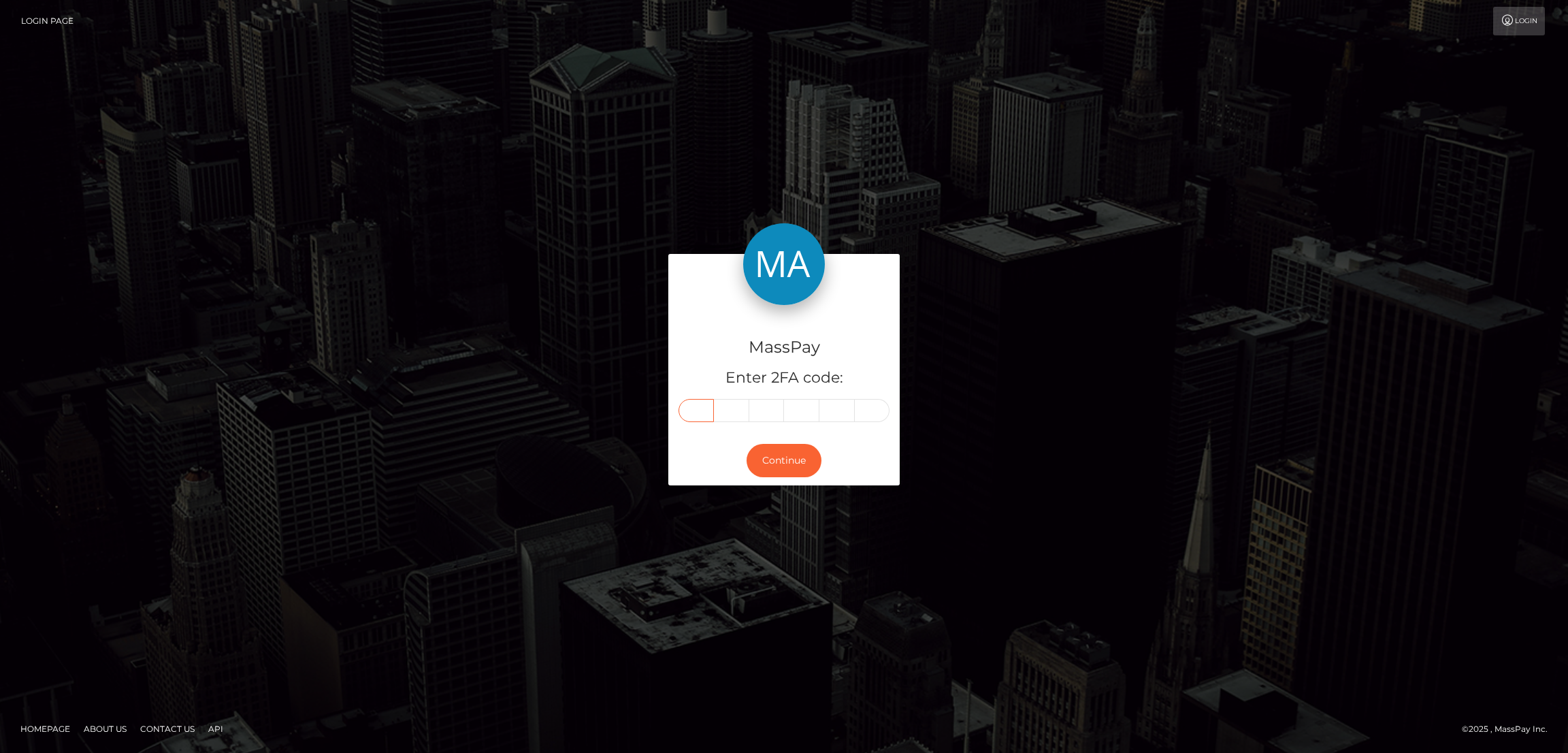
click at [708, 404] on input "text" at bounding box center [696, 411] width 36 height 23
paste input "3"
type input "3"
type input "1"
type input "0"
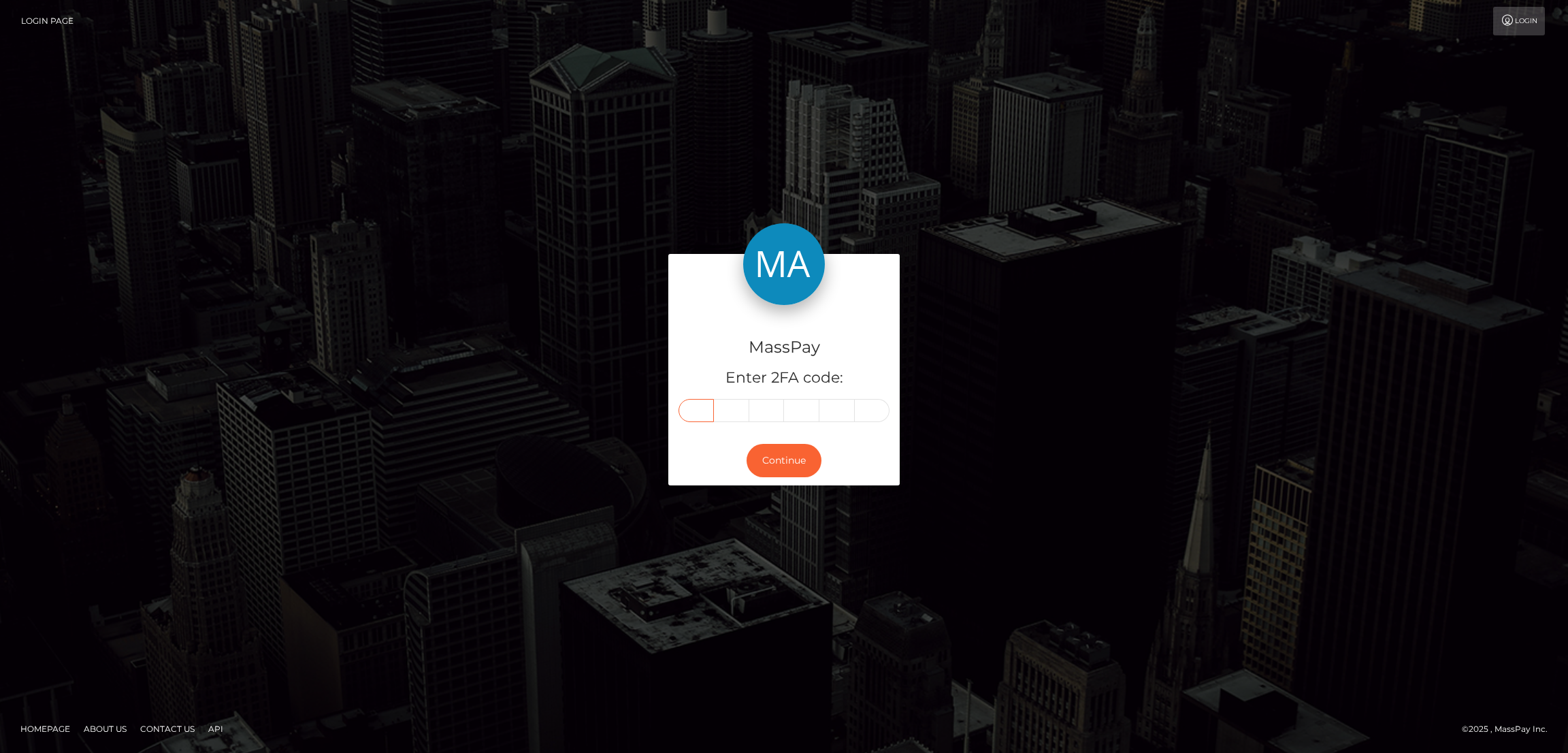
type input "4"
type input "3"
click at [794, 453] on button "Continue" at bounding box center [783, 460] width 75 height 33
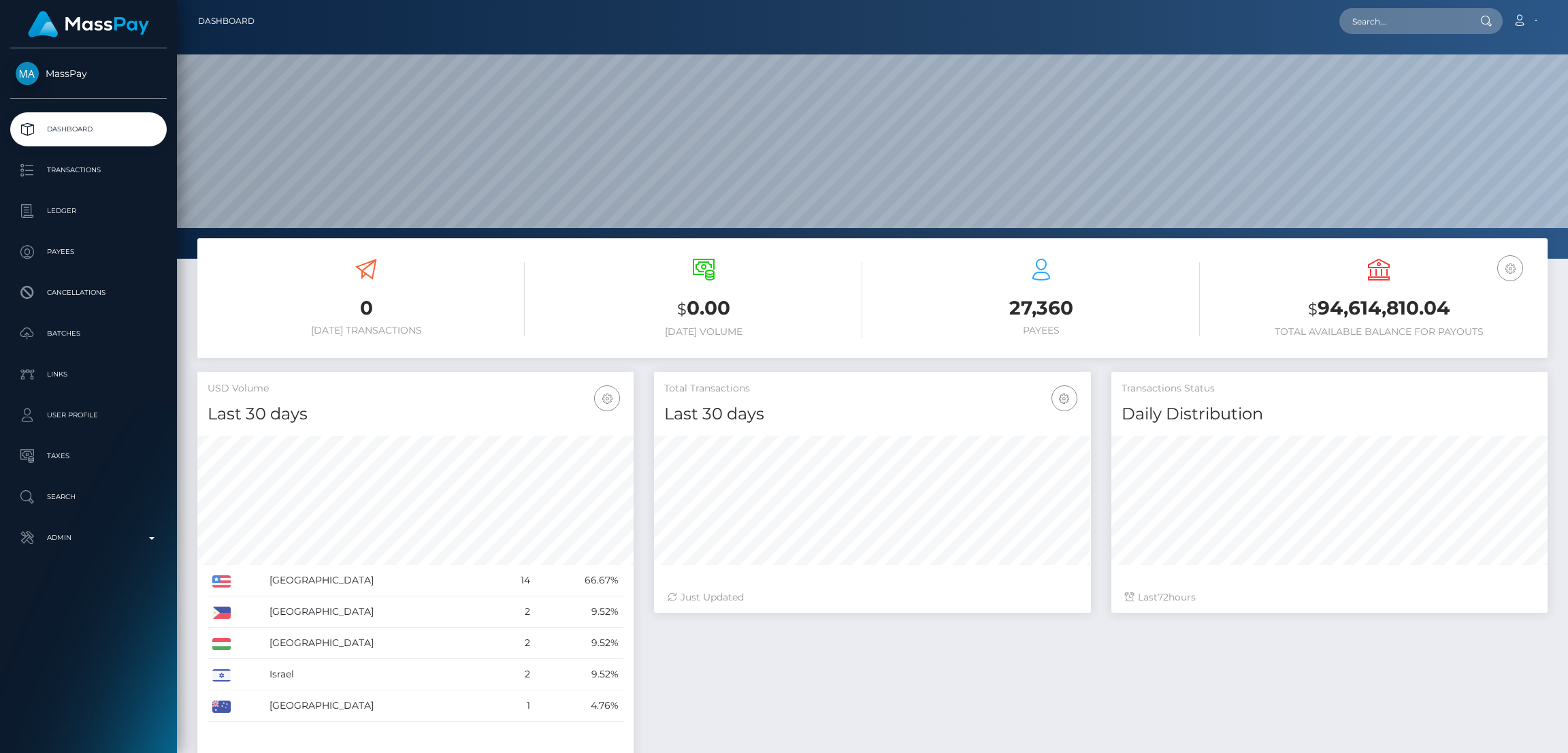
scroll to position [242, 436]
click at [1365, 19] on input "text" at bounding box center [1404, 21] width 128 height 26
paste input "ksabean12@gmail.com"
click at [1377, 21] on input "ksabean12@gmail.com" at bounding box center [1404, 21] width 128 height 26
paste input "inkkarma1"
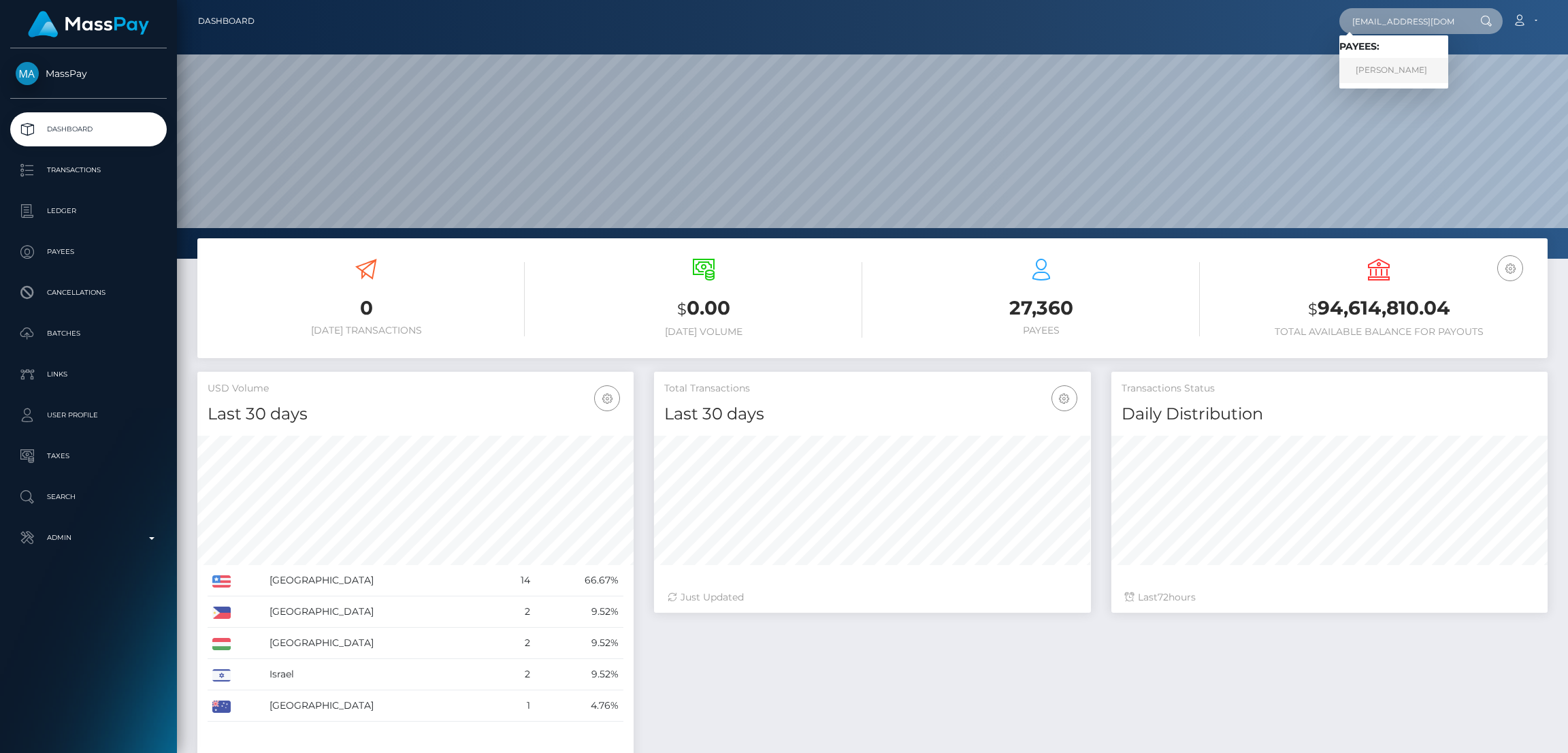
type input "inkkarma1@gmail.com"
click at [1372, 73] on link "Kimberly Sabean" at bounding box center [1394, 70] width 109 height 25
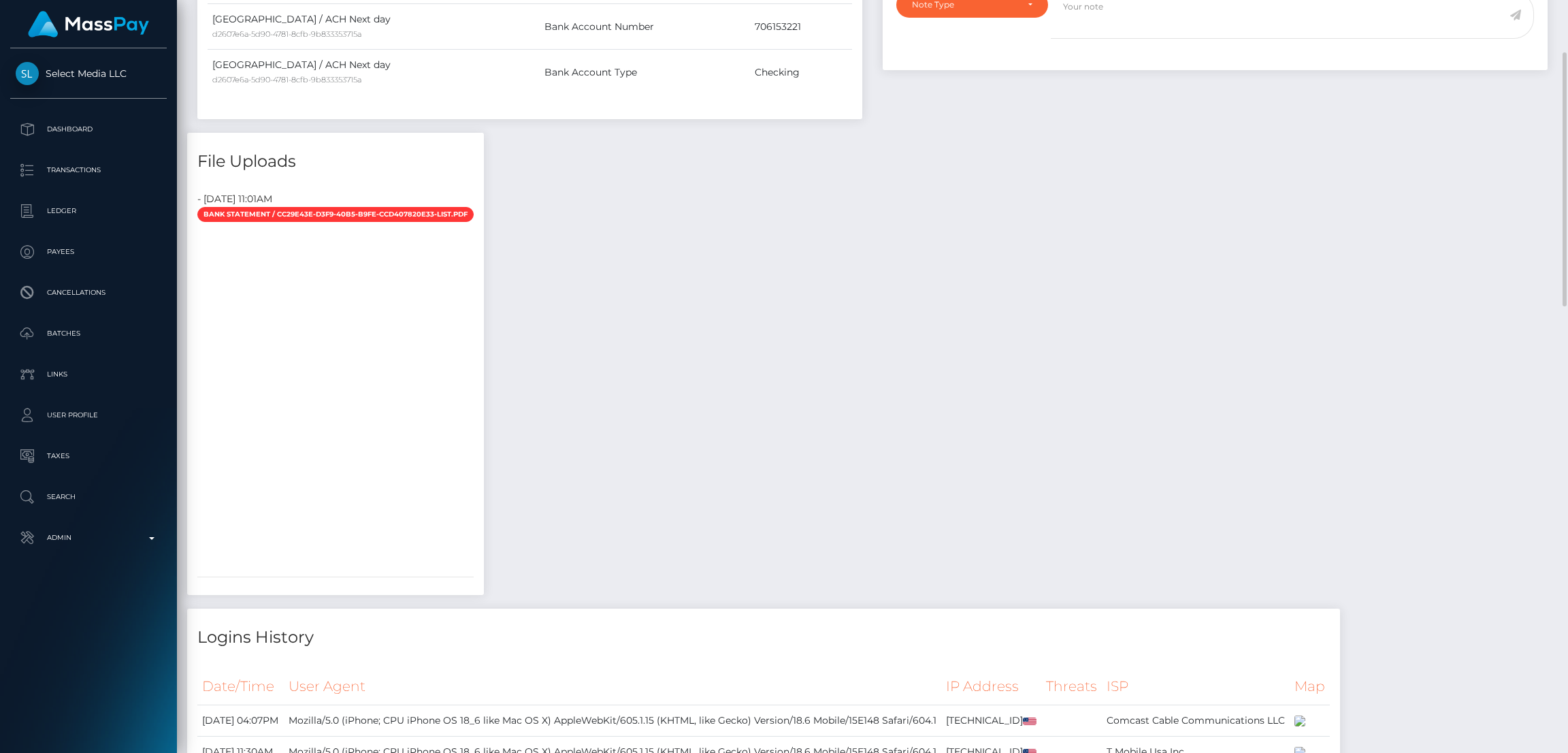
scroll to position [50, 0]
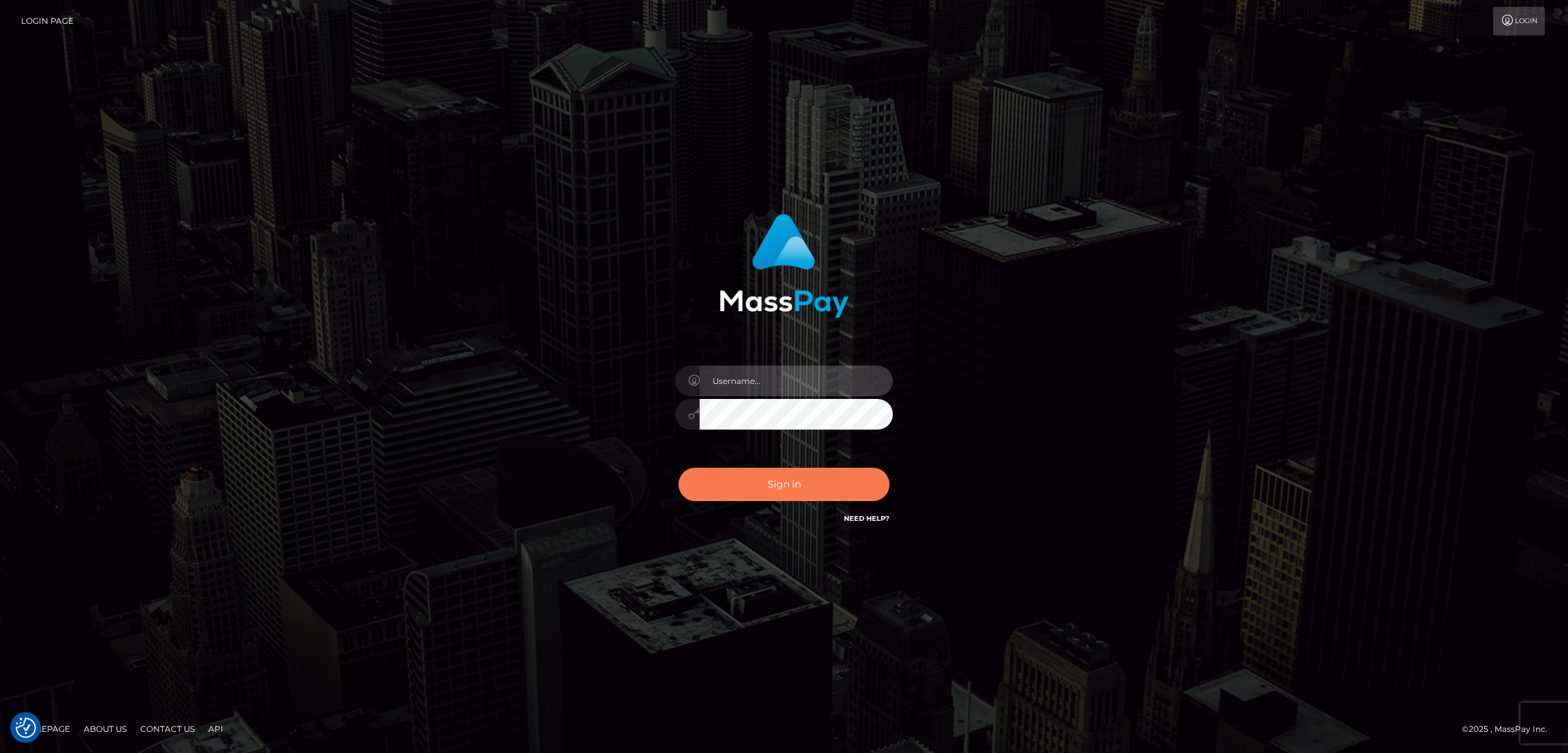
type input "[DOMAIN_NAME]"
click at [790, 485] on button "Sign in" at bounding box center [784, 484] width 211 height 33
type input "[DOMAIN_NAME]"
click at [798, 481] on button "Sign in" at bounding box center [784, 484] width 211 height 33
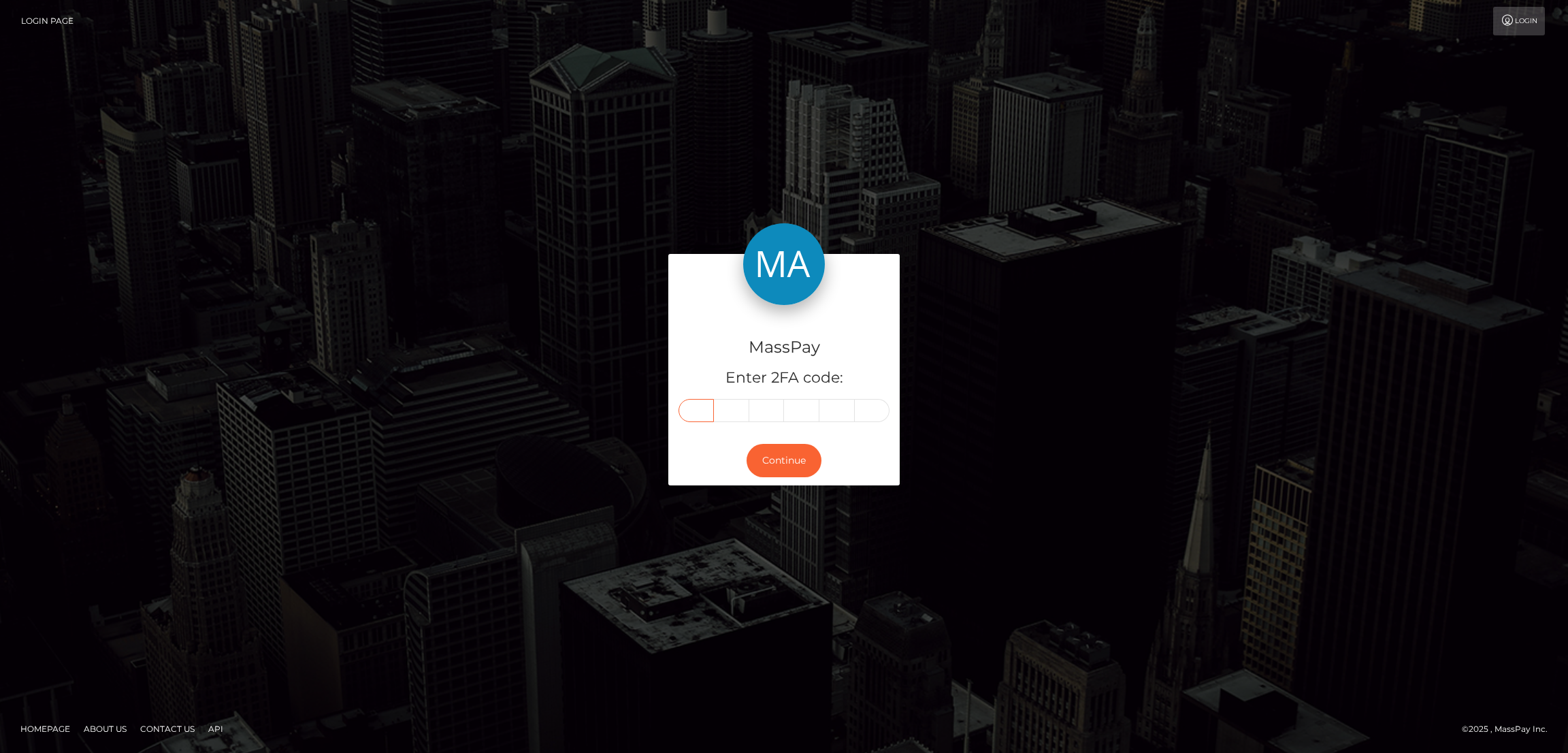
click at [695, 410] on input "text" at bounding box center [696, 411] width 36 height 23
paste input "5"
type input "5"
type input "4"
type input "8"
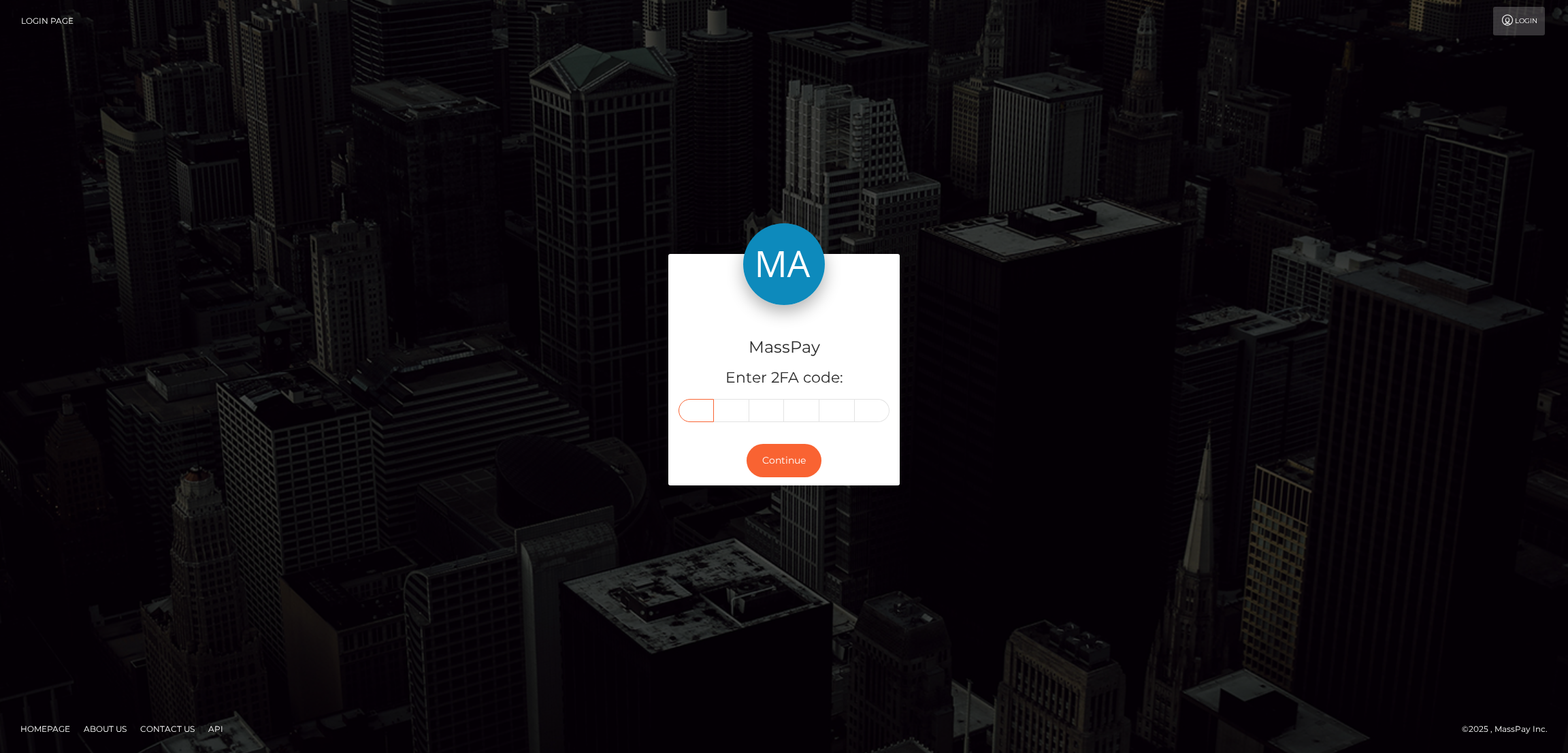
type input "4"
type input "6"
type input "1"
click at [790, 458] on button "Continue" at bounding box center [783, 460] width 75 height 33
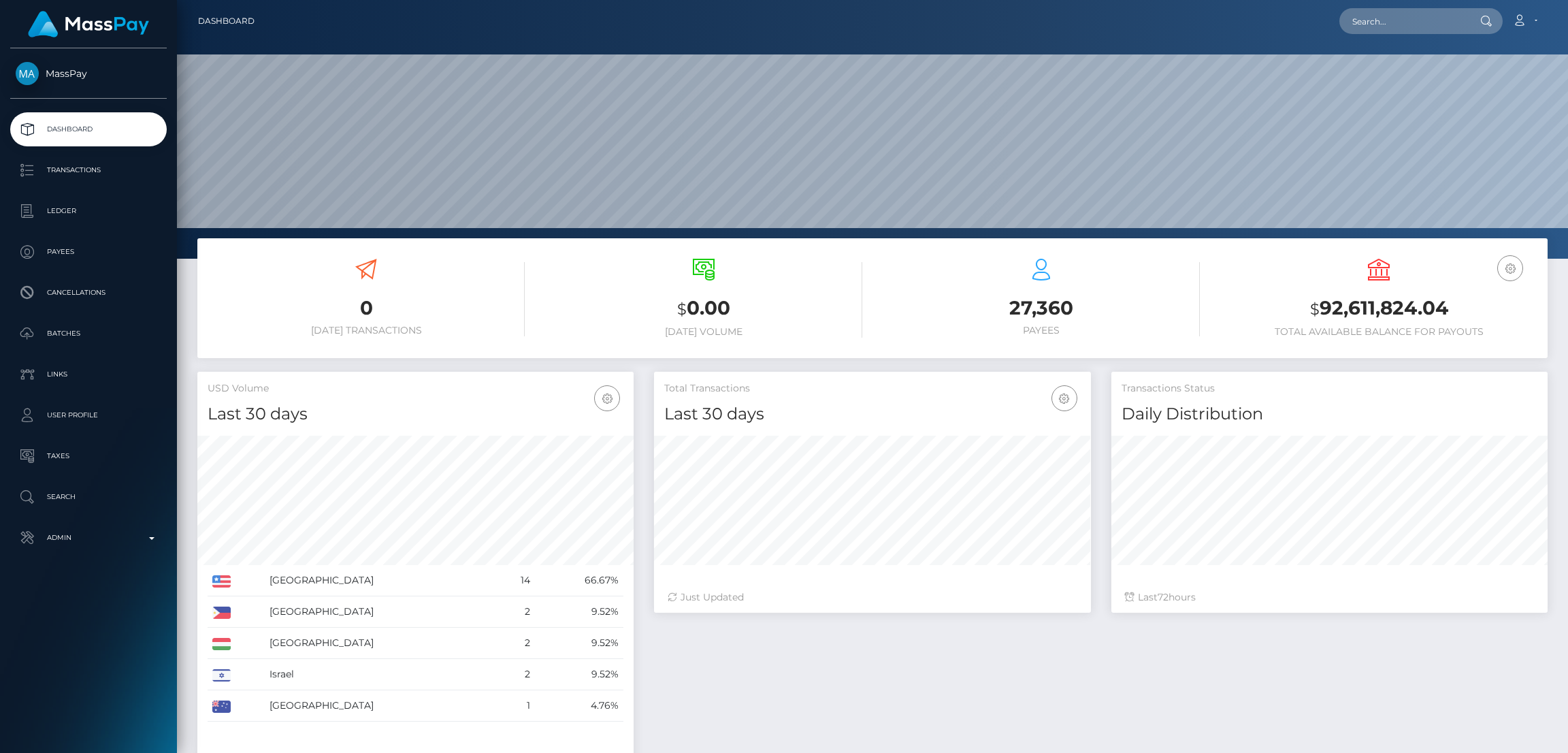
scroll to position [405, 436]
click at [1370, 29] on input "text" at bounding box center [1404, 21] width 128 height 26
paste input "boyweaves@hotmail.com"
type input "boyweaves@hotmail.com"
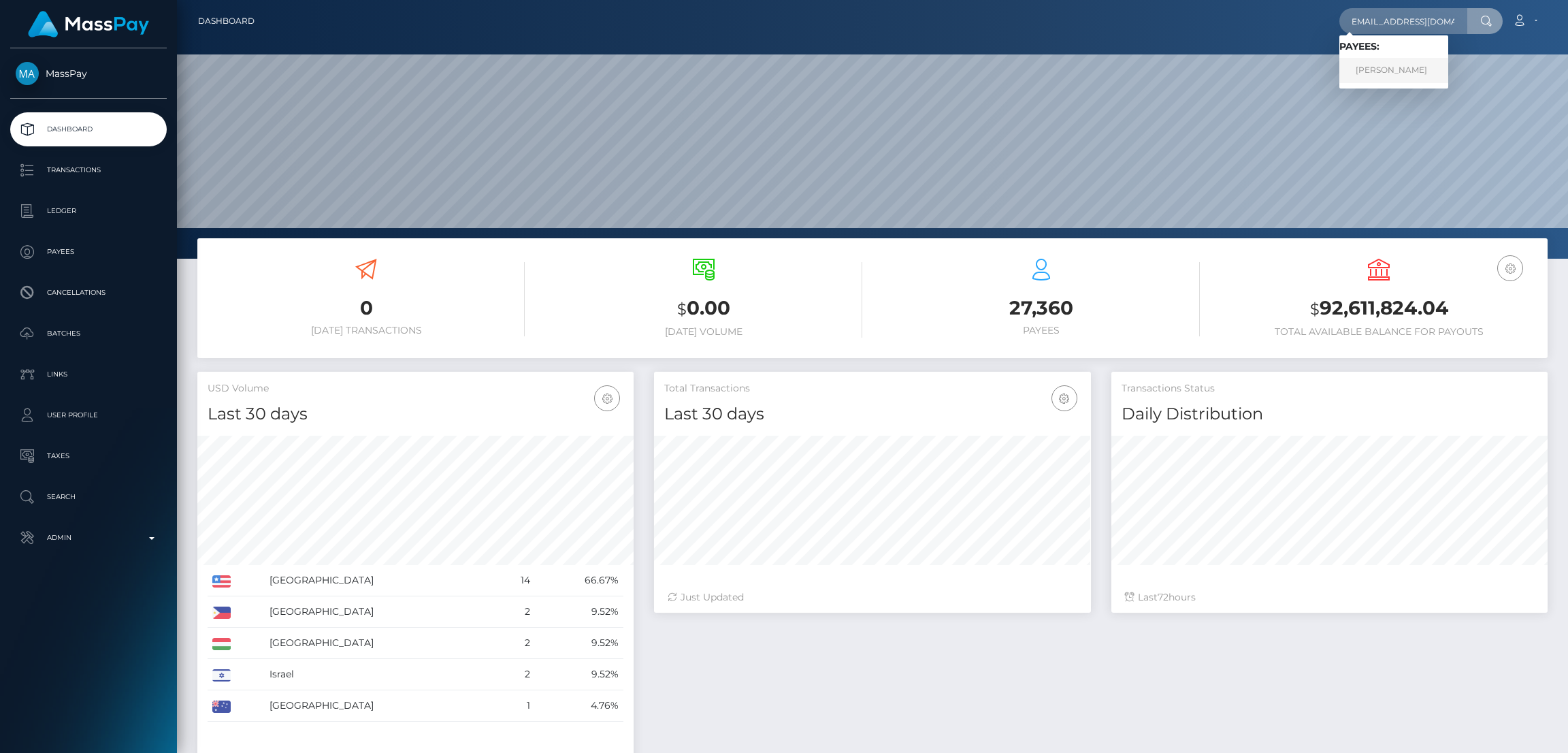
click at [1372, 73] on link "Christopher Pineau" at bounding box center [1394, 70] width 109 height 25
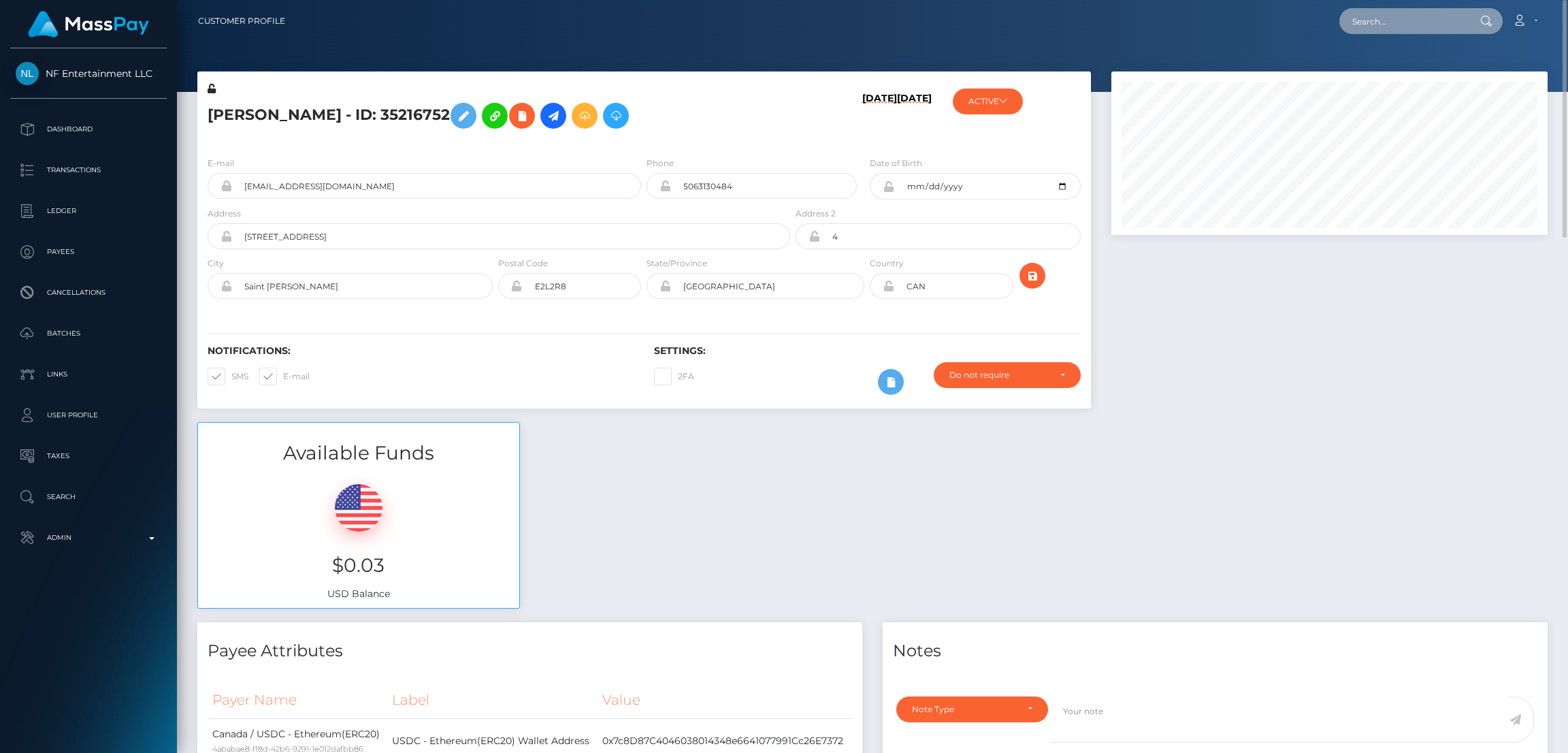
click at [1383, 21] on input "text" at bounding box center [1404, 21] width 128 height 26
paste input "romeomydog124@icloud.com"
click at [1406, 17] on input "romeomydog124@icloud.com" at bounding box center [1404, 21] width 128 height 26
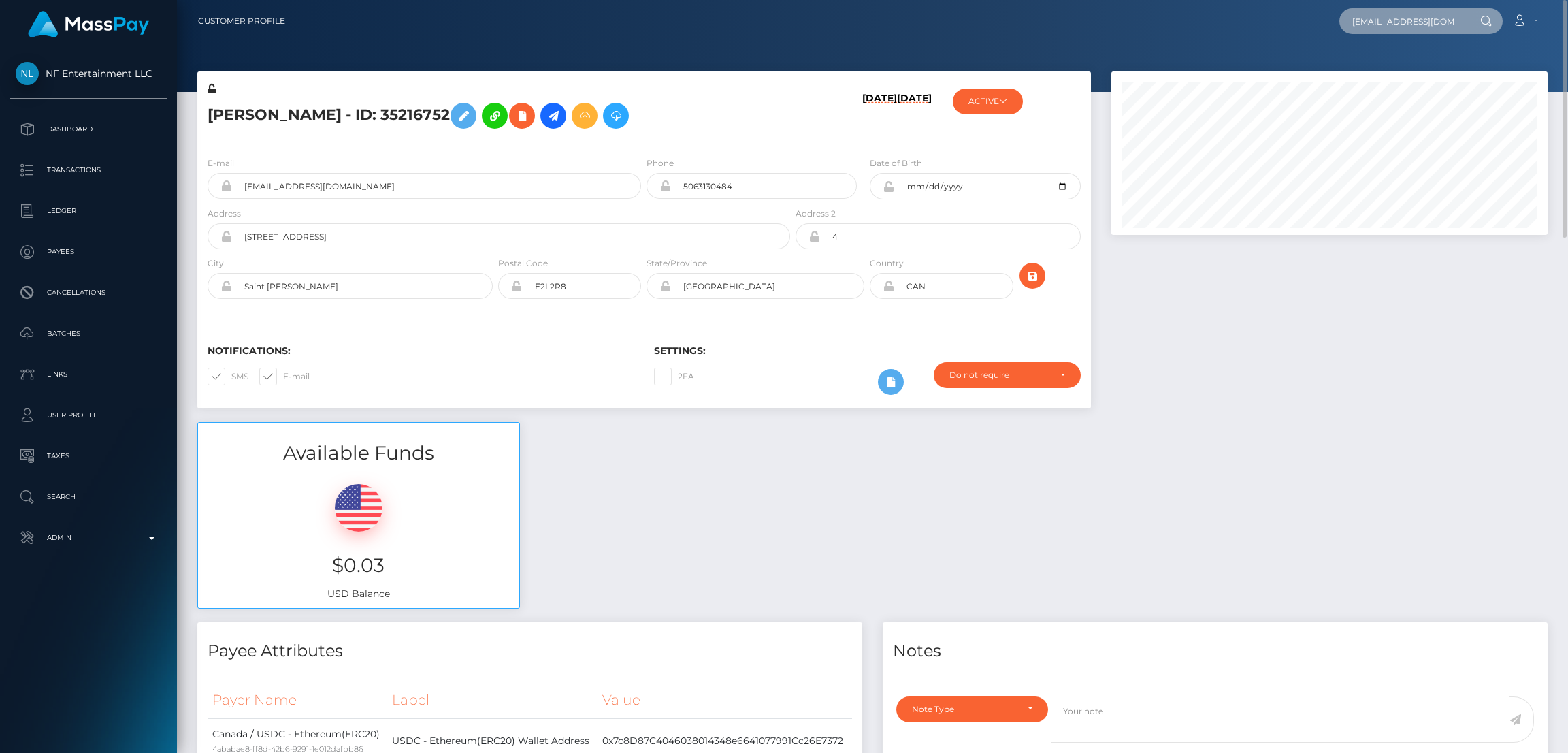
click at [1406, 17] on input "romeomydog124@icloud.com" at bounding box center [1404, 21] width 128 height 26
paste input "morgan.carlisle"
type input "morgan.carlisle@icloud.com"
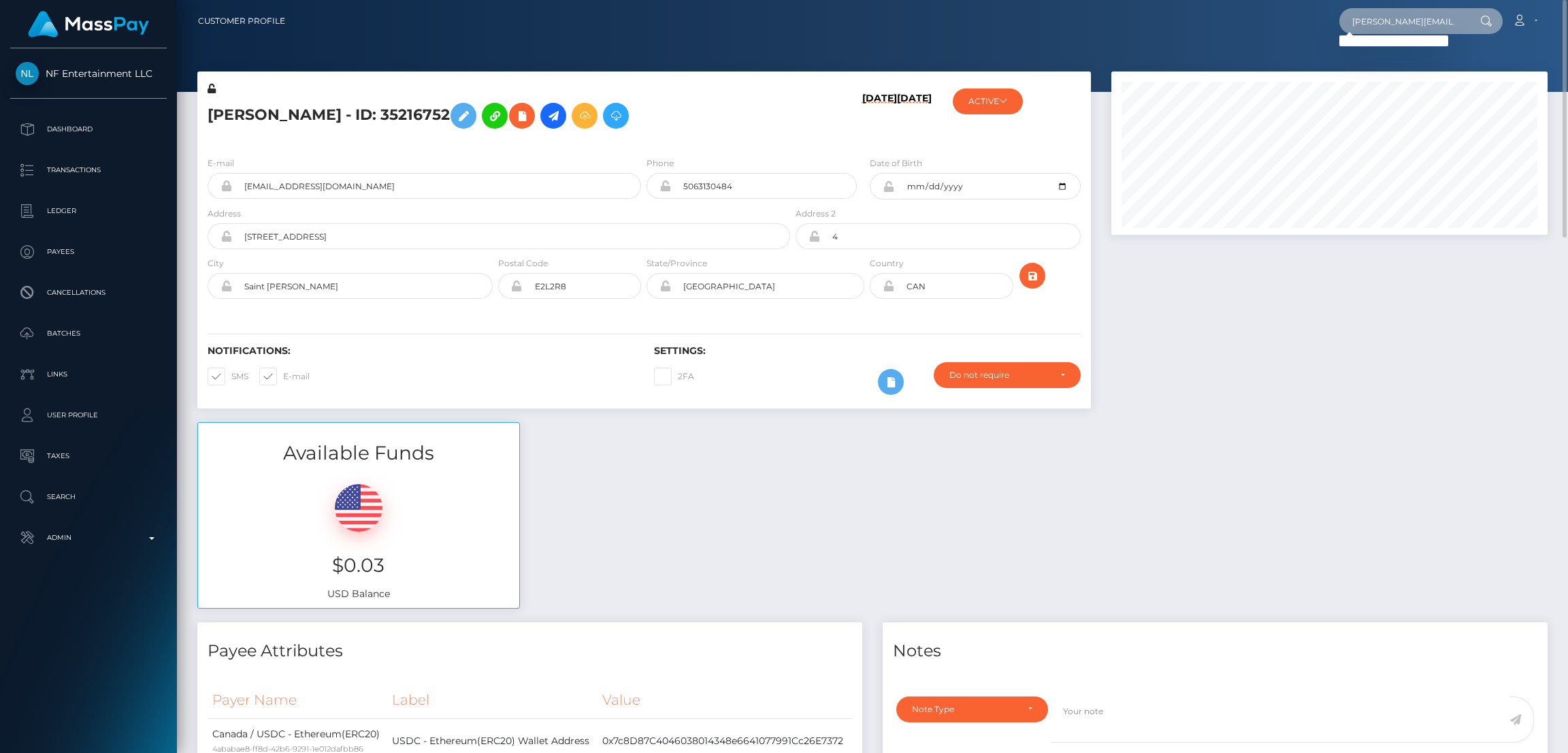
click at [1402, 22] on input "morgan.carlisle@icloud.com" at bounding box center [1404, 21] width 128 height 26
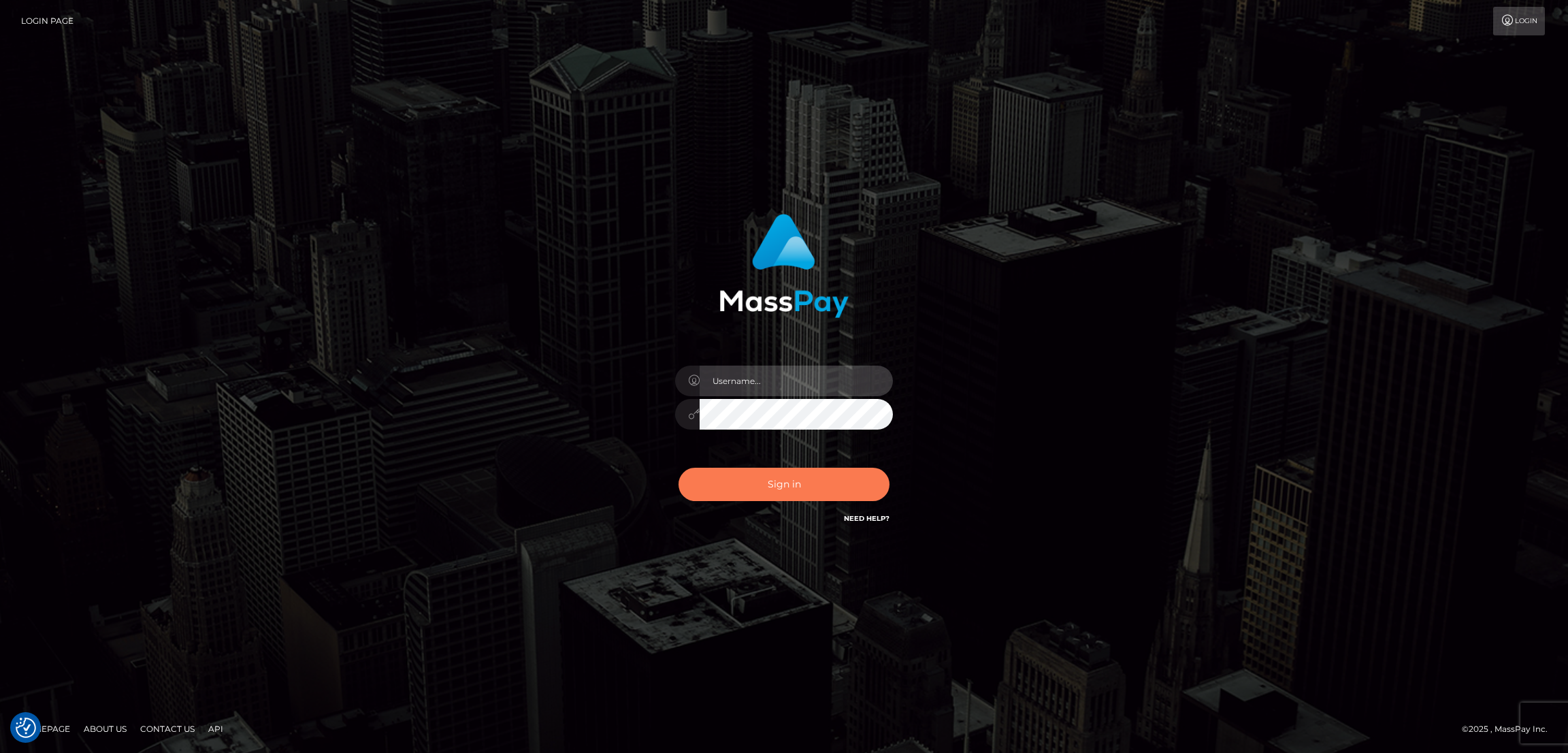
type input "nb.es"
click at [750, 490] on button "Sign in" at bounding box center [784, 484] width 211 height 33
click at [775, 495] on button "Sign in" at bounding box center [784, 484] width 211 height 33
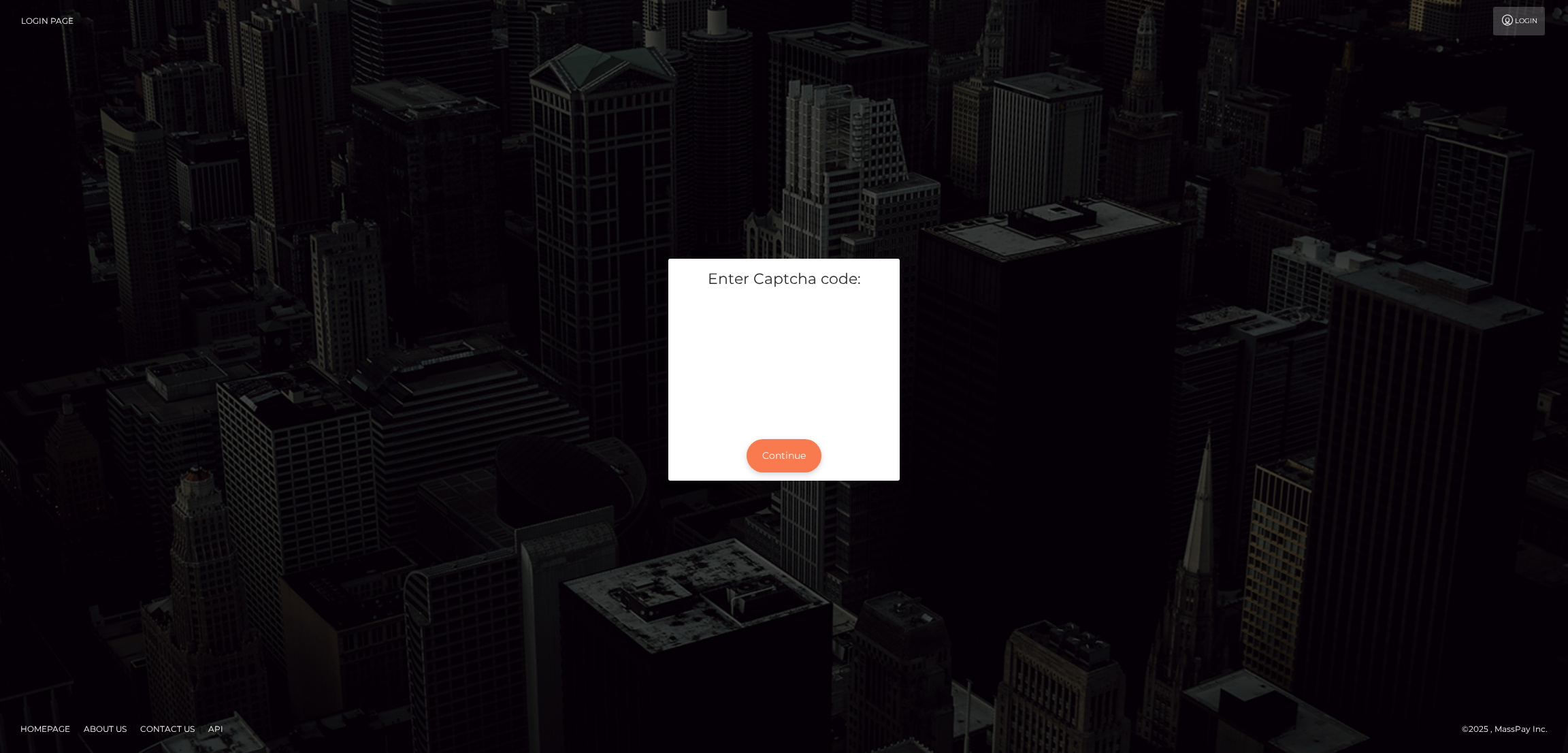
click at [778, 450] on button "Continue" at bounding box center [783, 456] width 75 height 33
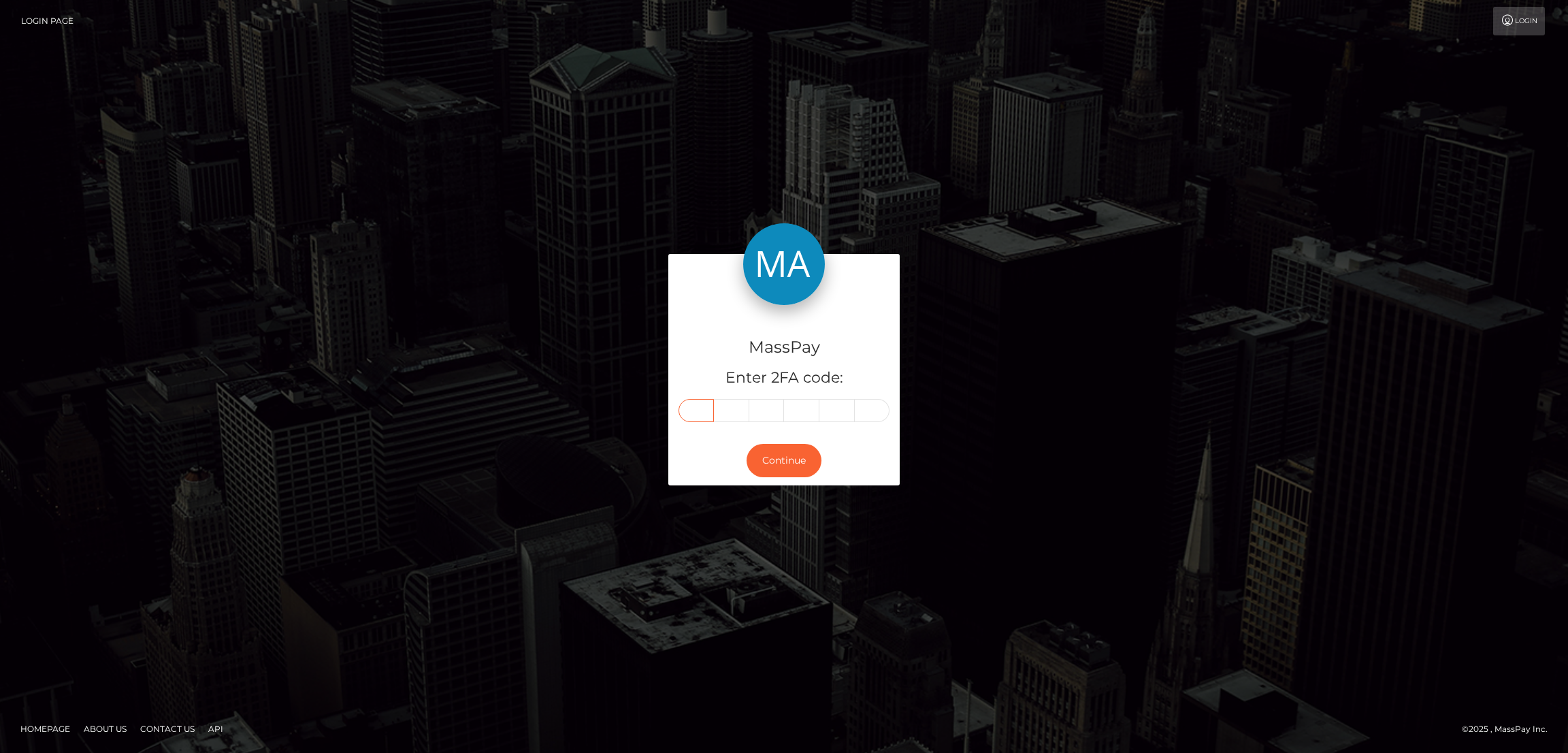
click at [694, 413] on input "text" at bounding box center [696, 411] width 36 height 23
paste input "0"
type input "0"
type input "6"
type input "2"
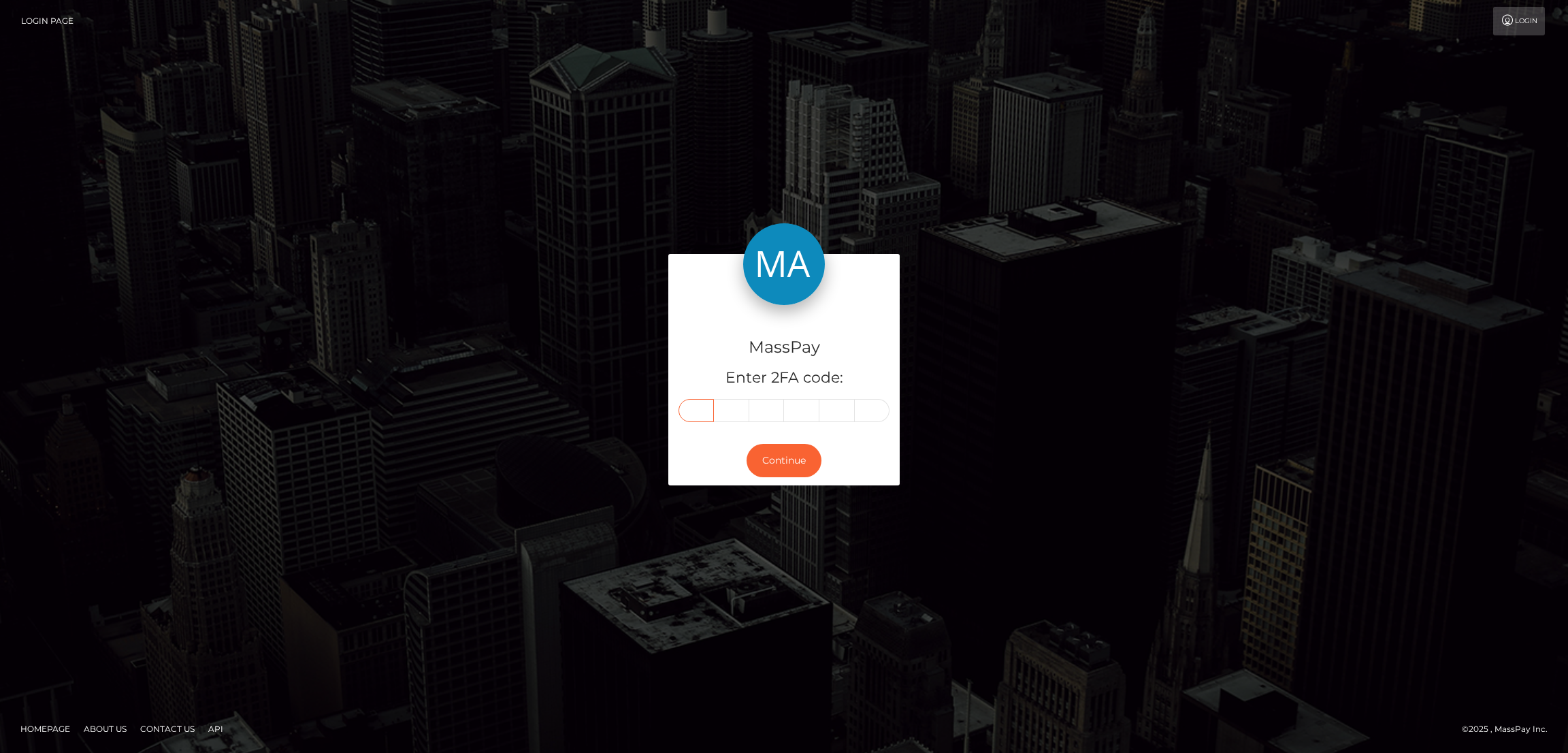
type input "7"
type input "9"
click at [795, 463] on button "Continue" at bounding box center [783, 460] width 75 height 33
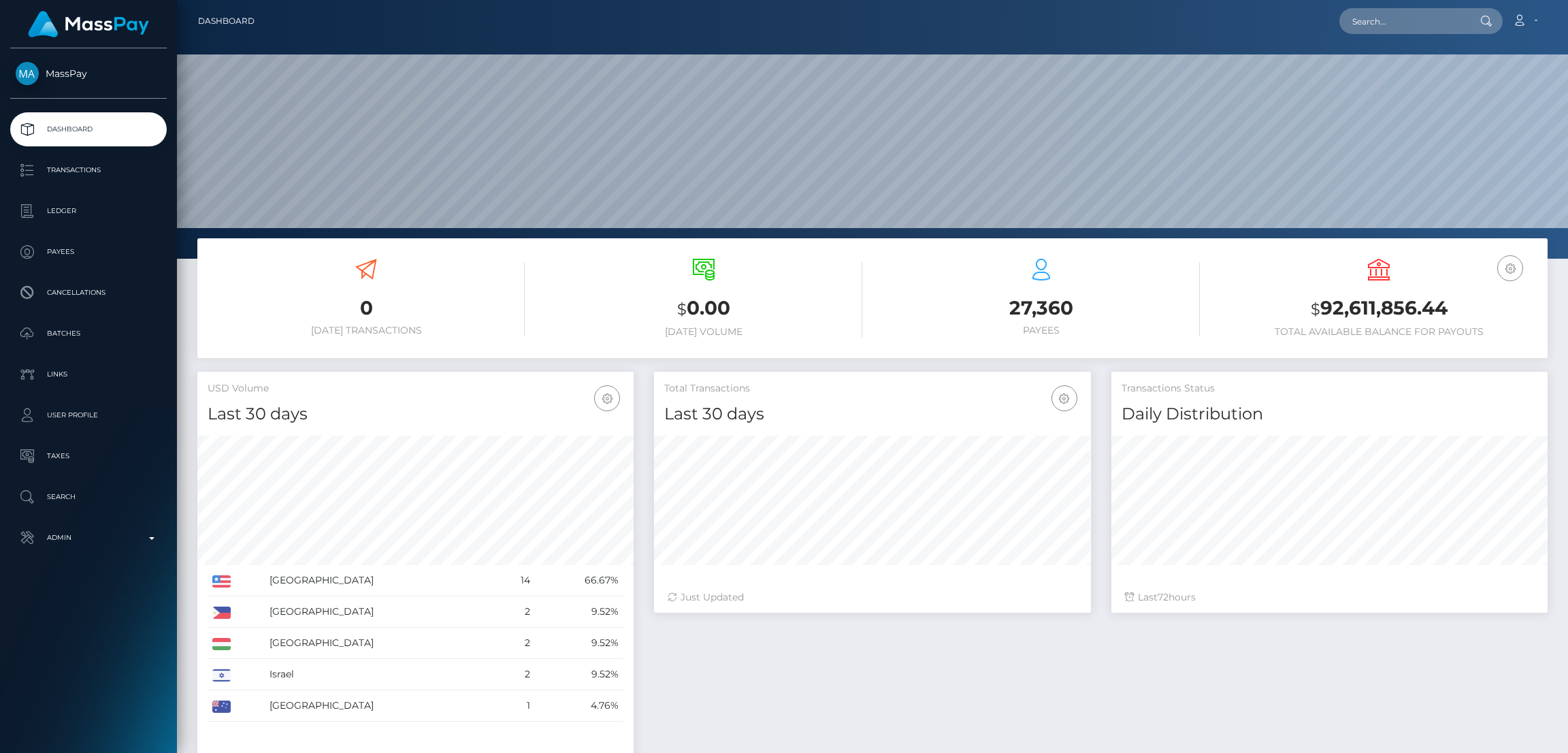
scroll to position [242, 436]
click at [1370, 24] on input "text" at bounding box center [1404, 21] width 128 height 26
paste input "[EMAIL_ADDRESS][DOMAIN_NAME]"
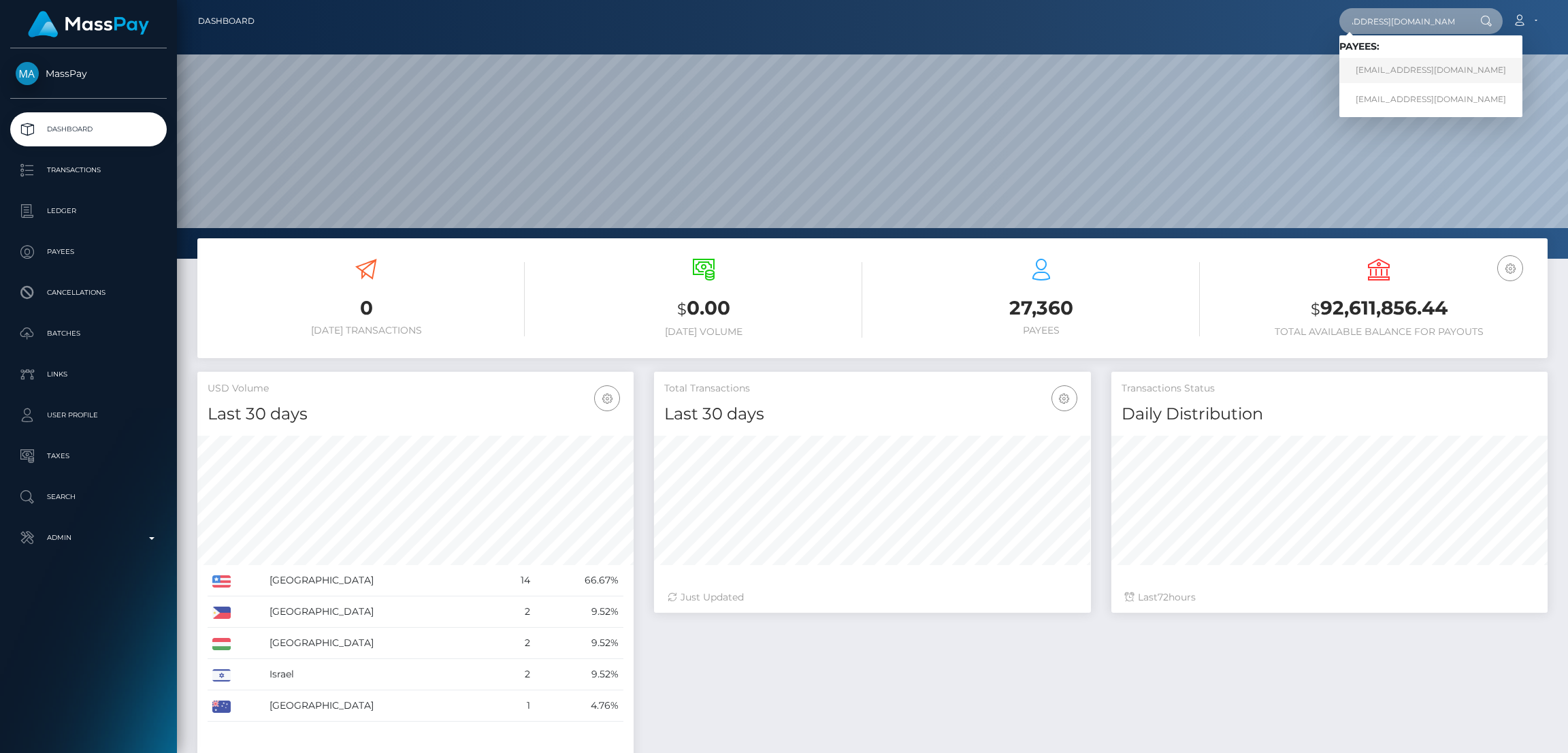
type input "[EMAIL_ADDRESS][DOMAIN_NAME]"
click at [1377, 73] on link "[EMAIL_ADDRESS][DOMAIN_NAME]" at bounding box center [1431, 70] width 183 height 25
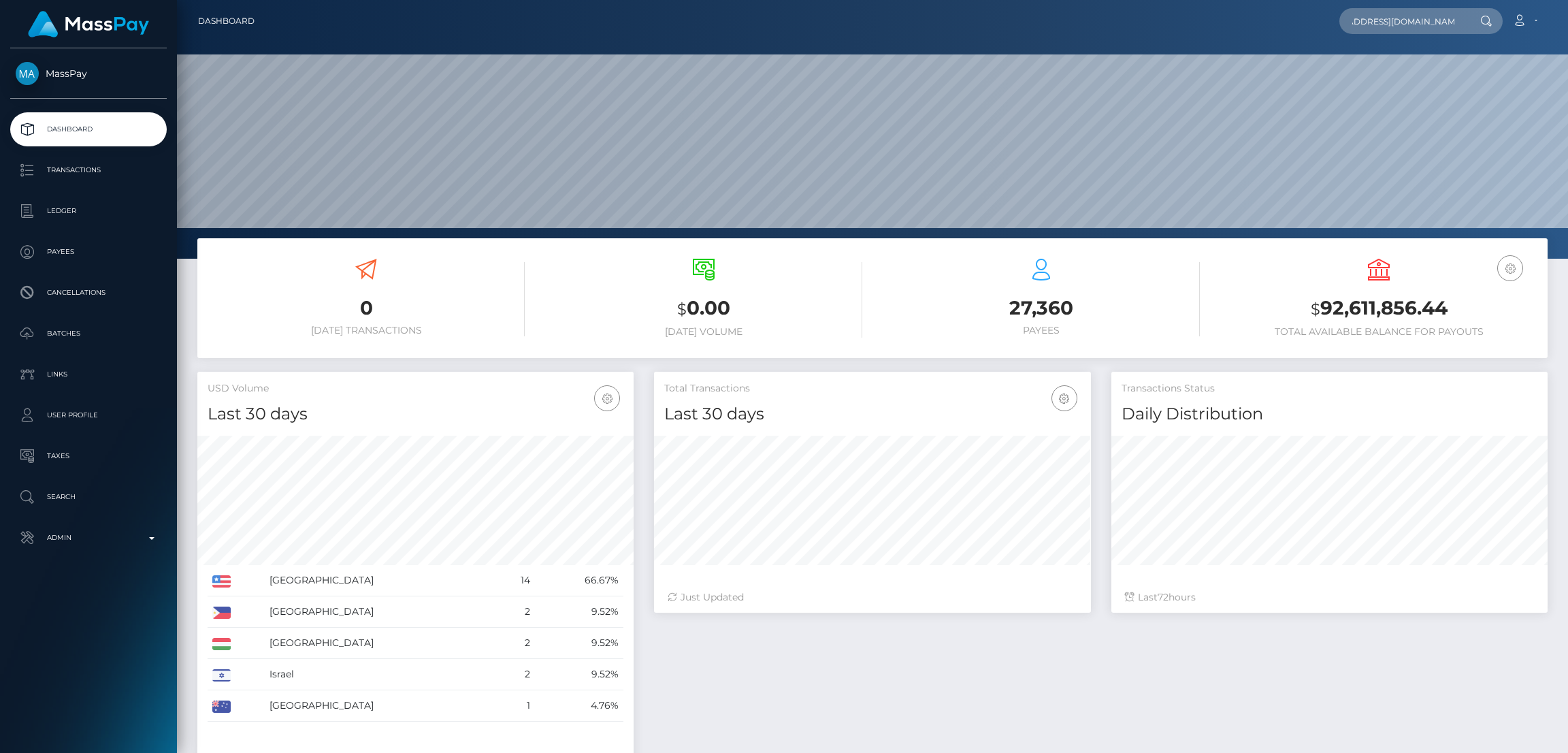
scroll to position [0, 0]
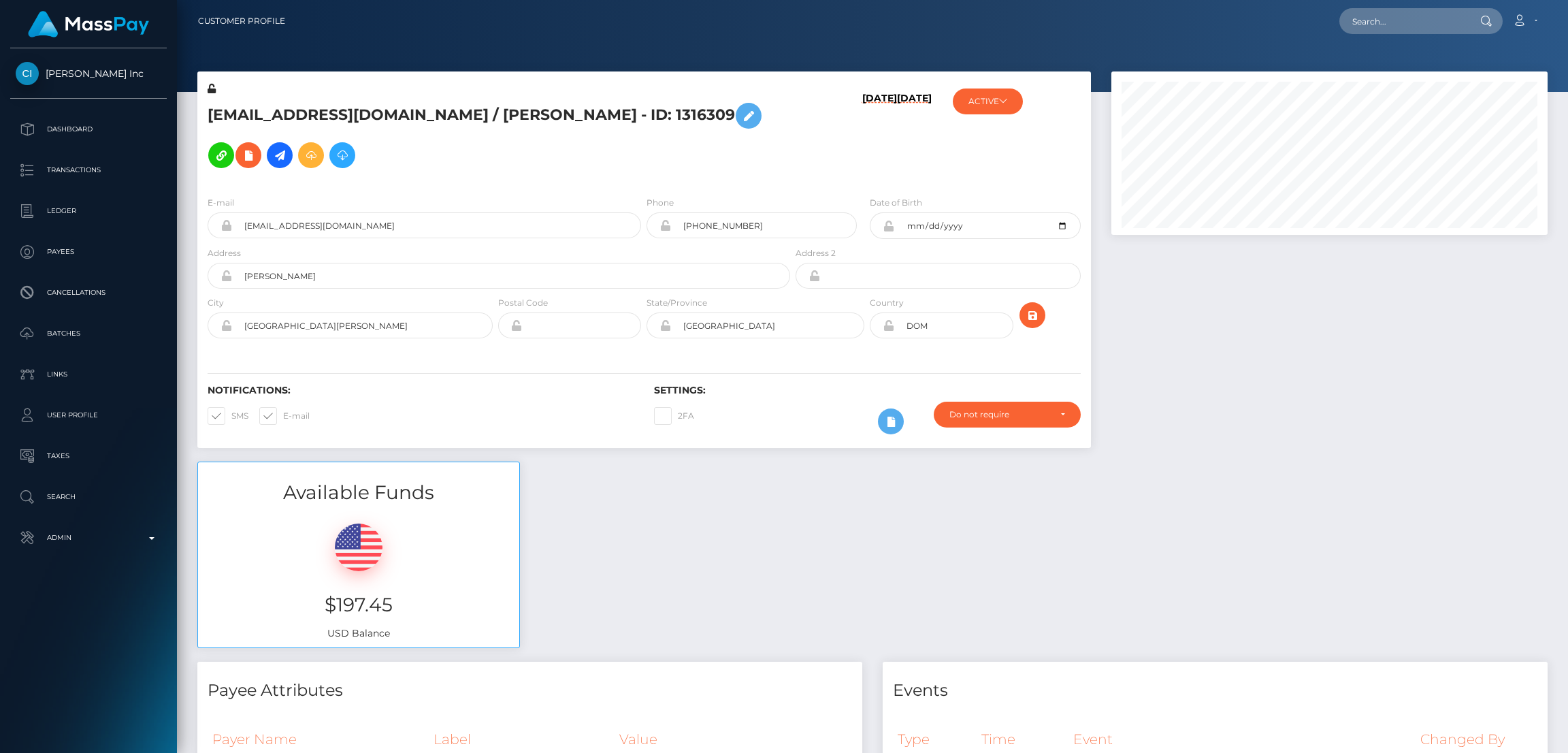
scroll to position [163, 436]
click at [1414, 26] on input "text" at bounding box center [1404, 21] width 128 height 26
paste input "[EMAIL_ADDRESS][DOMAIN_NAME]"
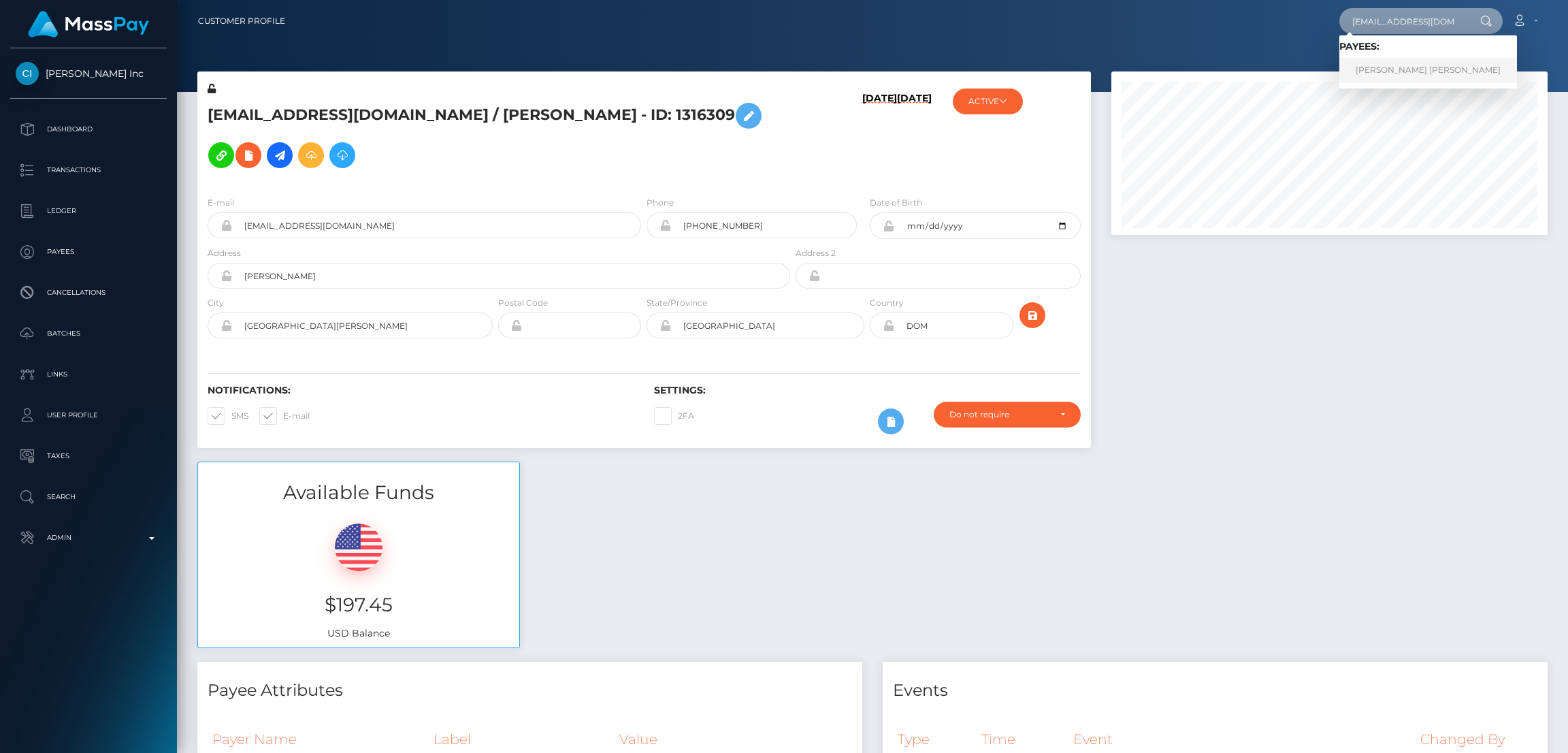
type input "[EMAIL_ADDRESS][DOMAIN_NAME]"
click at [1412, 73] on link "MORGAN MELISSA CARLISLE" at bounding box center [1429, 70] width 178 height 25
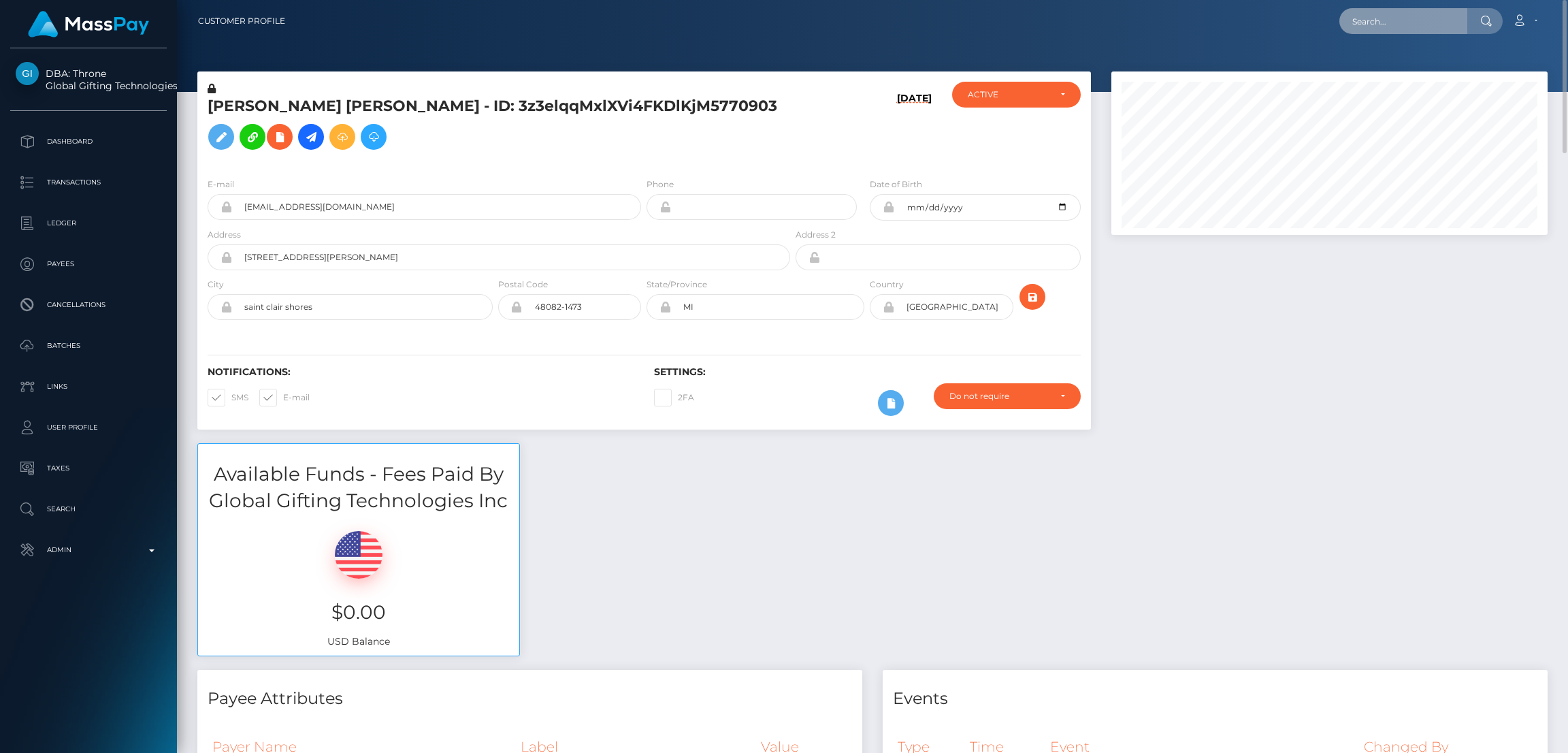
click at [1370, 28] on input "text" at bounding box center [1404, 21] width 128 height 26
paste input "dima@silversocialgames.com"
click at [1426, 21] on input "dima@silversocialgames.com" at bounding box center [1404, 21] width 128 height 26
paste input "244568"
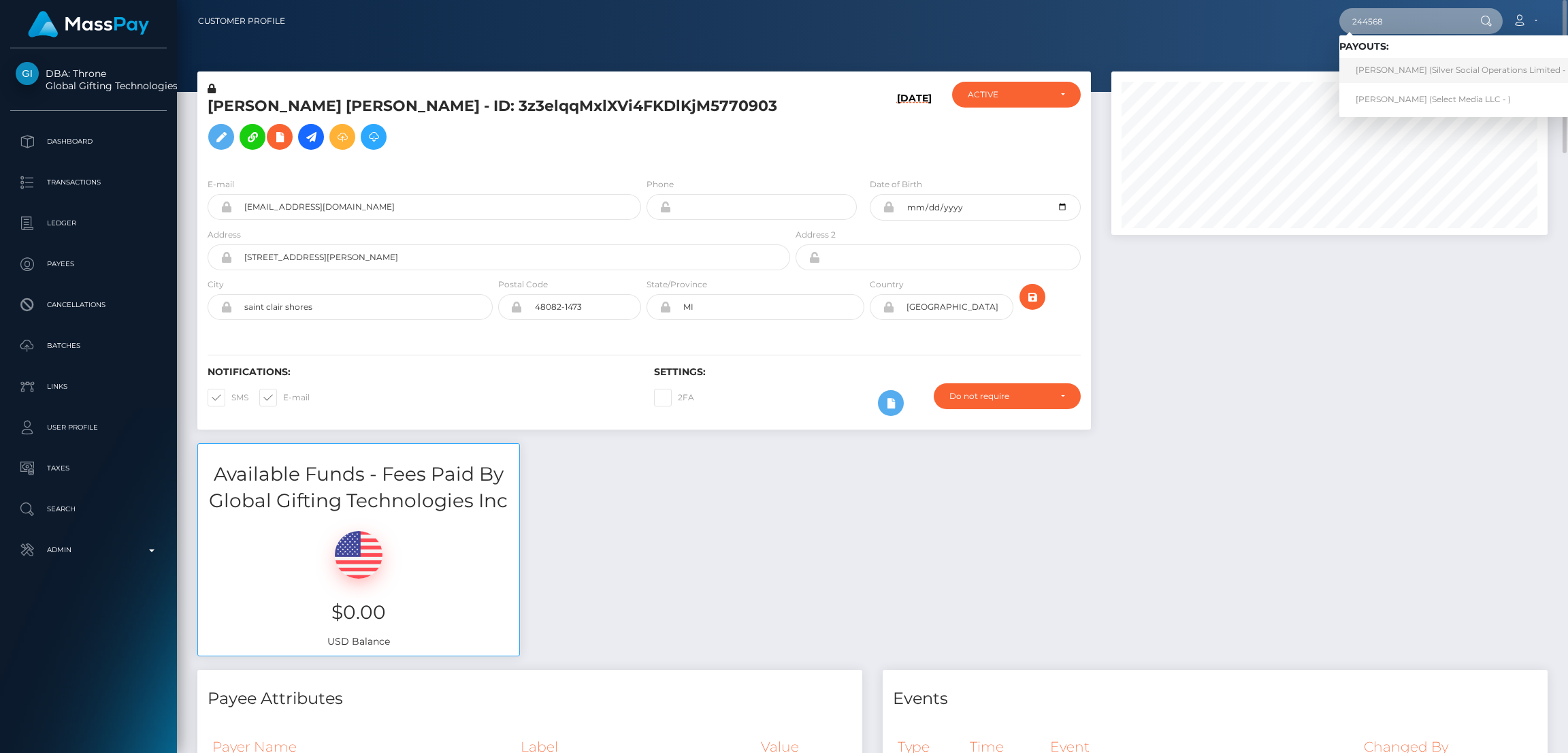
type input "244568"
click at [1397, 77] on link "HENRY C YIM (Silver Social Operations Limited - )" at bounding box center [1463, 70] width 248 height 25
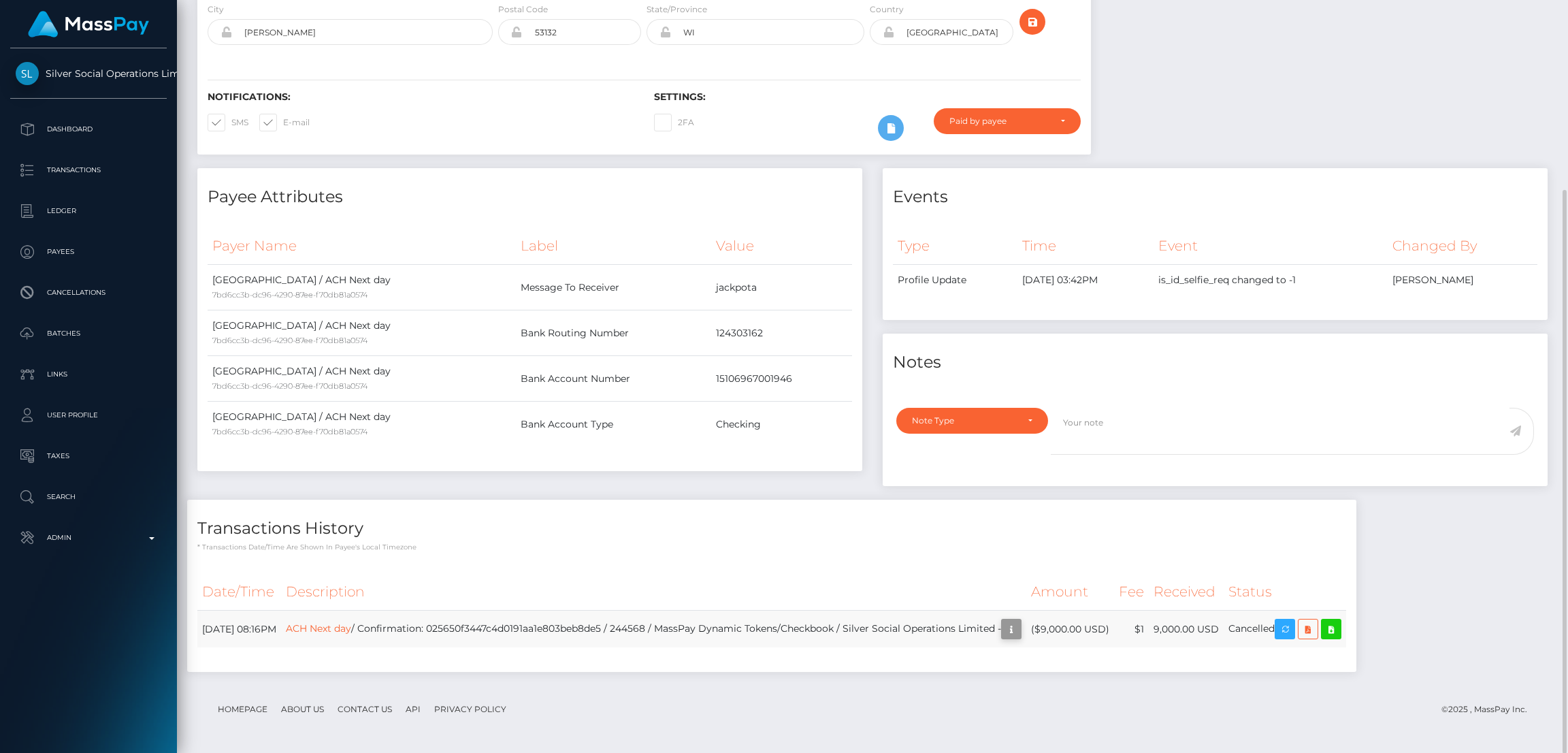
scroll to position [163, 436]
click at [1019, 627] on icon "button" at bounding box center [1011, 629] width 16 height 17
click at [1030, 600] on div "Additional Info" at bounding box center [1040, 601] width 88 height 25
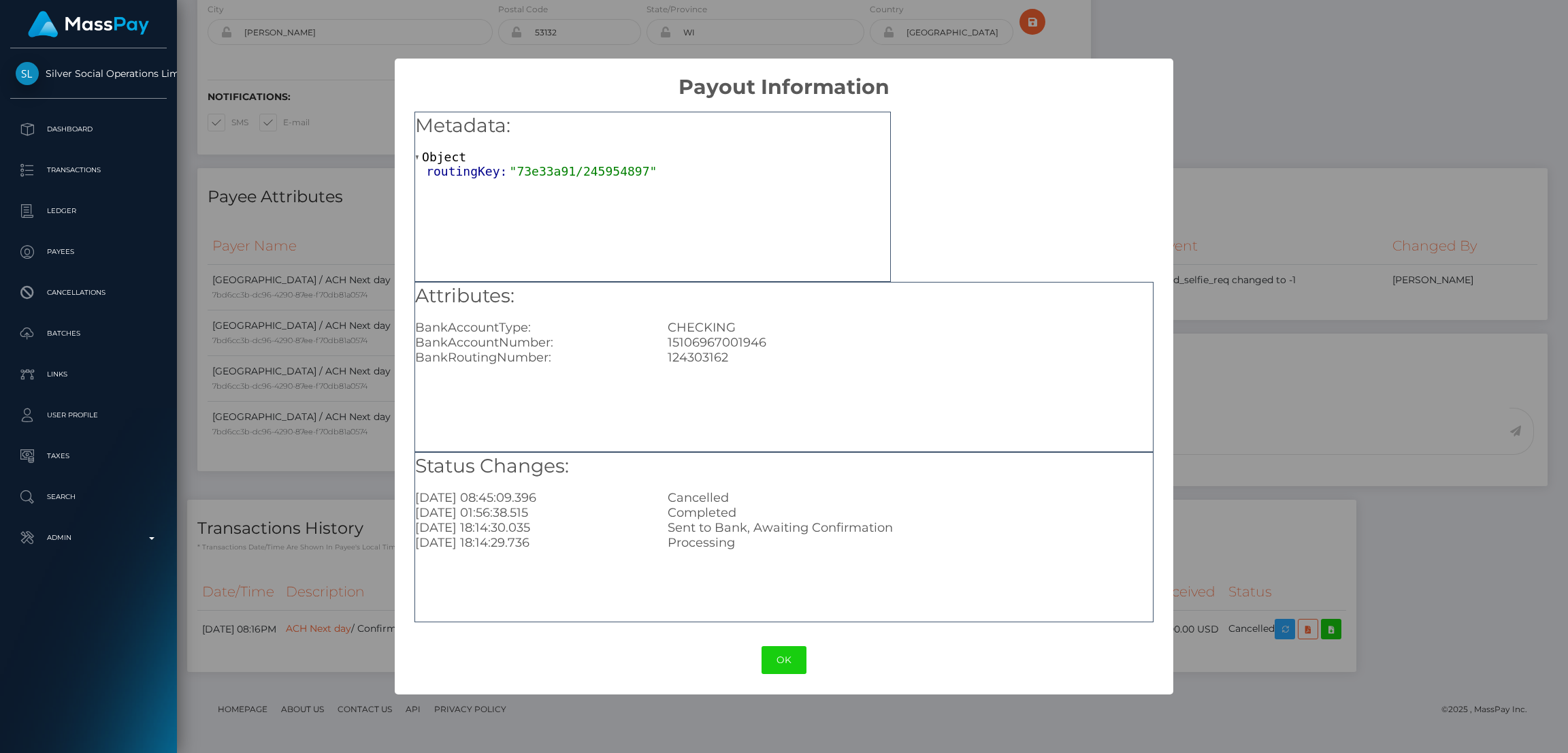
click at [1389, 135] on div "× Payout Information Metadata: Object routingKey: "73e33a91/245954897" Attribut…" at bounding box center [784, 376] width 1568 height 753
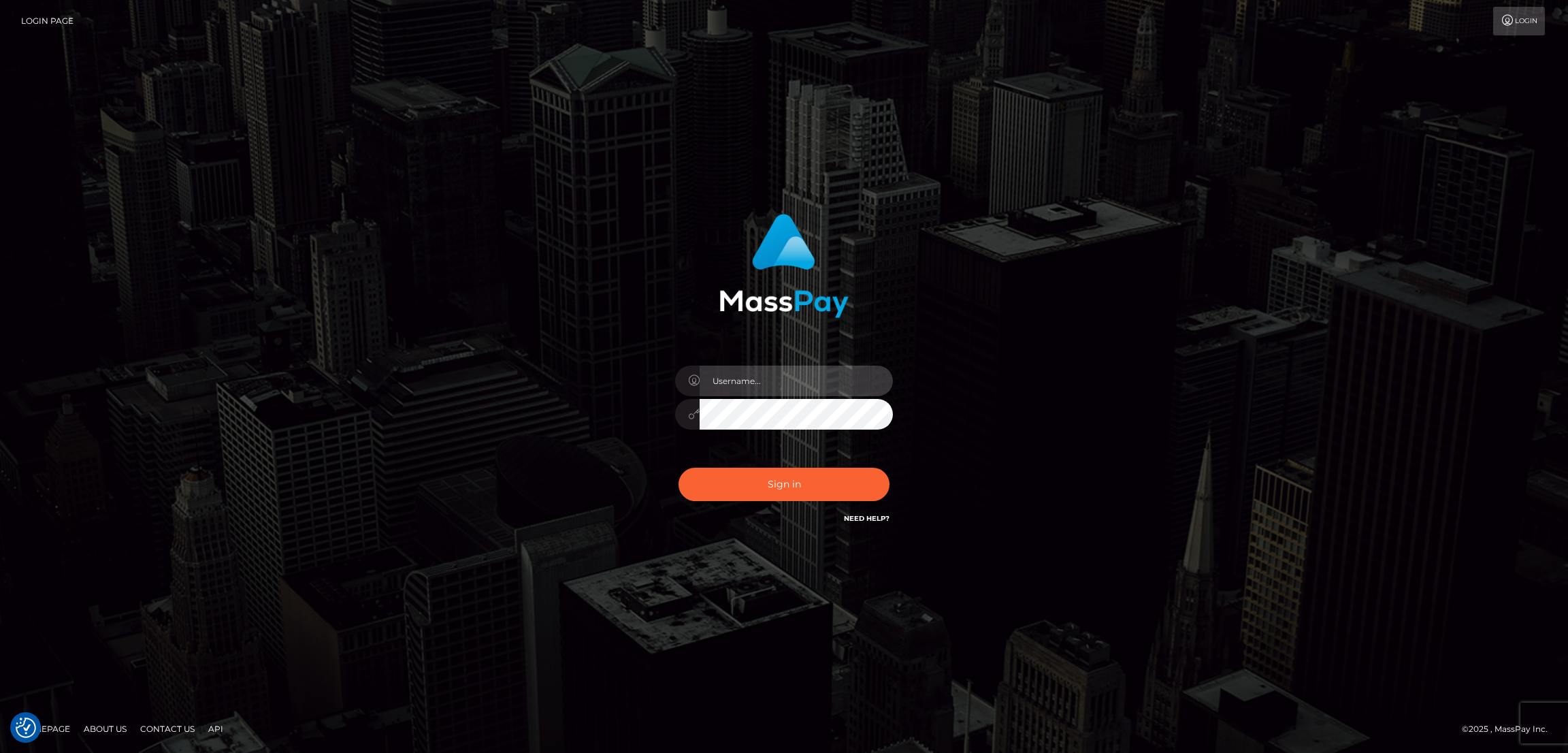
type input "[DOMAIN_NAME]"
click at [765, 472] on button "Sign in" at bounding box center [784, 484] width 211 height 33
type input "nb.es"
click at [788, 482] on button "Sign in" at bounding box center [784, 484] width 211 height 33
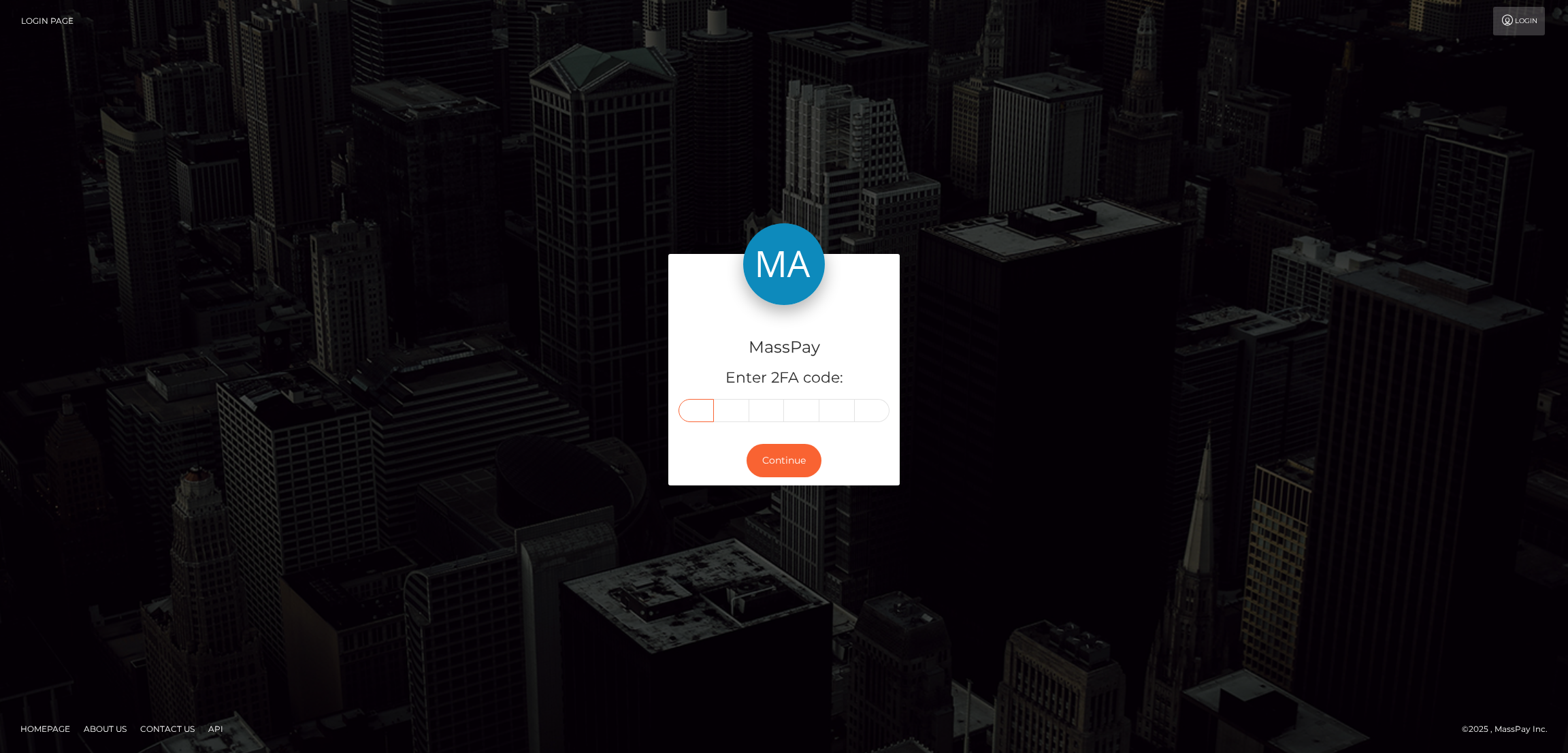
click at [701, 410] on input "text" at bounding box center [696, 411] width 36 height 23
paste input "9"
type input "9"
type input "2"
type input "5"
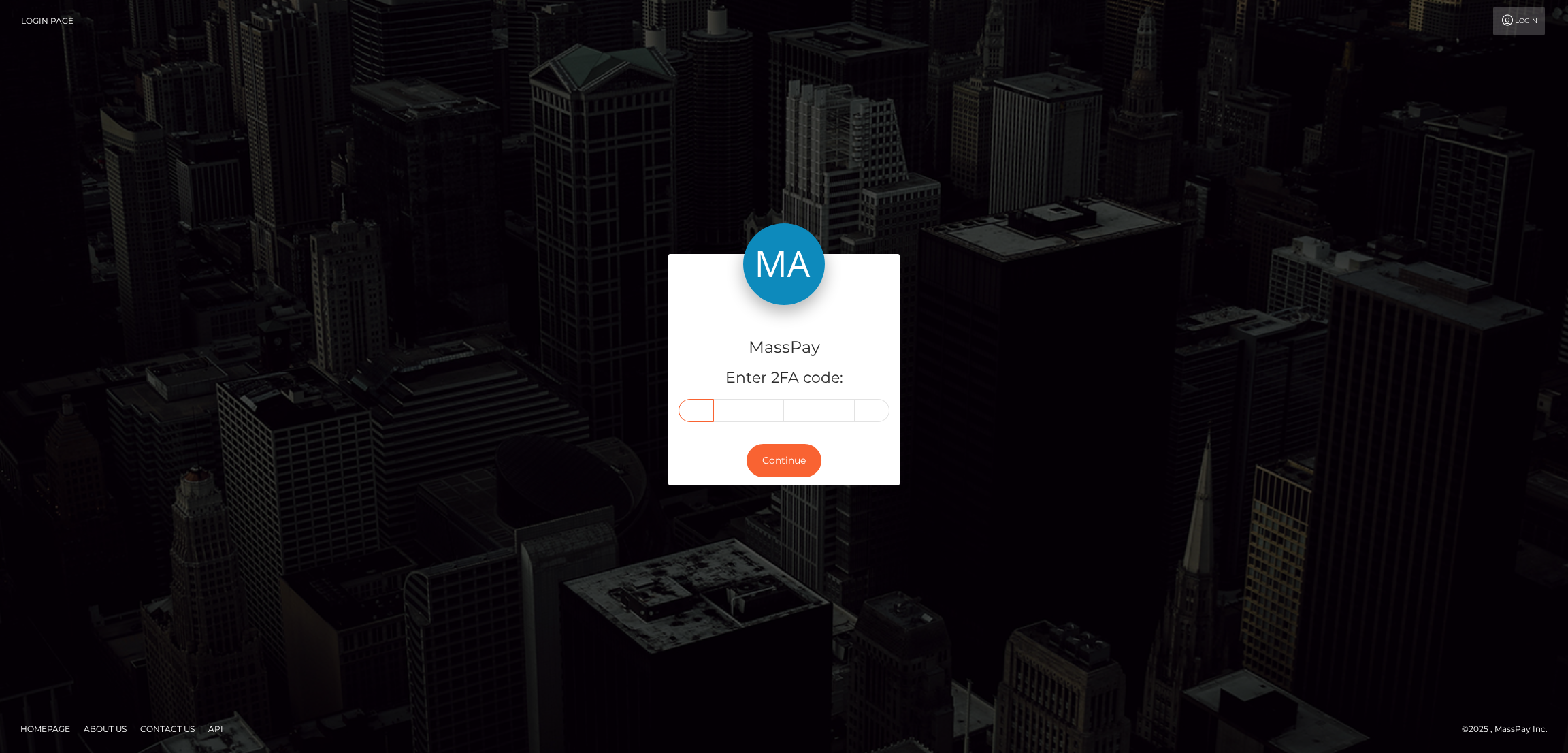
type input "9"
type input "2"
type input "3"
click at [793, 462] on button "Continue" at bounding box center [783, 460] width 75 height 33
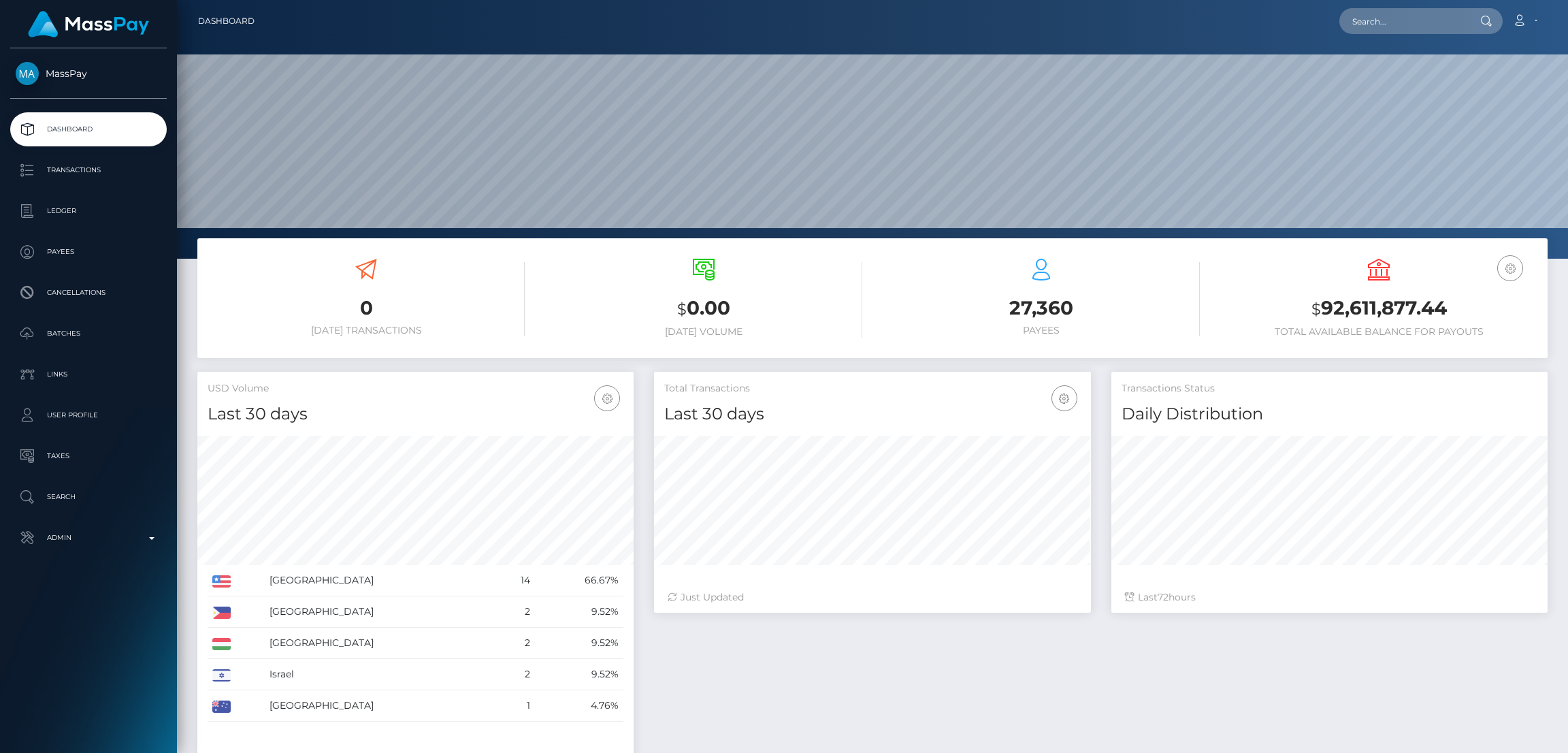
scroll to position [242, 436]
click at [1370, 23] on input "text" at bounding box center [1404, 21] width 128 height 26
paste input "[EMAIL_ADDRESS][DOMAIN_NAME]"
type input "[EMAIL_ADDRESS][DOMAIN_NAME]"
click at [1373, 74] on link "TOMAS AGUSTIN VILLAFANE" at bounding box center [1394, 70] width 109 height 25
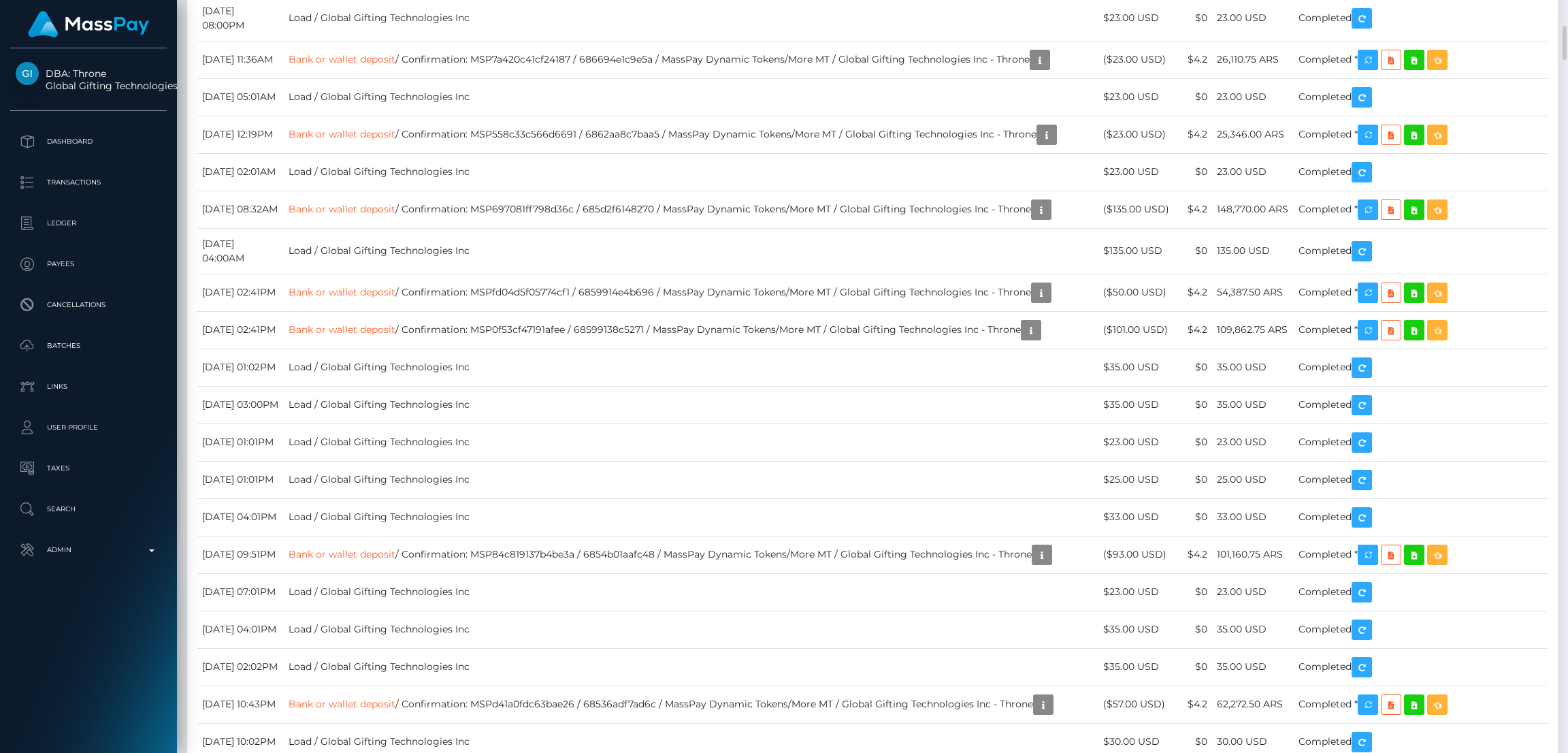
scroll to position [7250, 0]
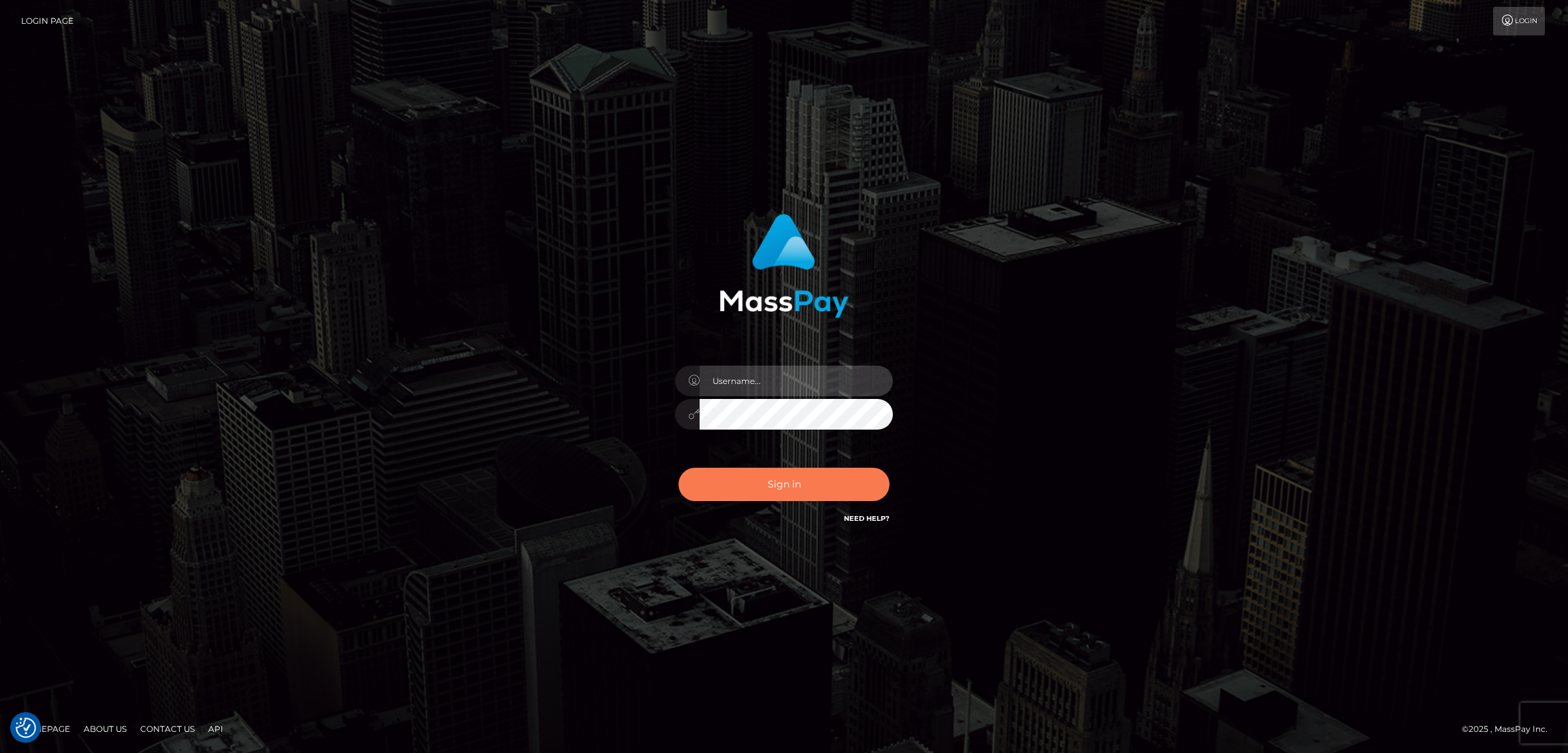
type input "[DOMAIN_NAME]"
click at [779, 475] on button "Sign in" at bounding box center [784, 484] width 211 height 33
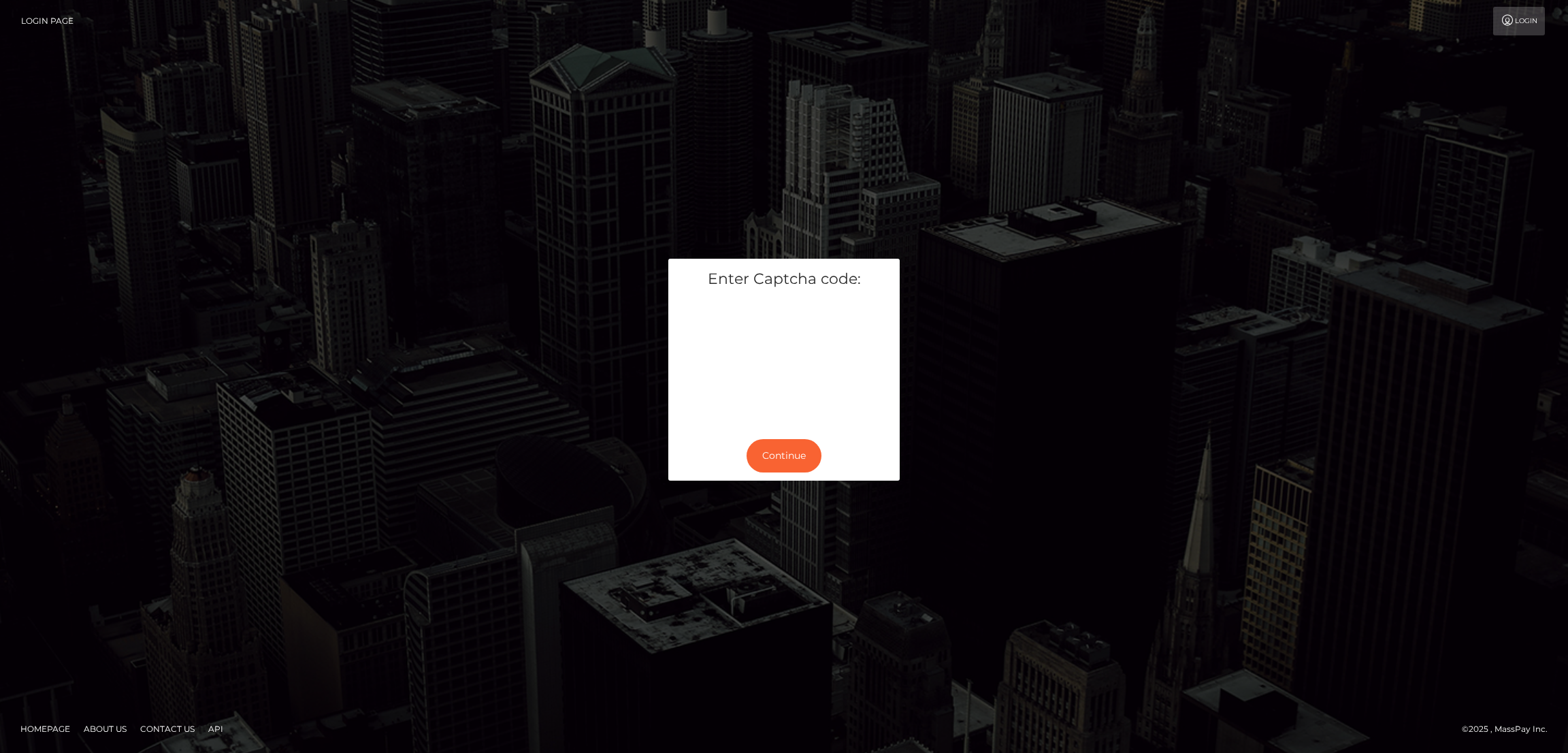
click at [795, 437] on div "Continue" at bounding box center [783, 456] width 231 height 50
click at [802, 456] on button "Continue" at bounding box center [783, 456] width 75 height 33
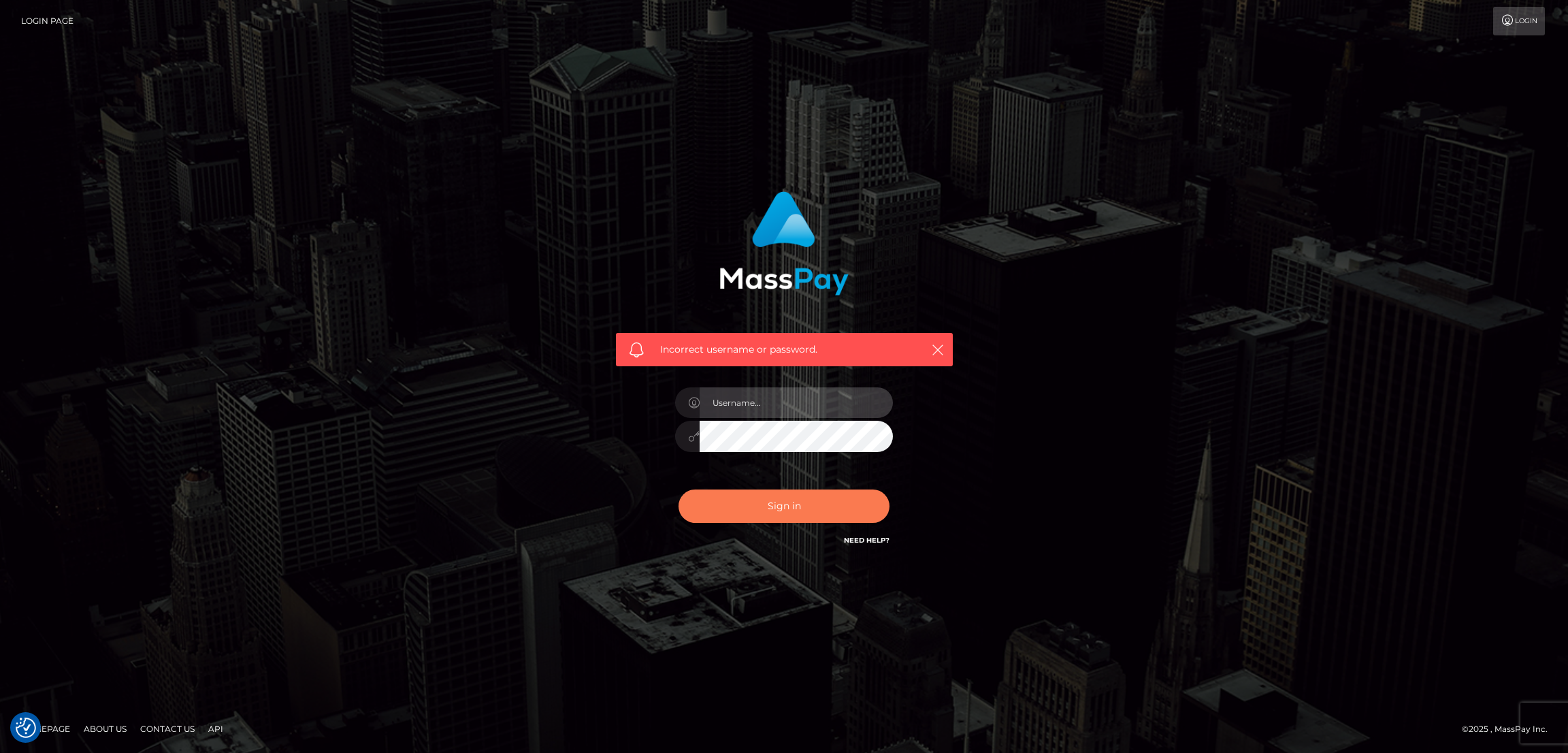
type input "[DOMAIN_NAME]"
click at [810, 506] on button "Sign in" at bounding box center [784, 506] width 211 height 33
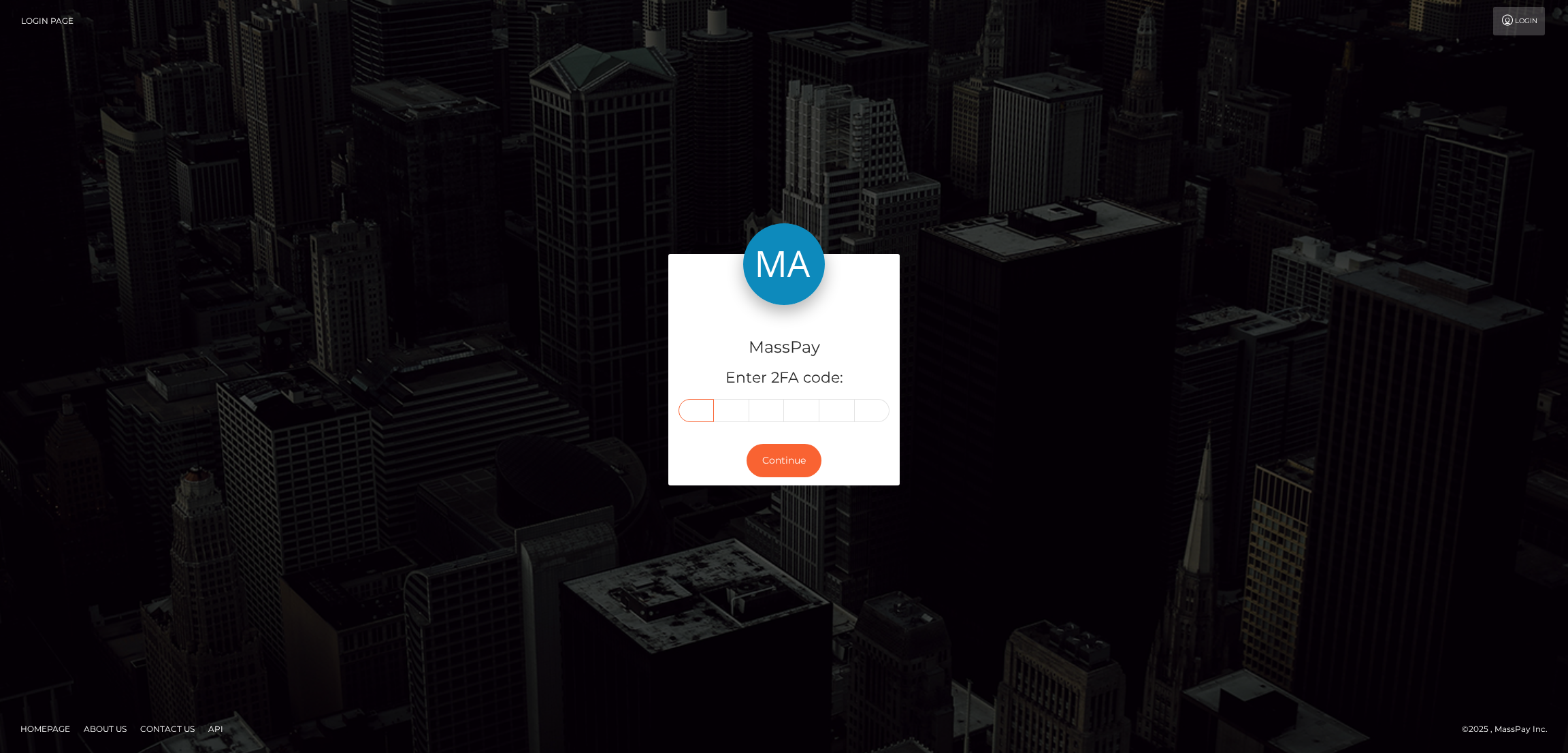
click at [696, 401] on input "text" at bounding box center [696, 411] width 36 height 23
paste input "6"
type input "6"
type input "4"
type input "1"
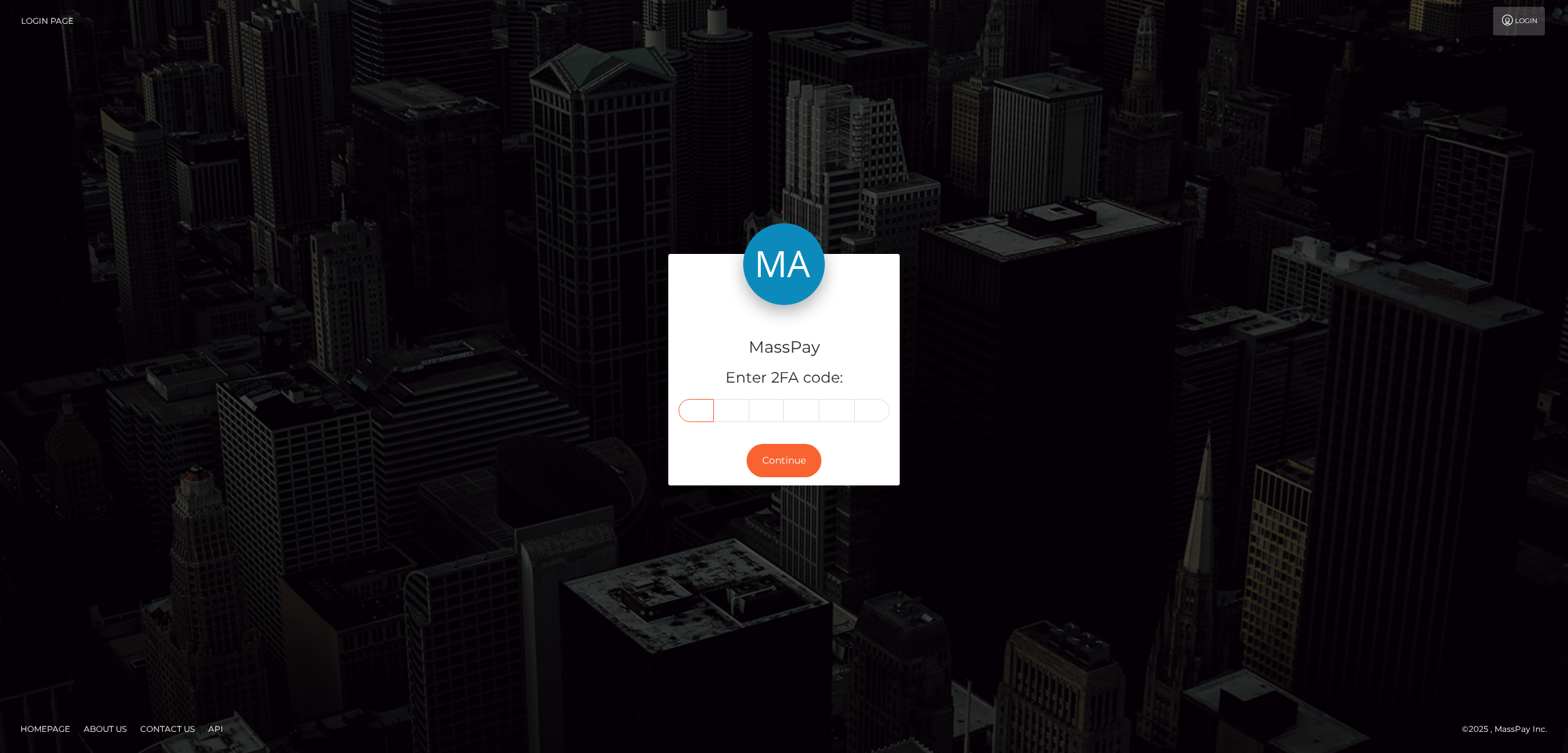
type input "6"
type input "0"
type input "1"
click at [791, 467] on button "Continue" at bounding box center [783, 460] width 75 height 33
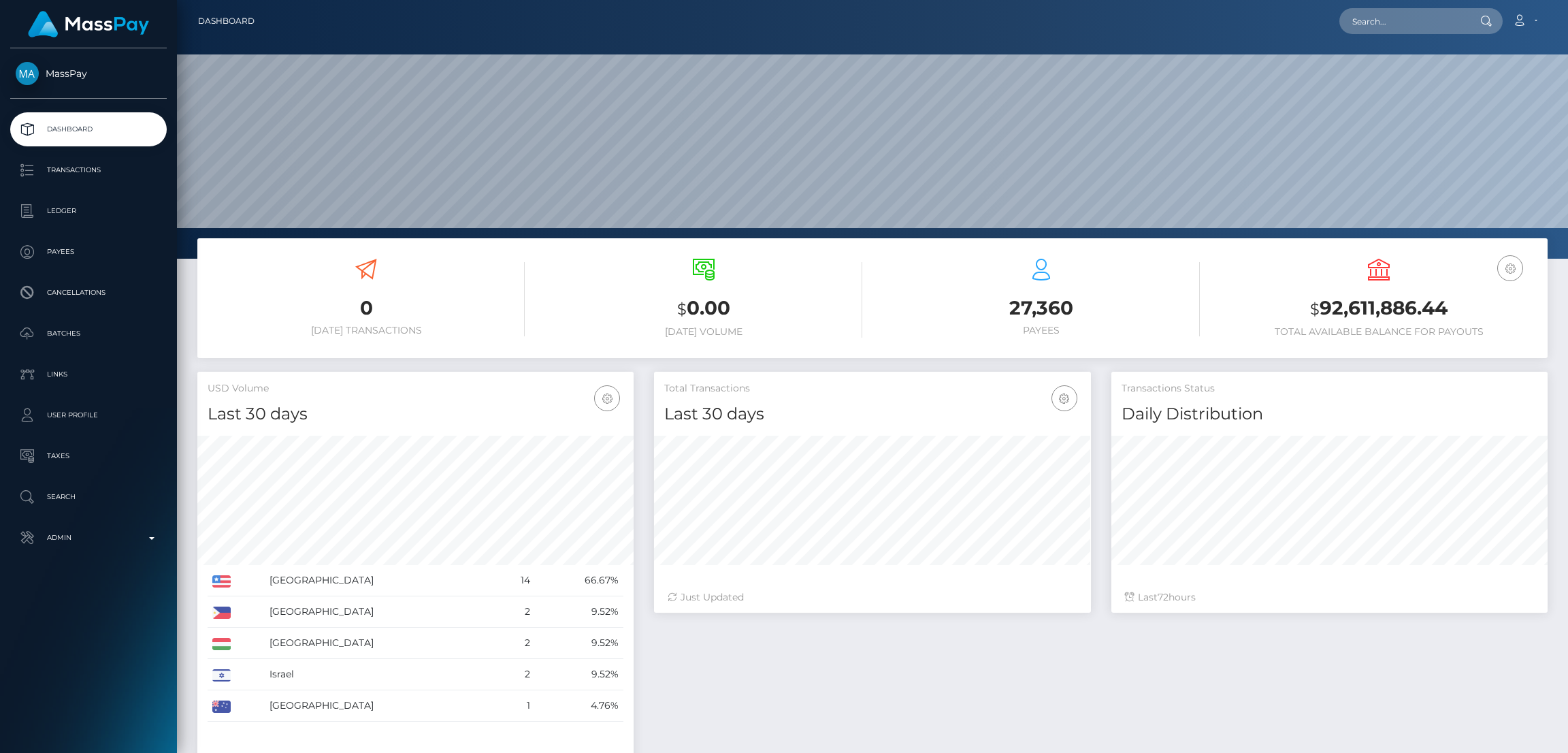
scroll to position [242, 436]
click at [1382, 25] on input "text" at bounding box center [1404, 21] width 128 height 26
paste input "641601"
type input "641601"
click at [1393, 17] on input "text" at bounding box center [1404, 21] width 128 height 26
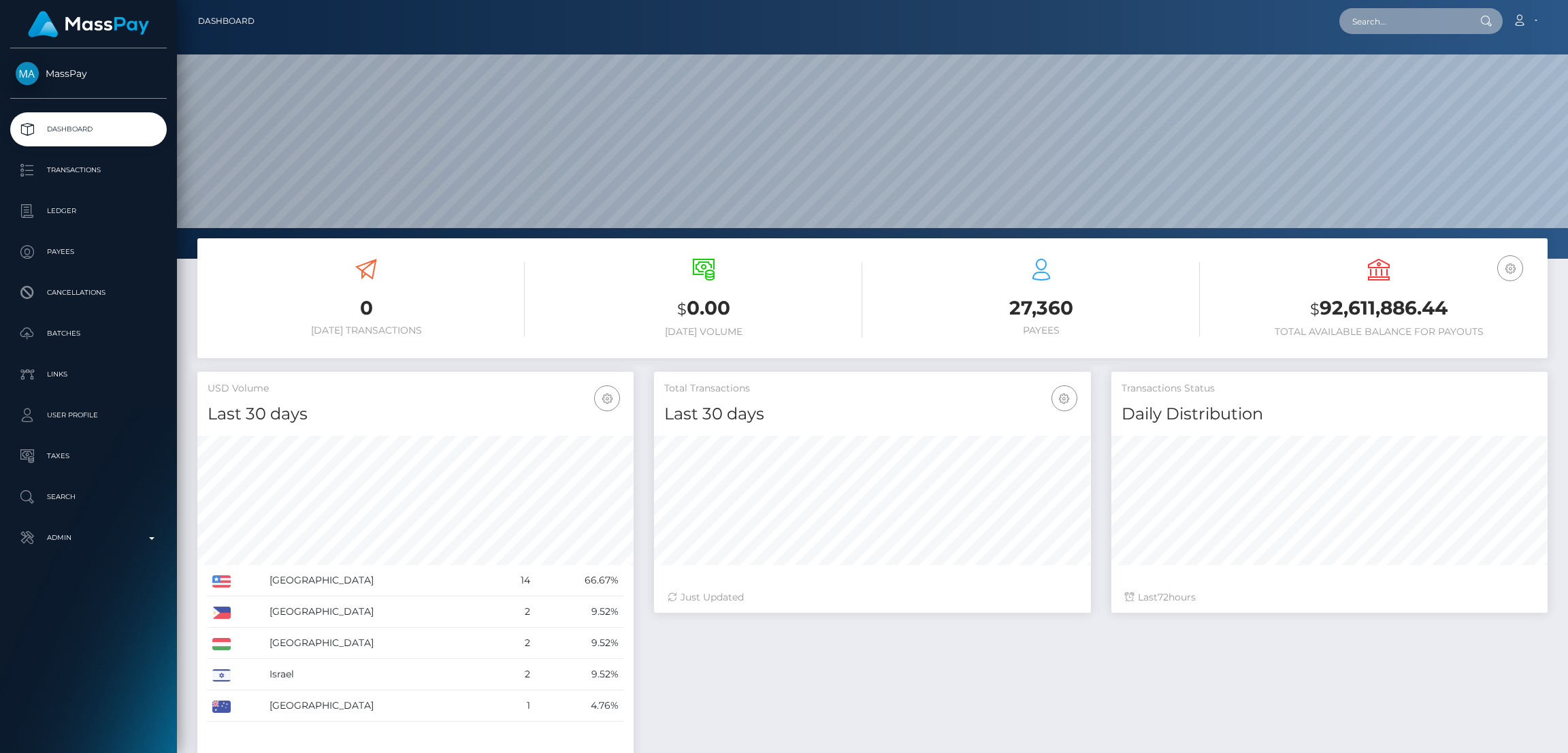
paste input "[EMAIL_ADDRESS][DOMAIN_NAME]"
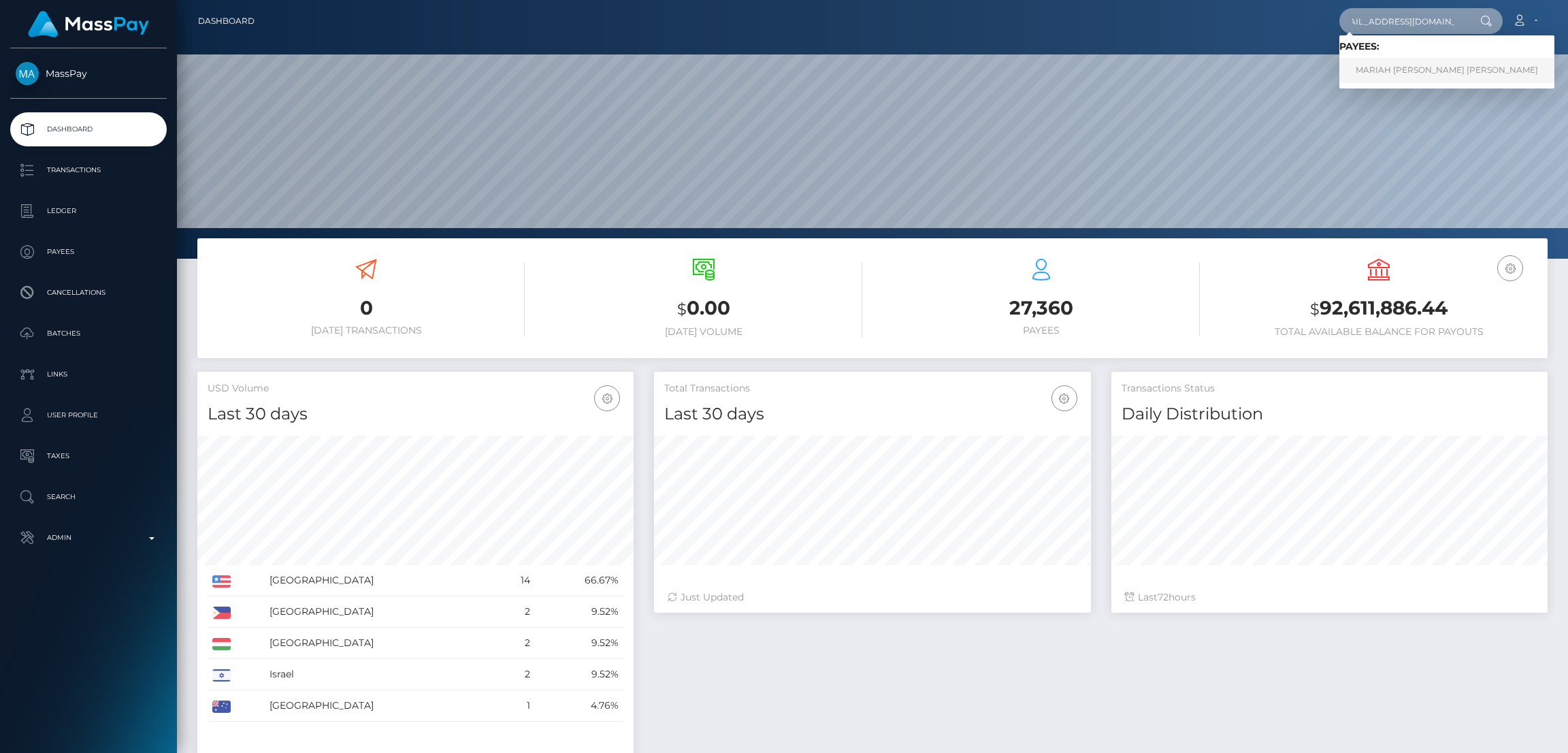
type input "[EMAIL_ADDRESS][DOMAIN_NAME]"
click at [1379, 73] on link "MARIAH NICOLE AKIRA SANDERS" at bounding box center [1447, 70] width 215 height 25
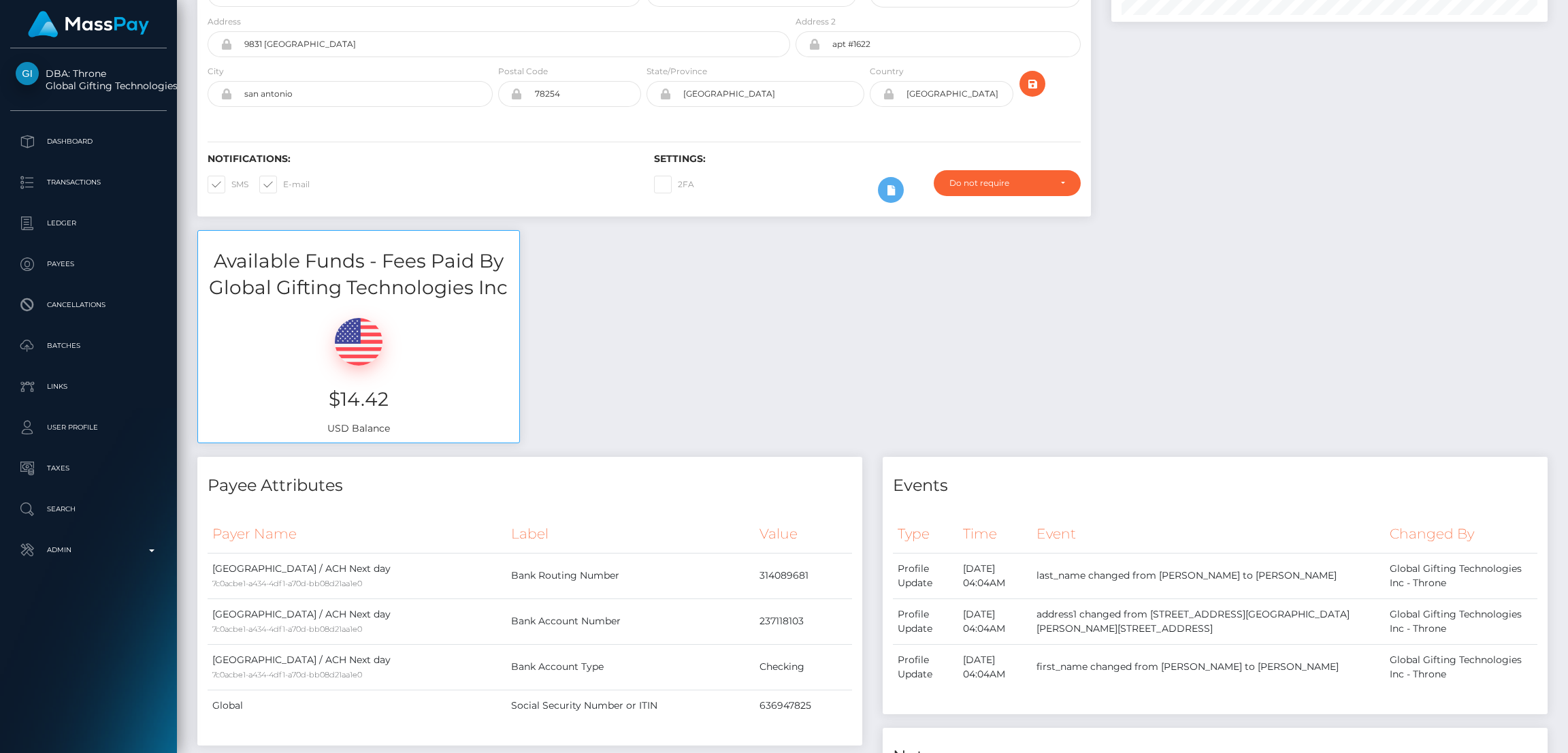
scroll to position [9, 0]
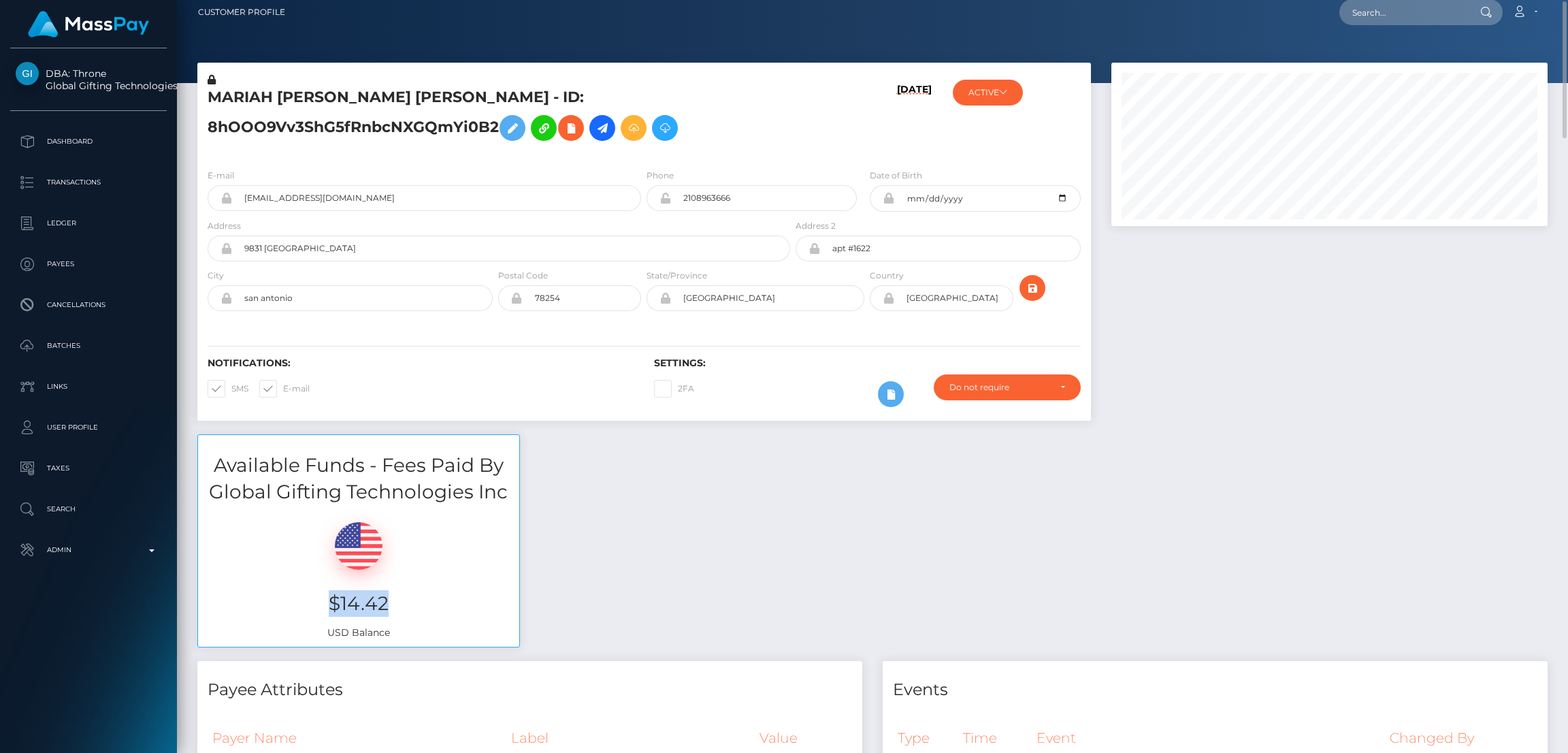
drag, startPoint x: 332, startPoint y: 601, endPoint x: 387, endPoint y: 601, distance: 55.0
click at [387, 601] on h3 "$14.42" at bounding box center [359, 603] width 301 height 26
copy h3 "$14.42"
click at [1393, 16] on input "text" at bounding box center [1404, 12] width 128 height 26
paste input "[EMAIL_ADDRESS][DOMAIN_NAME]"
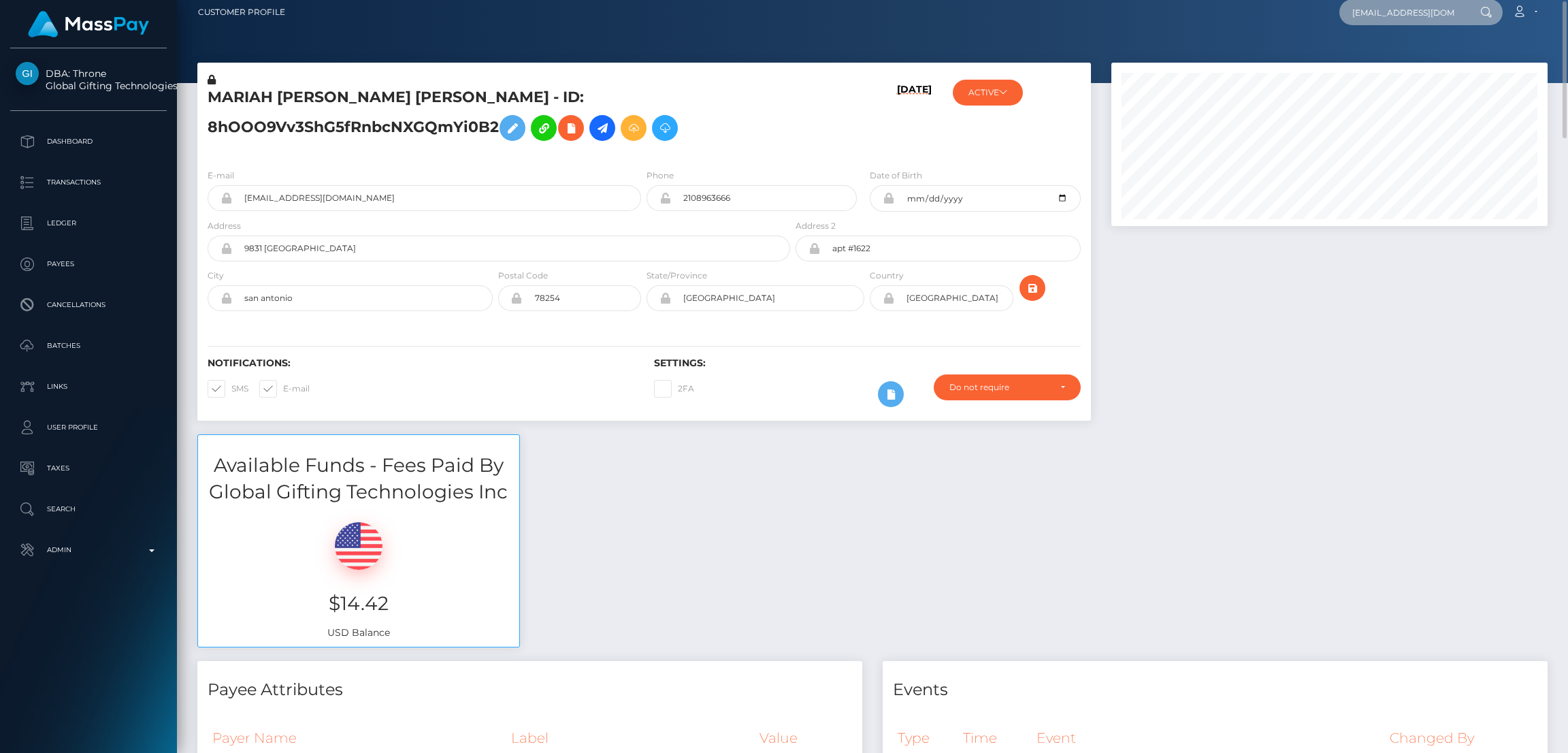
scroll to position [0, 9]
type input "[EMAIL_ADDRESS][DOMAIN_NAME]"
click at [1399, 58] on link "Brittney Keefer" at bounding box center [1394, 61] width 109 height 25
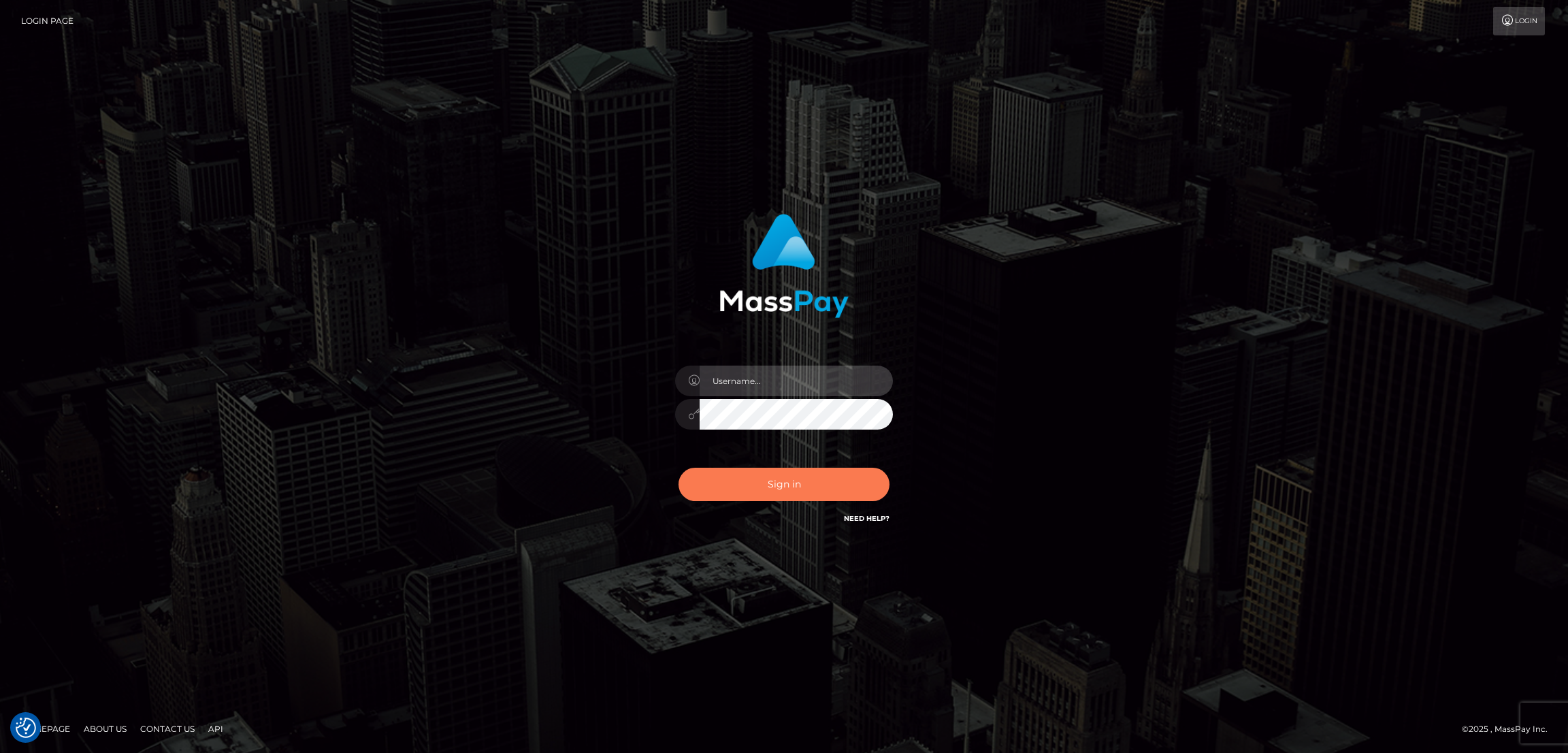
type input "nb.es"
click at [783, 484] on button "Sign in" at bounding box center [784, 484] width 211 height 33
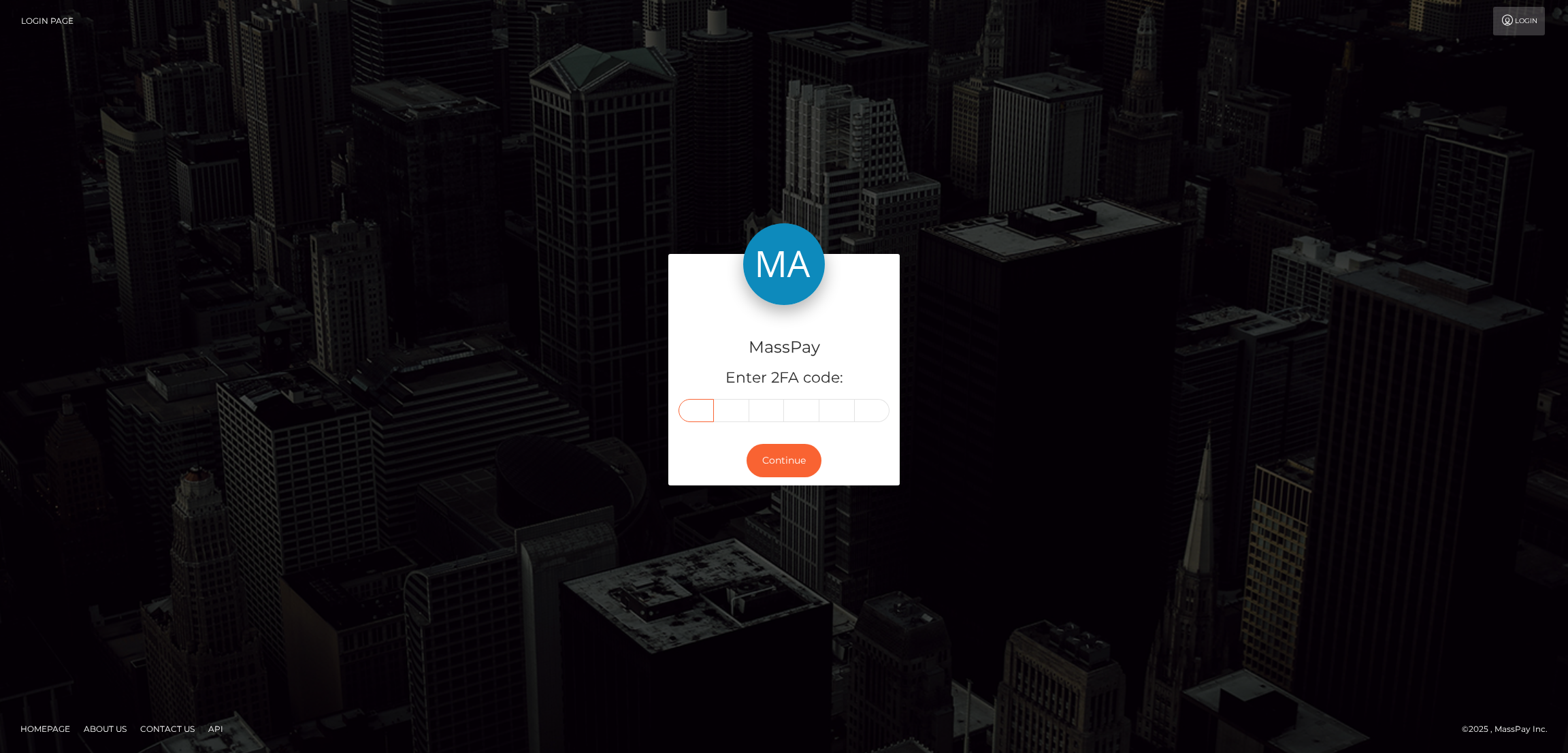
click at [707, 409] on input "text" at bounding box center [696, 411] width 36 height 23
paste input "5"
type input "5"
type input "6"
type input "1"
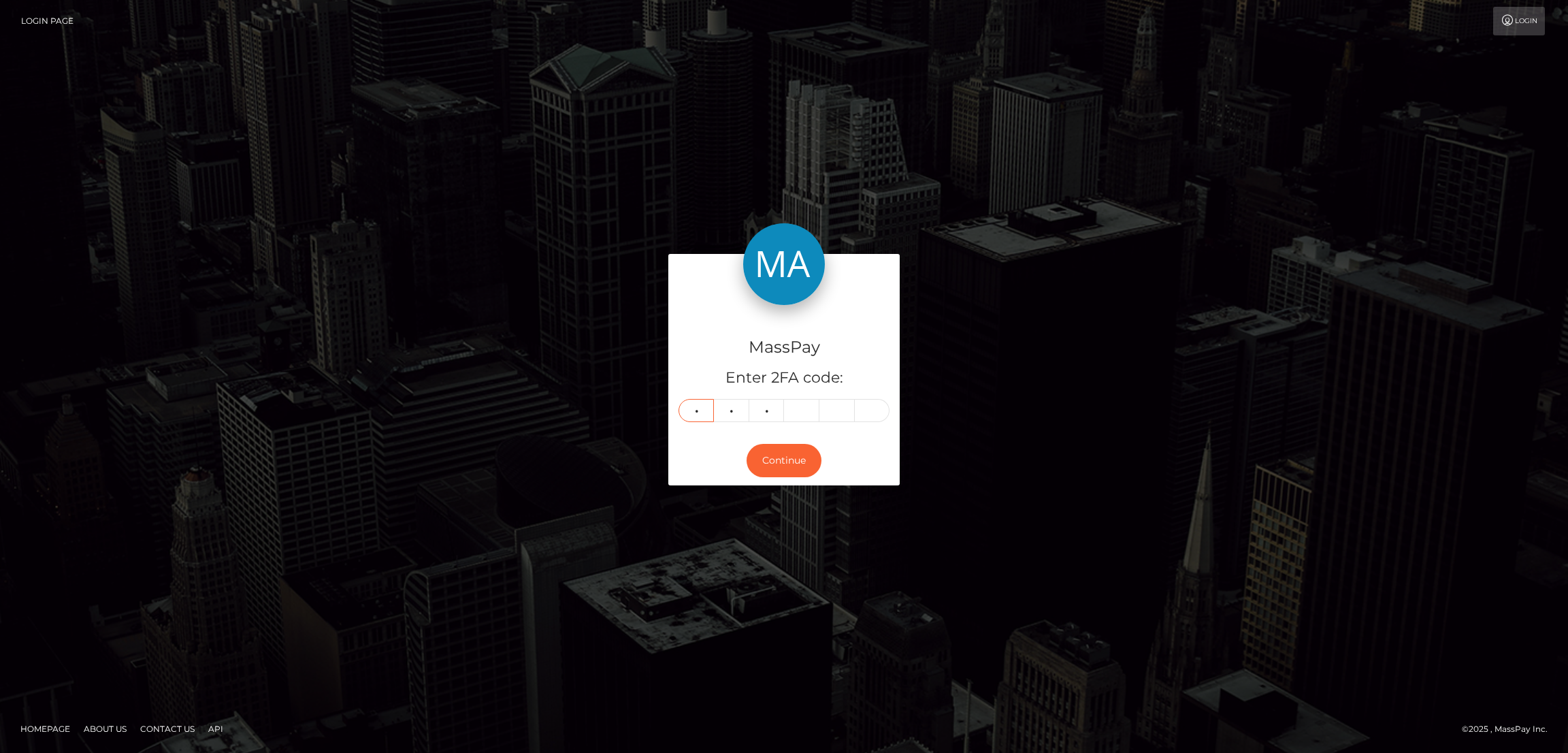
type input "4"
type input "7"
type input "6"
click at [789, 457] on button "Continue" at bounding box center [783, 460] width 75 height 33
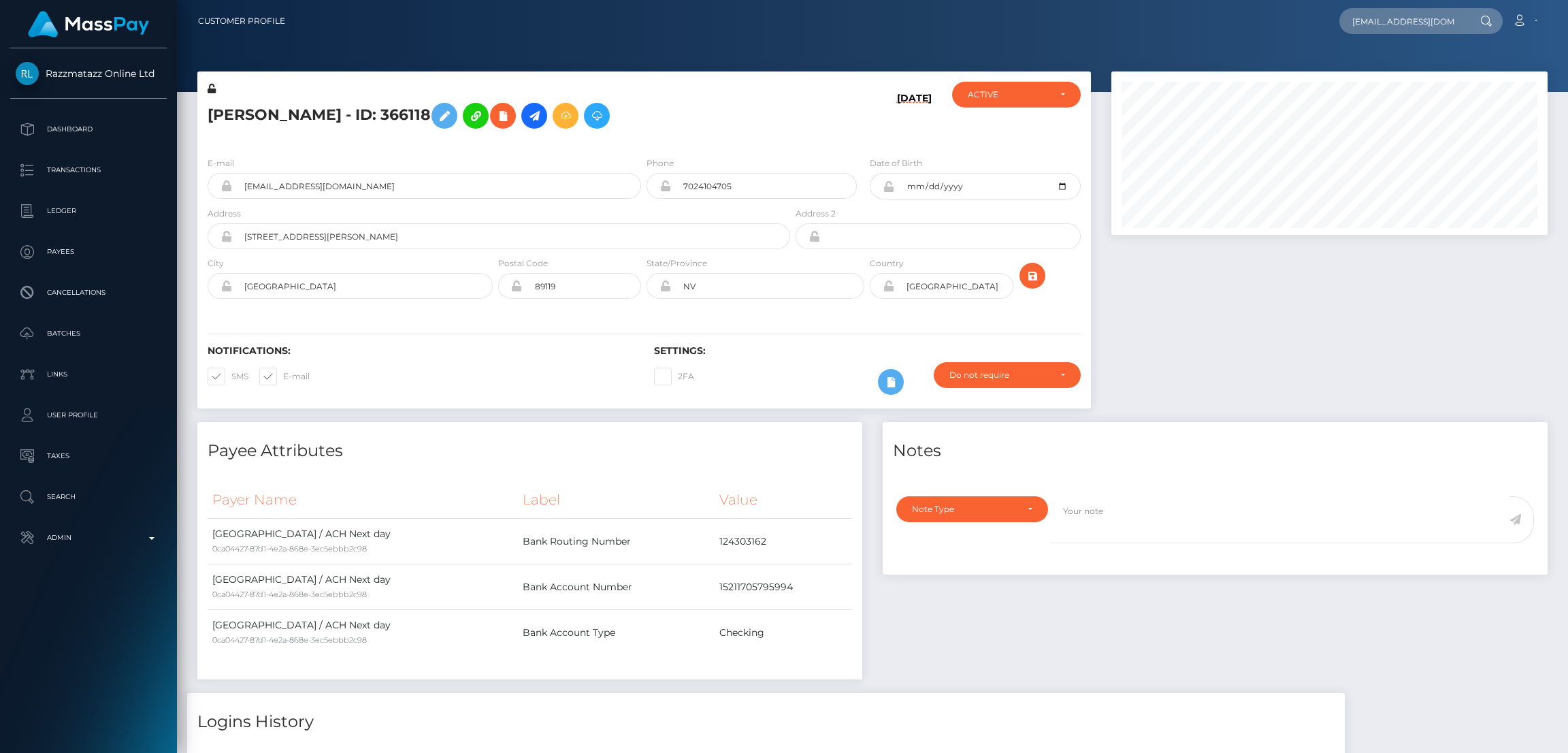
type input "[EMAIL_ADDRESS][DOMAIN_NAME]"
click at [1384, 77] on link "[PERSON_NAME]" at bounding box center [1394, 70] width 109 height 25
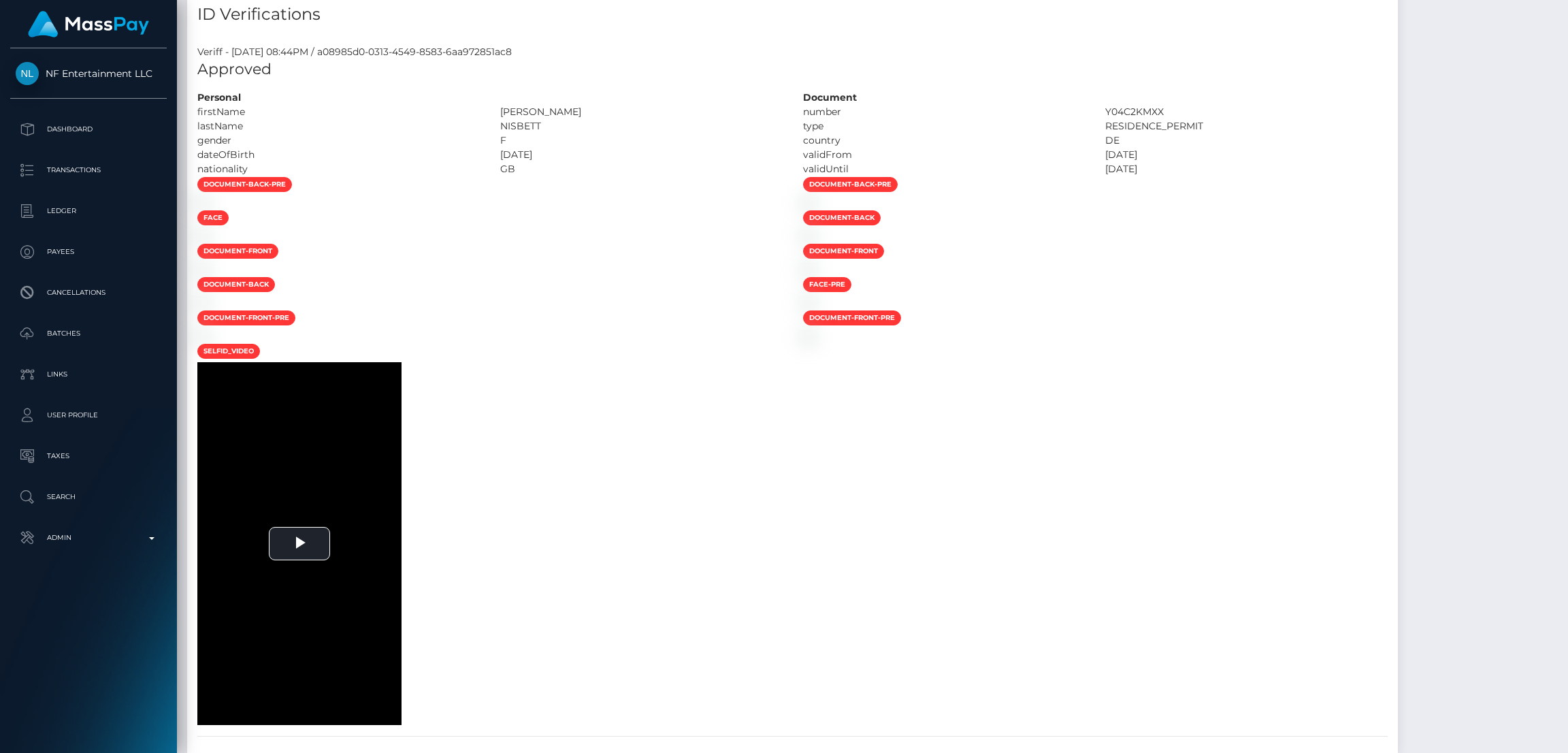
scroll to position [394, 0]
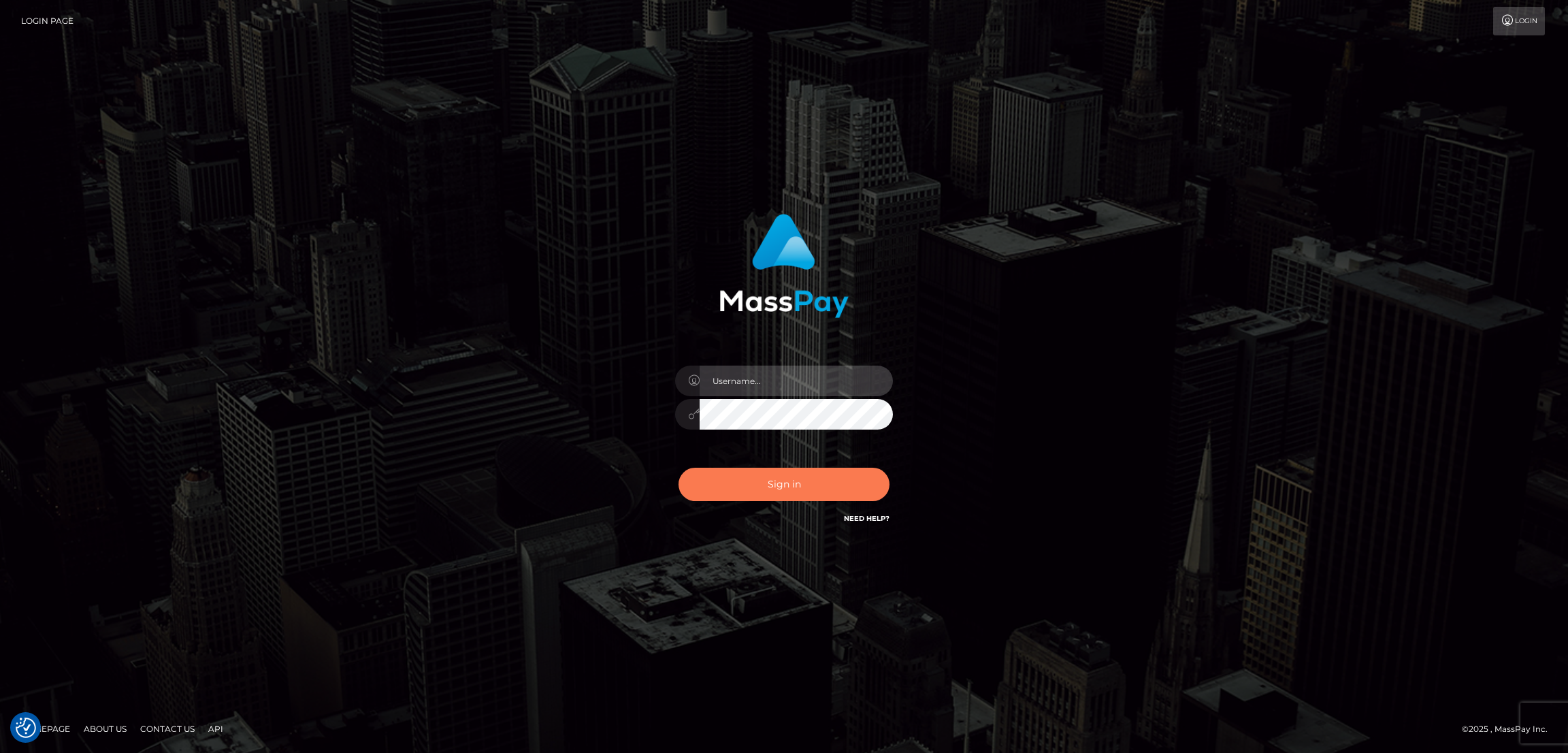
type input "[DOMAIN_NAME]"
click at [751, 493] on button "Sign in" at bounding box center [784, 484] width 211 height 33
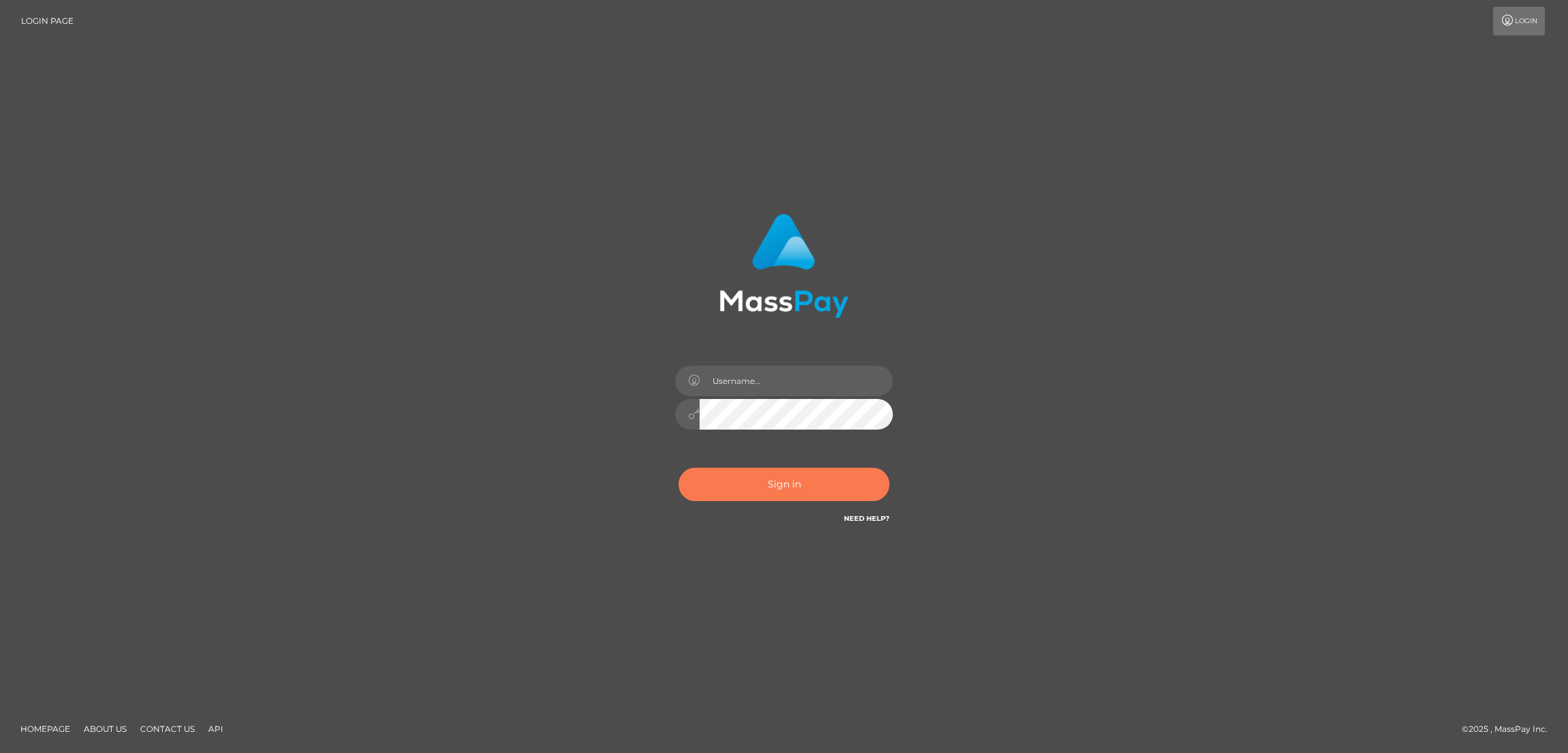
click at [766, 487] on button "Sign in" at bounding box center [784, 484] width 211 height 33
type input "[DOMAIN_NAME]"
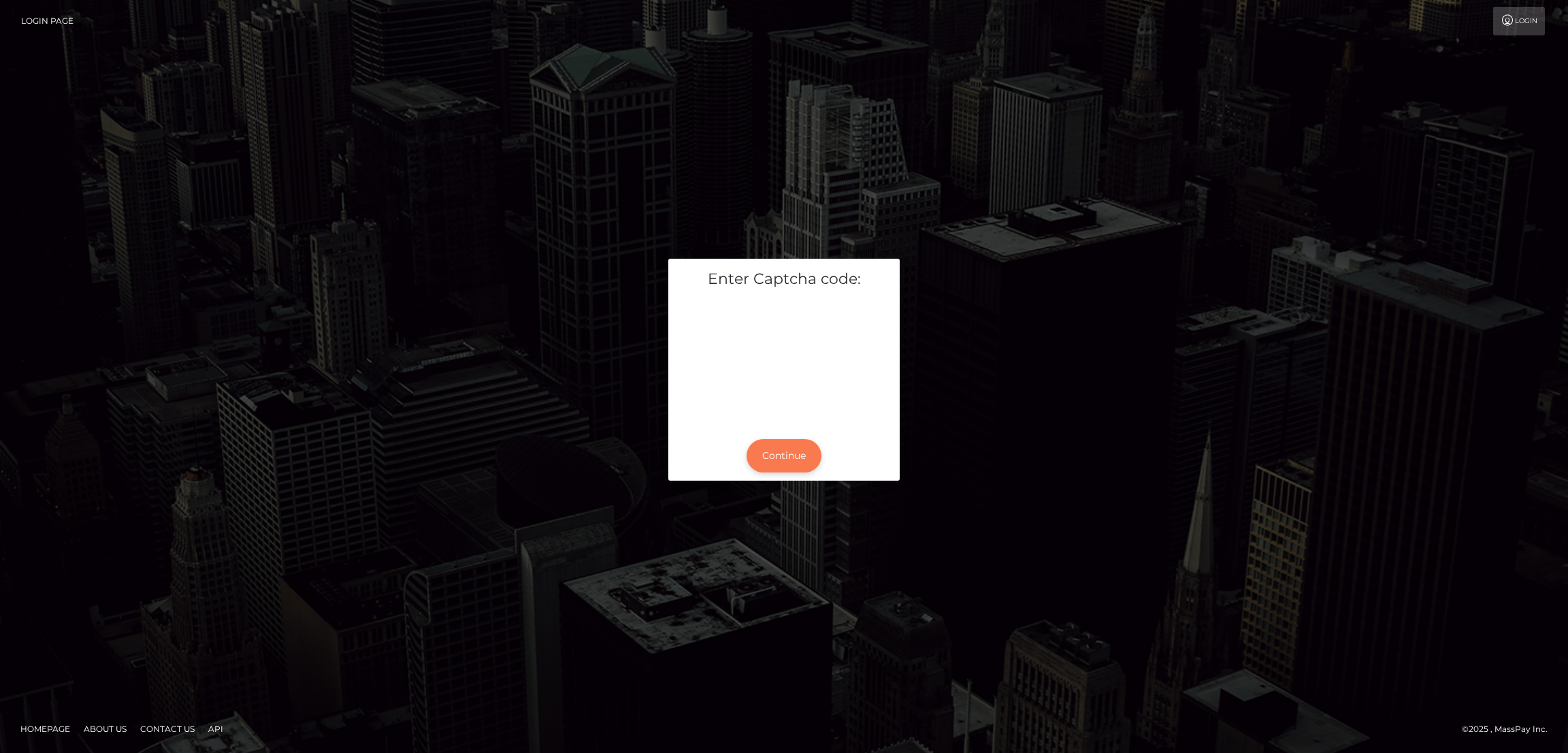
click at [773, 463] on button "Continue" at bounding box center [783, 456] width 75 height 33
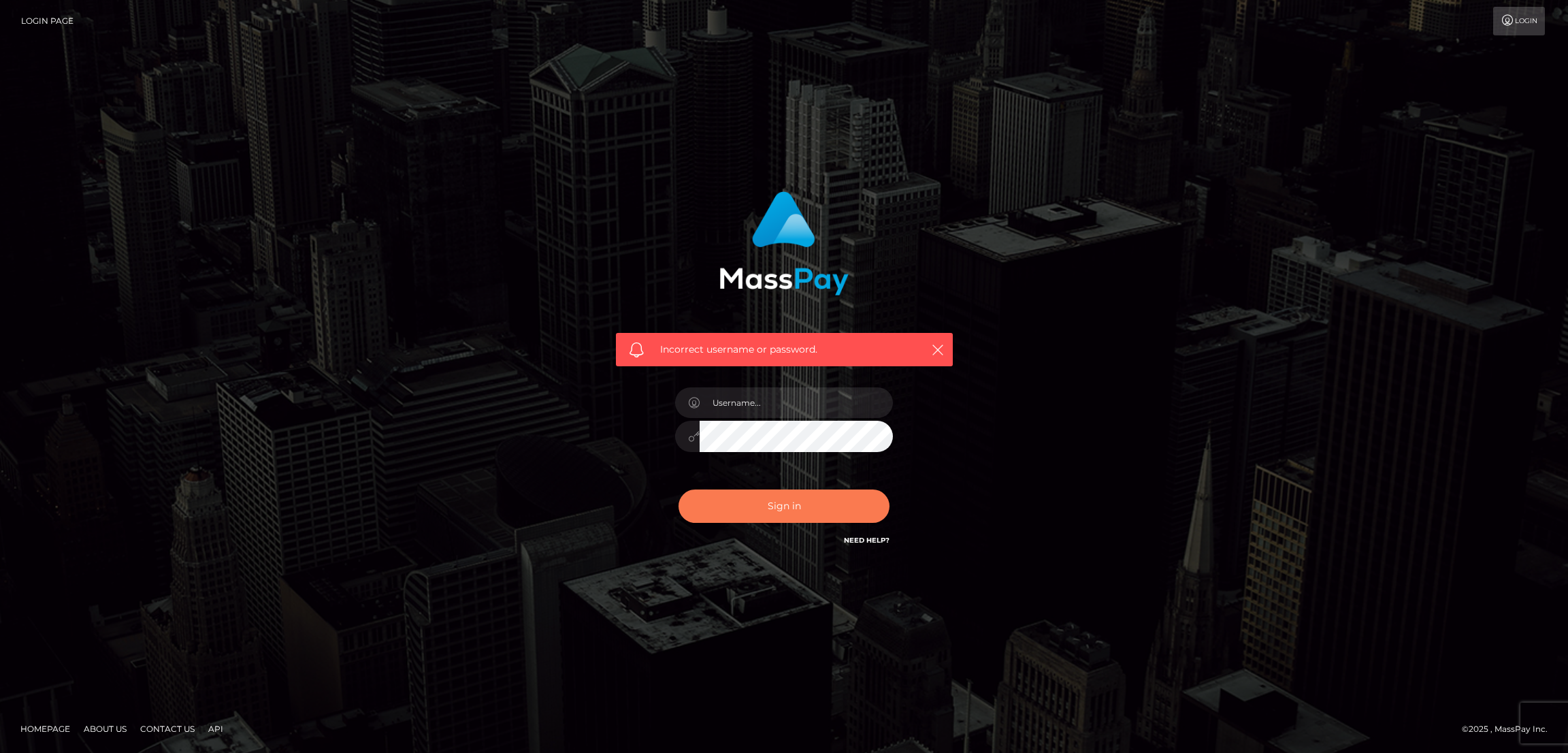
click at [767, 499] on button "Sign in" at bounding box center [784, 506] width 211 height 33
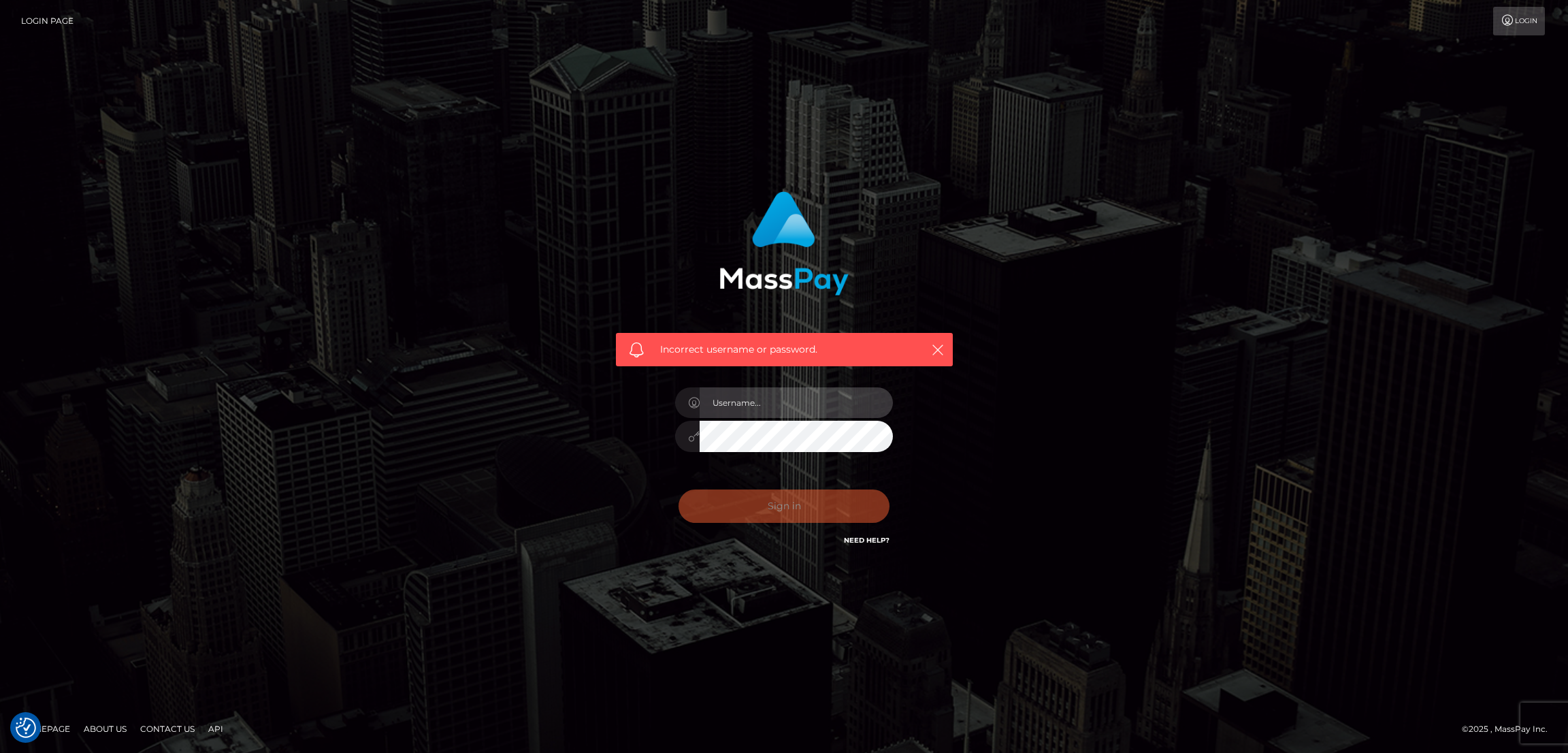
type input "[DOMAIN_NAME]"
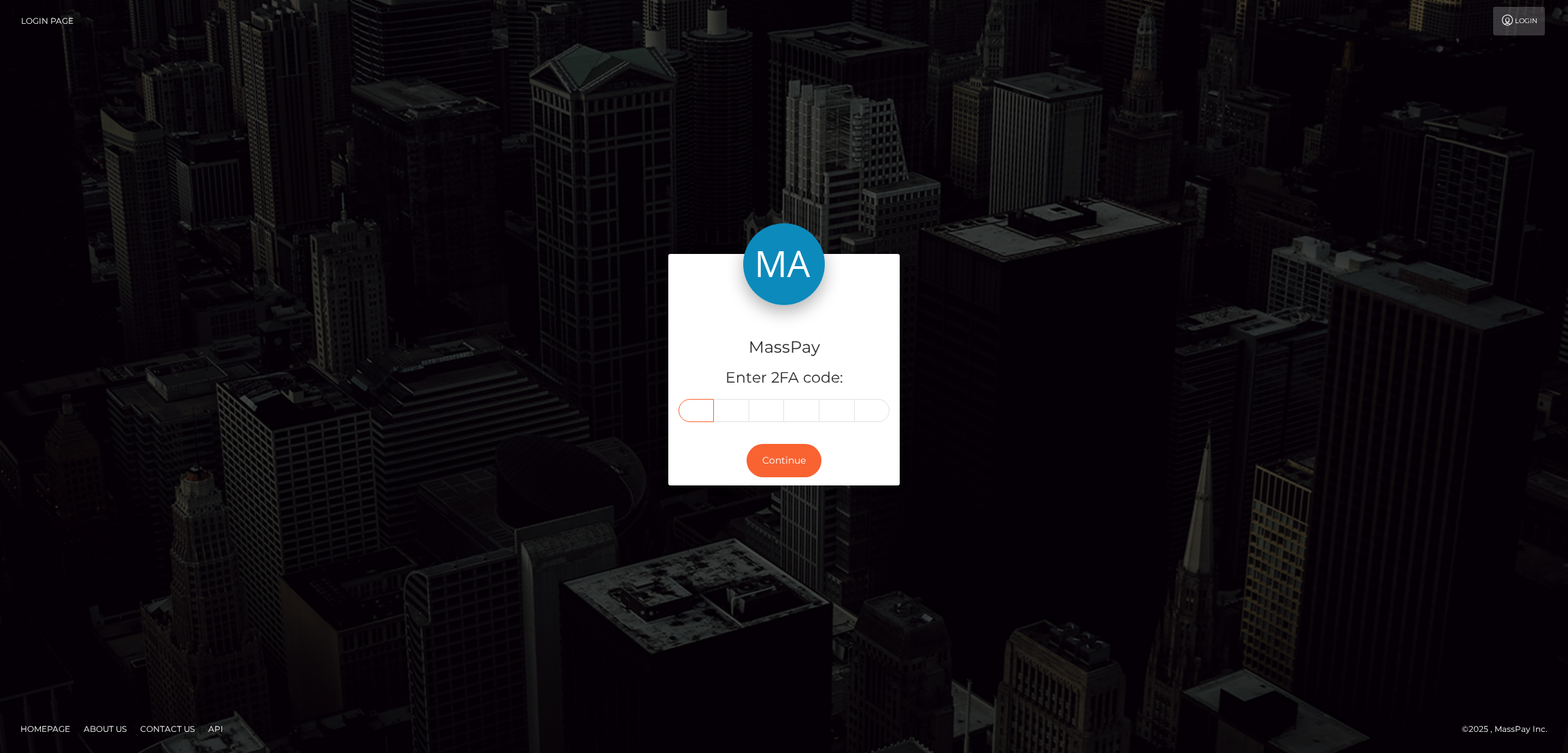
click at [700, 412] on input "text" at bounding box center [696, 411] width 36 height 23
paste input "1"
type input "1"
type input "4"
type input "5"
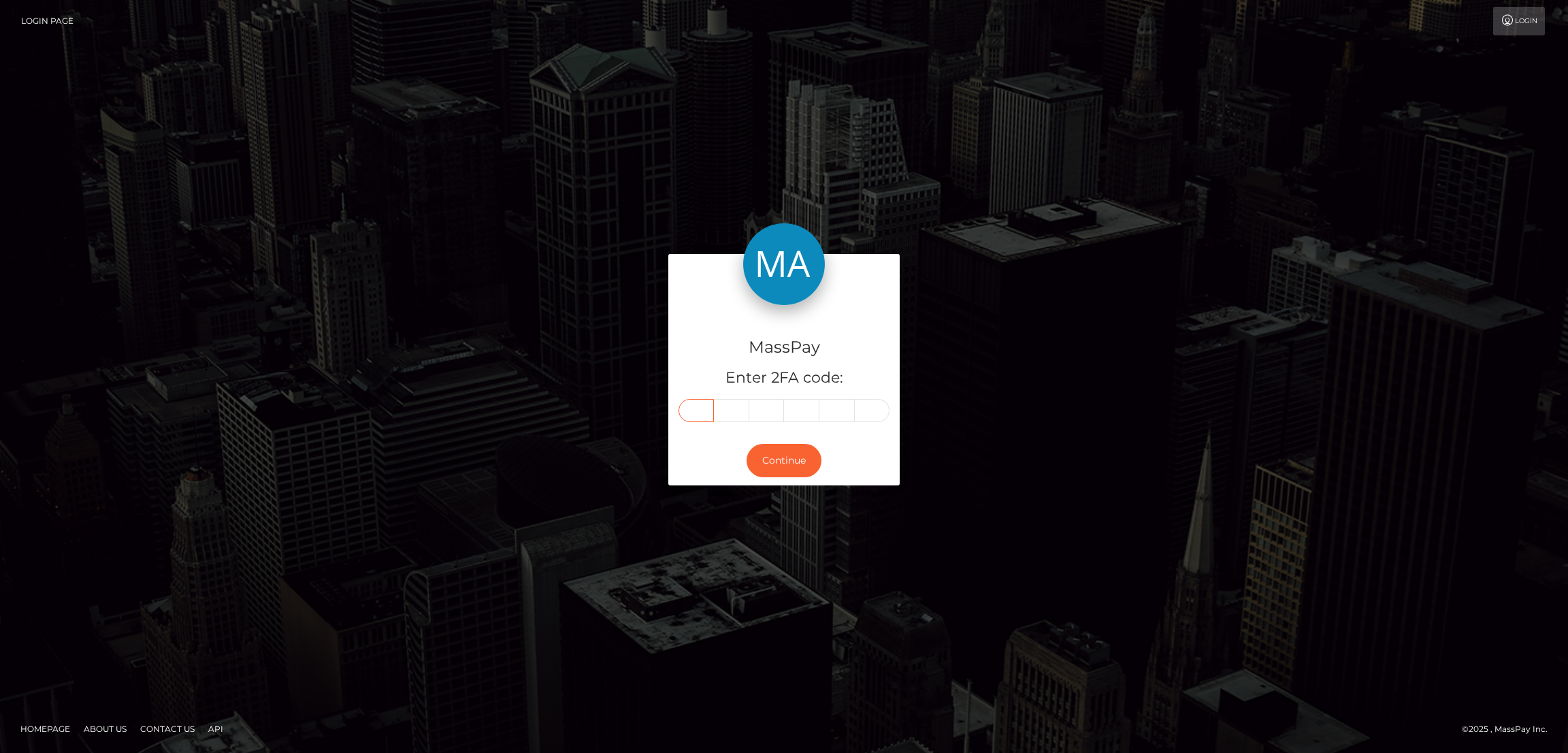
type input "4"
type input "5"
type input "6"
click at [770, 461] on button "Continue" at bounding box center [783, 460] width 75 height 33
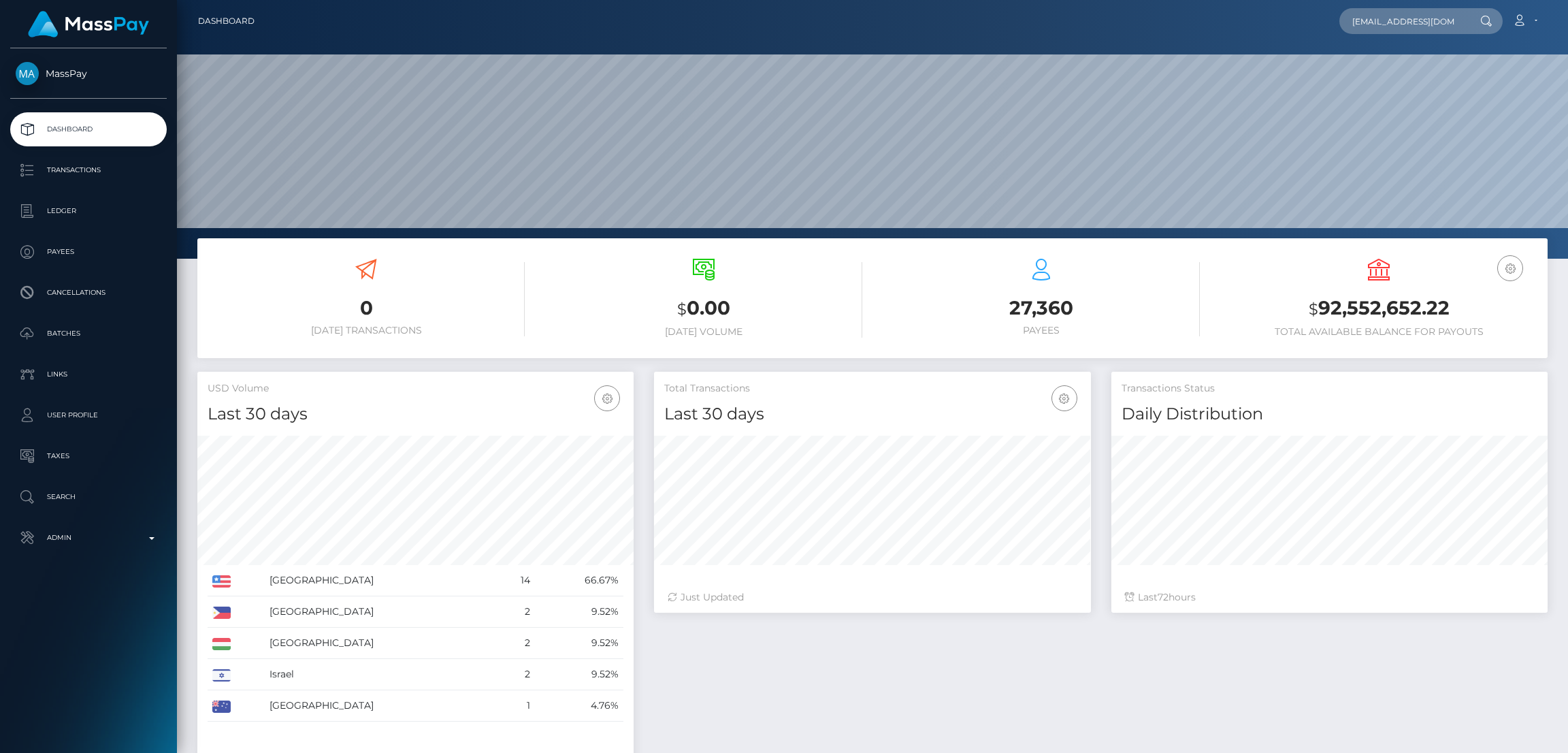
scroll to position [0, 23]
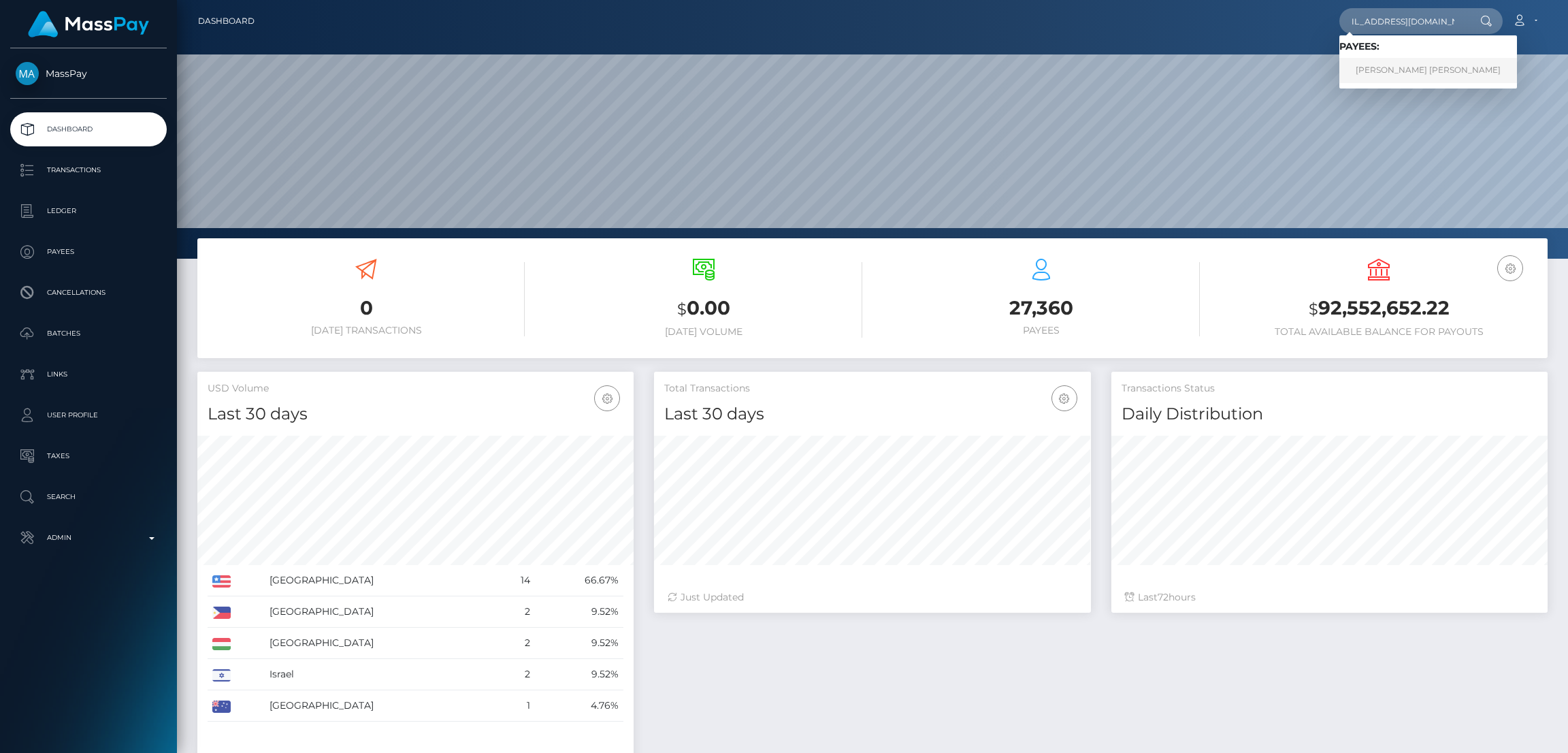
type input "Romeomydog124@gmail.com"
click at [1384, 70] on link "RACHELLE S MARTINEZ BERRIOS" at bounding box center [1429, 70] width 178 height 25
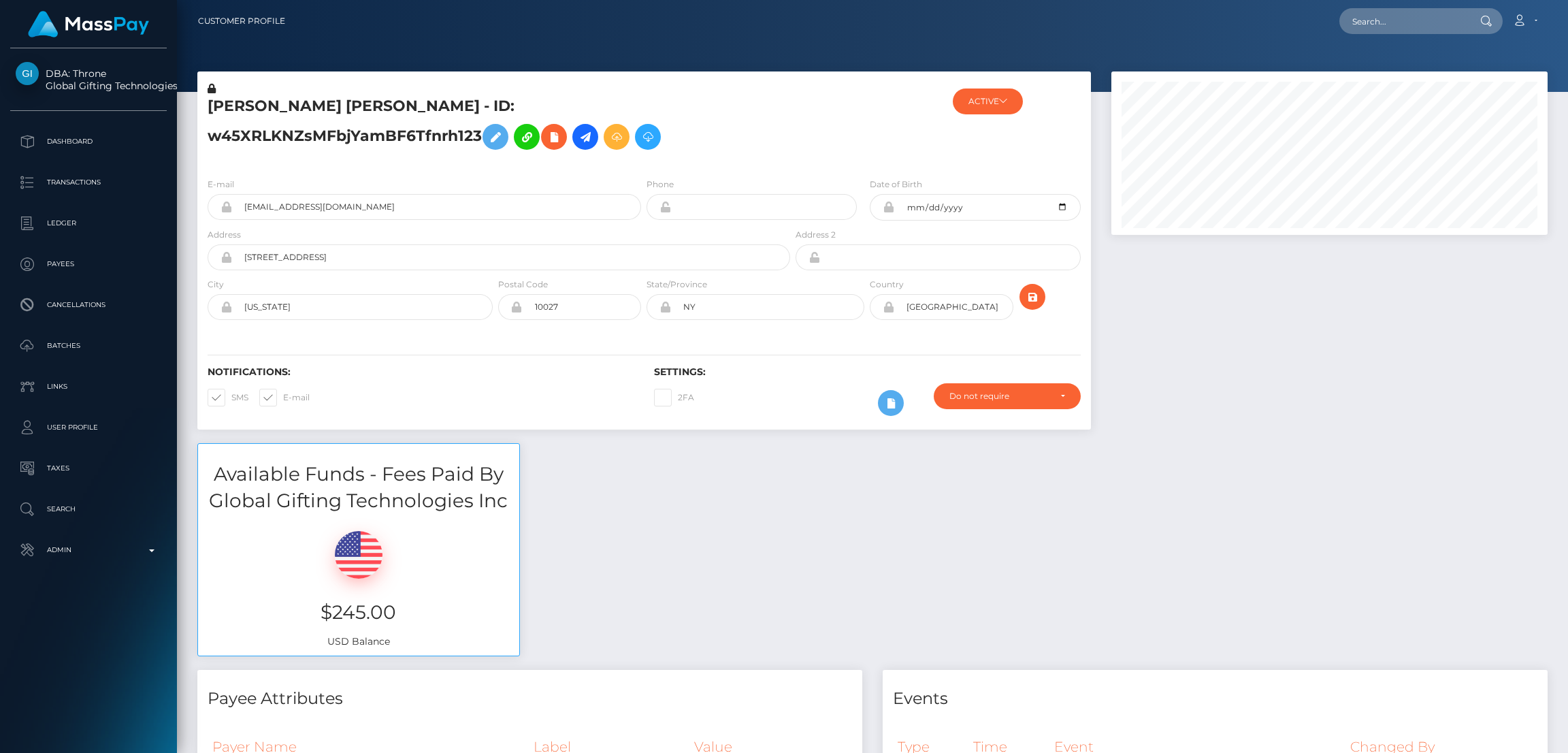
scroll to position [163, 436]
click at [1370, 21] on input "text" at bounding box center [1404, 21] width 128 height 26
paste input "cocktail875@gmail.com"
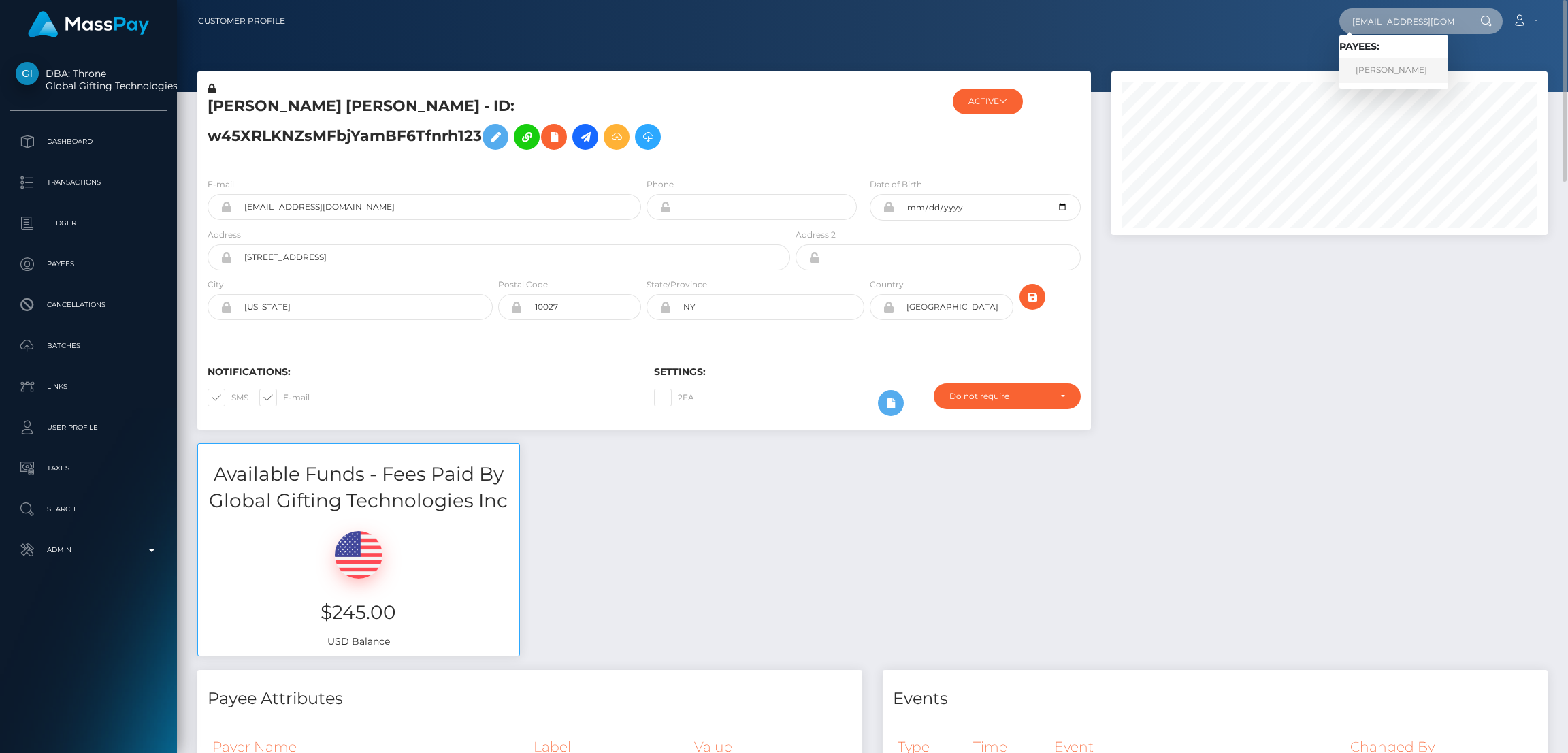
type input "cocktail875@gmail.com"
click at [1399, 73] on link "DIEGO ALEJ GALVEZ-GUTIERREZ" at bounding box center [1394, 70] width 109 height 25
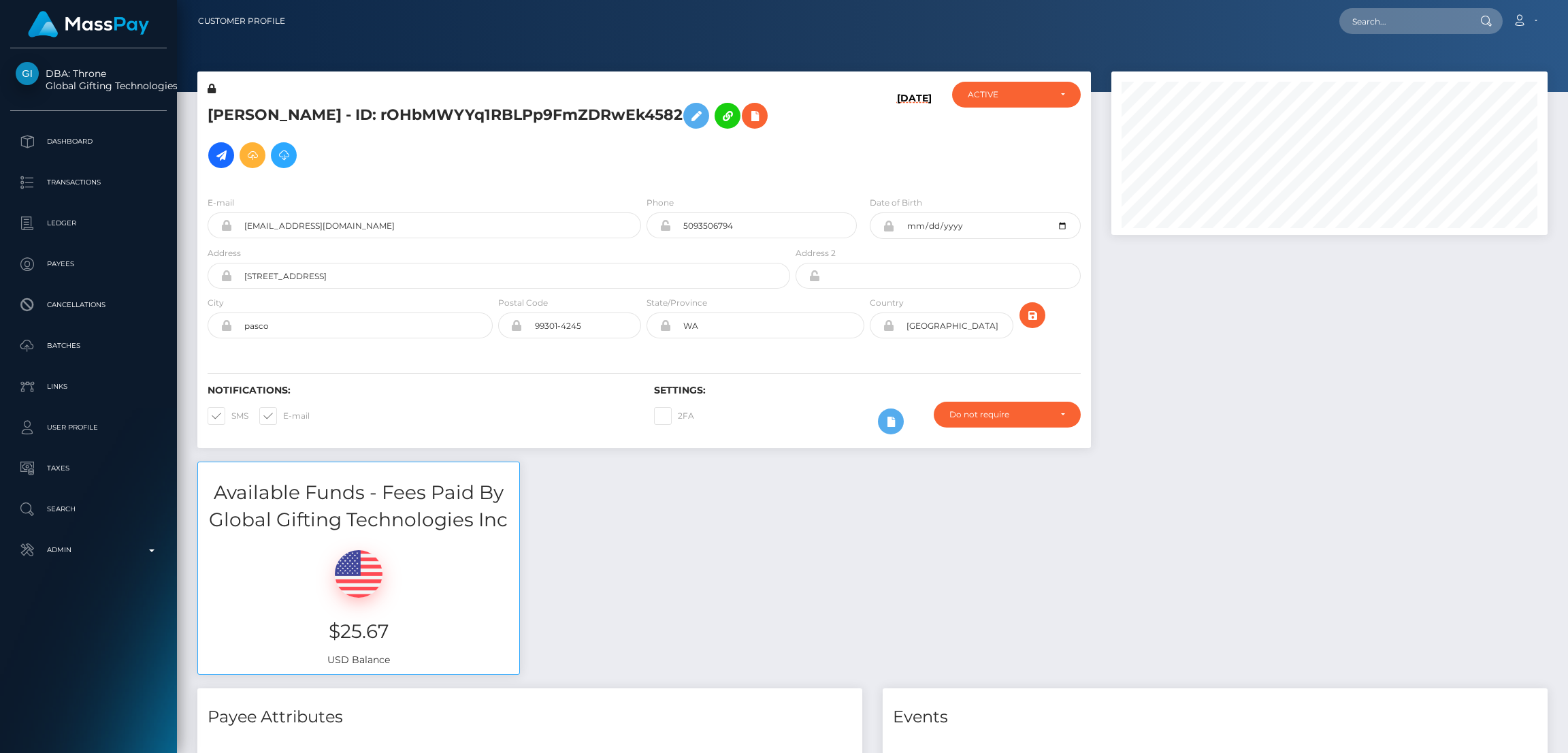
scroll to position [163, 436]
click at [688, 125] on icon at bounding box center [696, 116] width 16 height 17
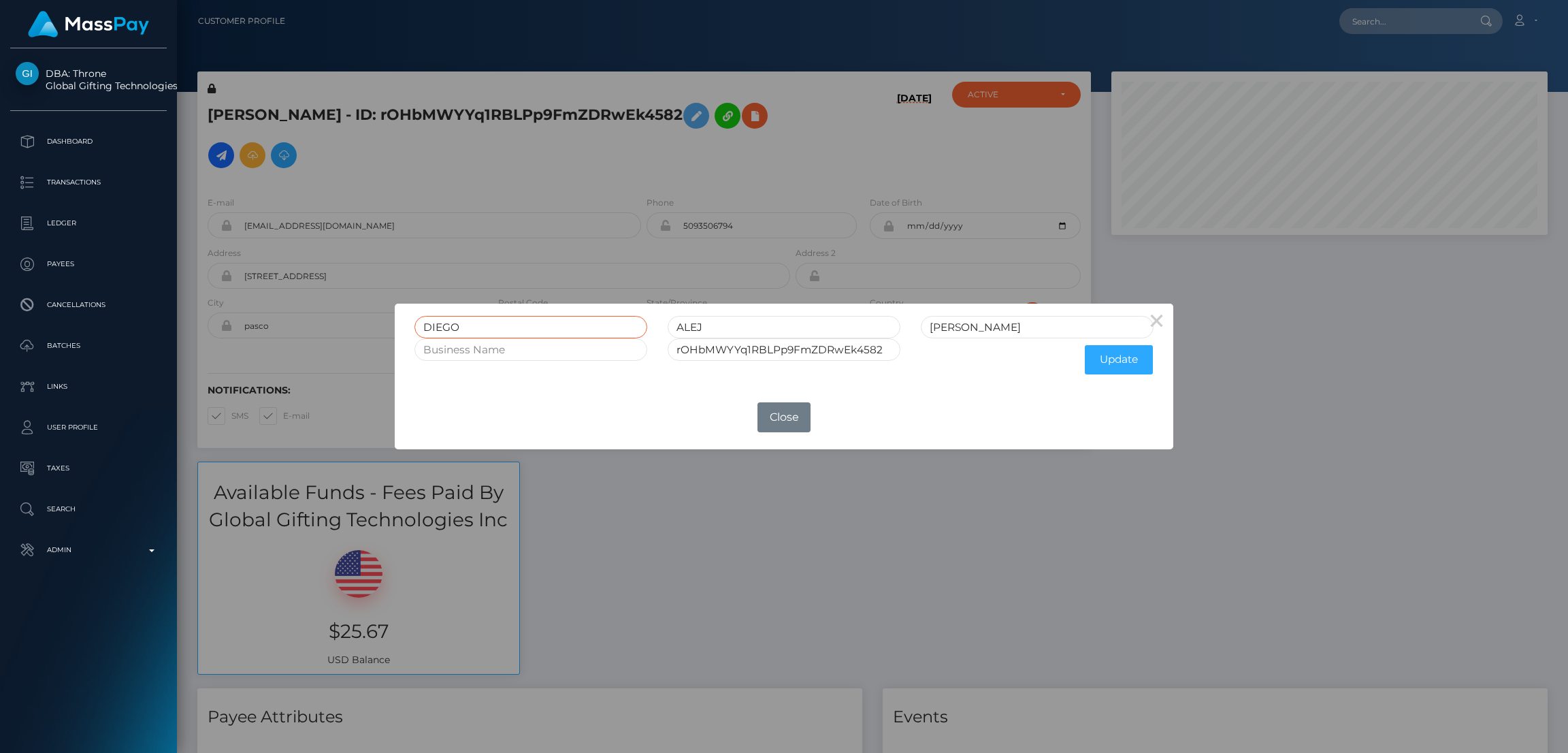
click at [446, 327] on input "DIEGO" at bounding box center [531, 327] width 233 height 23
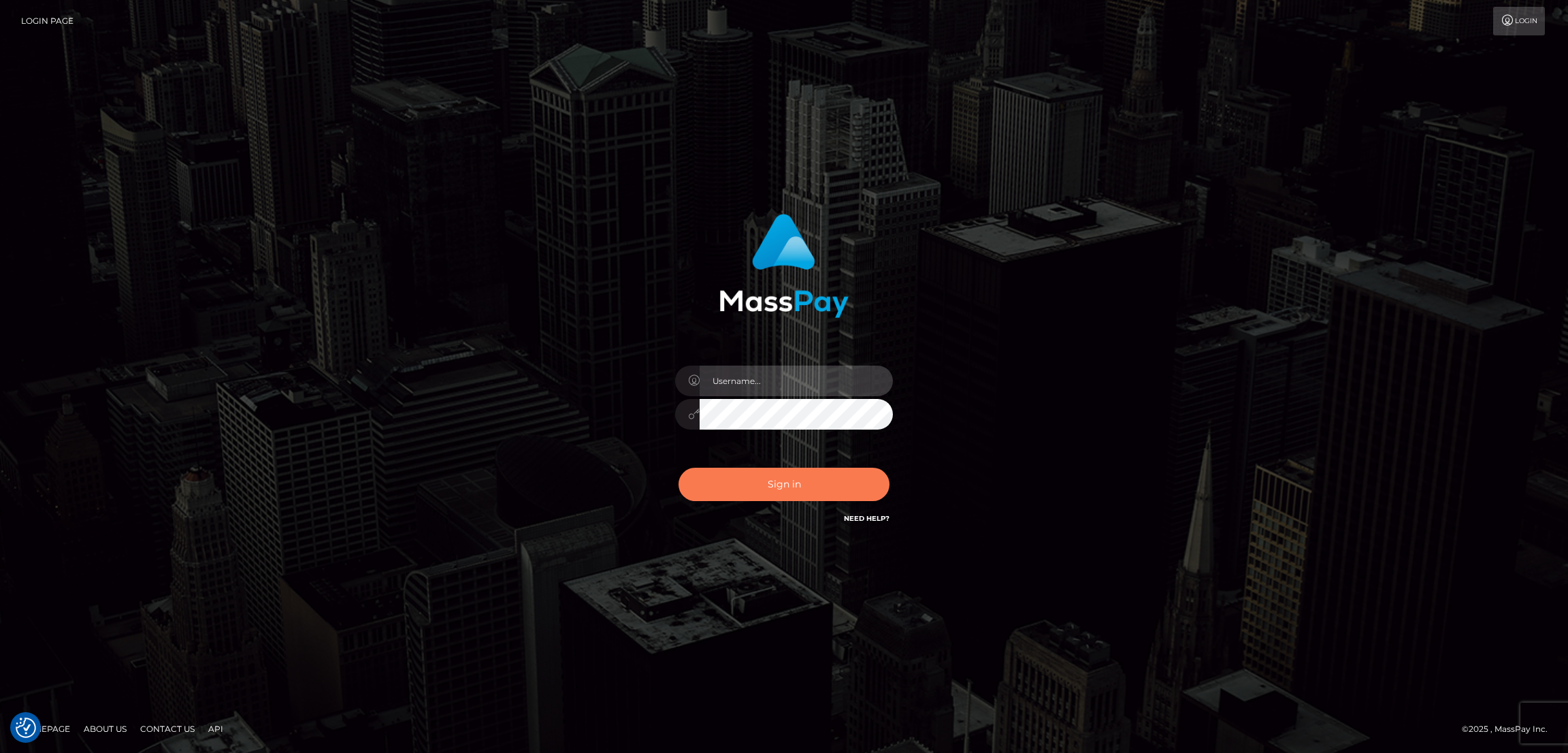
type input "[DOMAIN_NAME]"
click at [746, 482] on button "Sign in" at bounding box center [784, 484] width 211 height 33
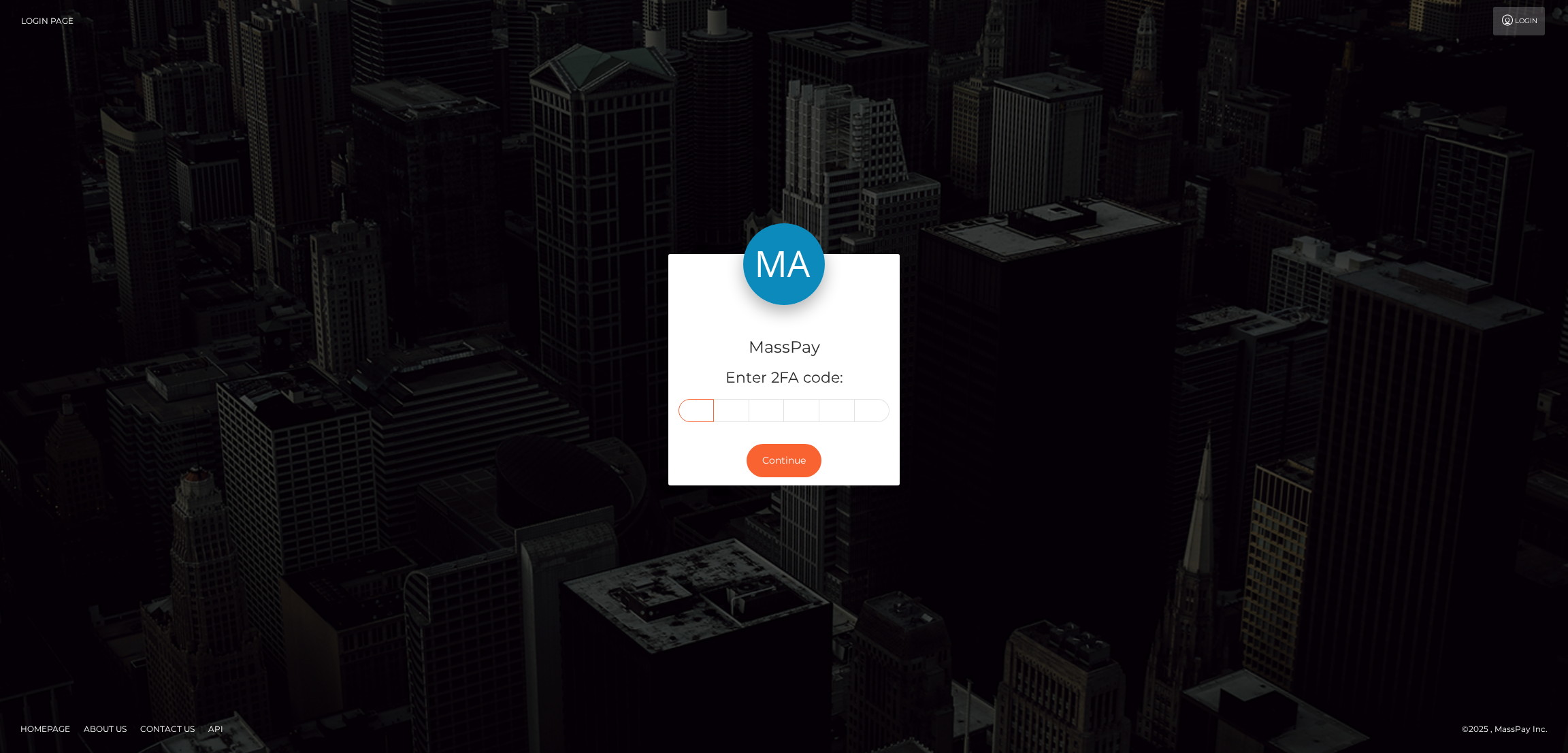
click at [694, 408] on input "text" at bounding box center [696, 411] width 36 height 23
paste input "6"
type input "6"
type input "9"
type input "1"
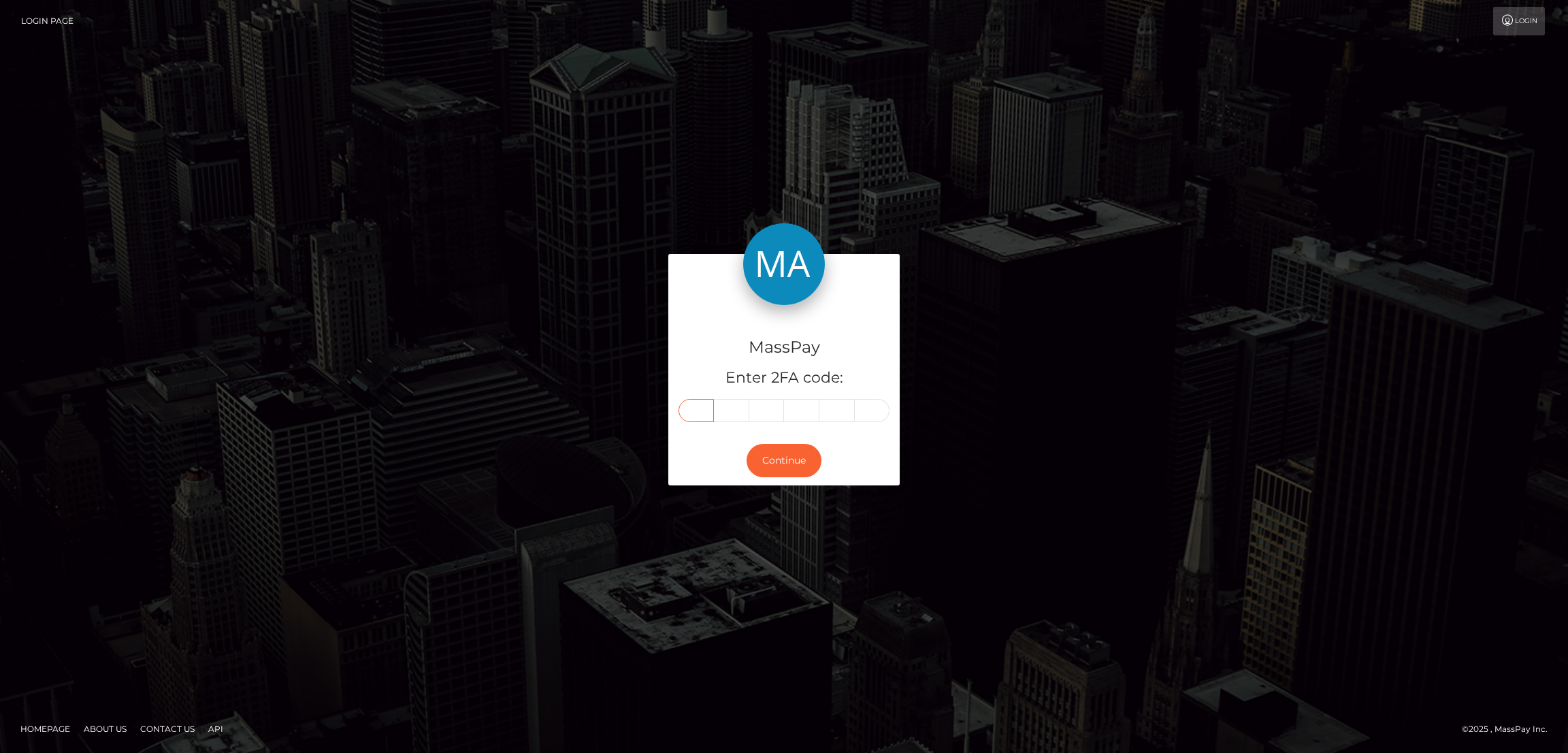
type input "2"
type input "3"
type input "4"
click at [795, 463] on button "Continue" at bounding box center [783, 460] width 75 height 33
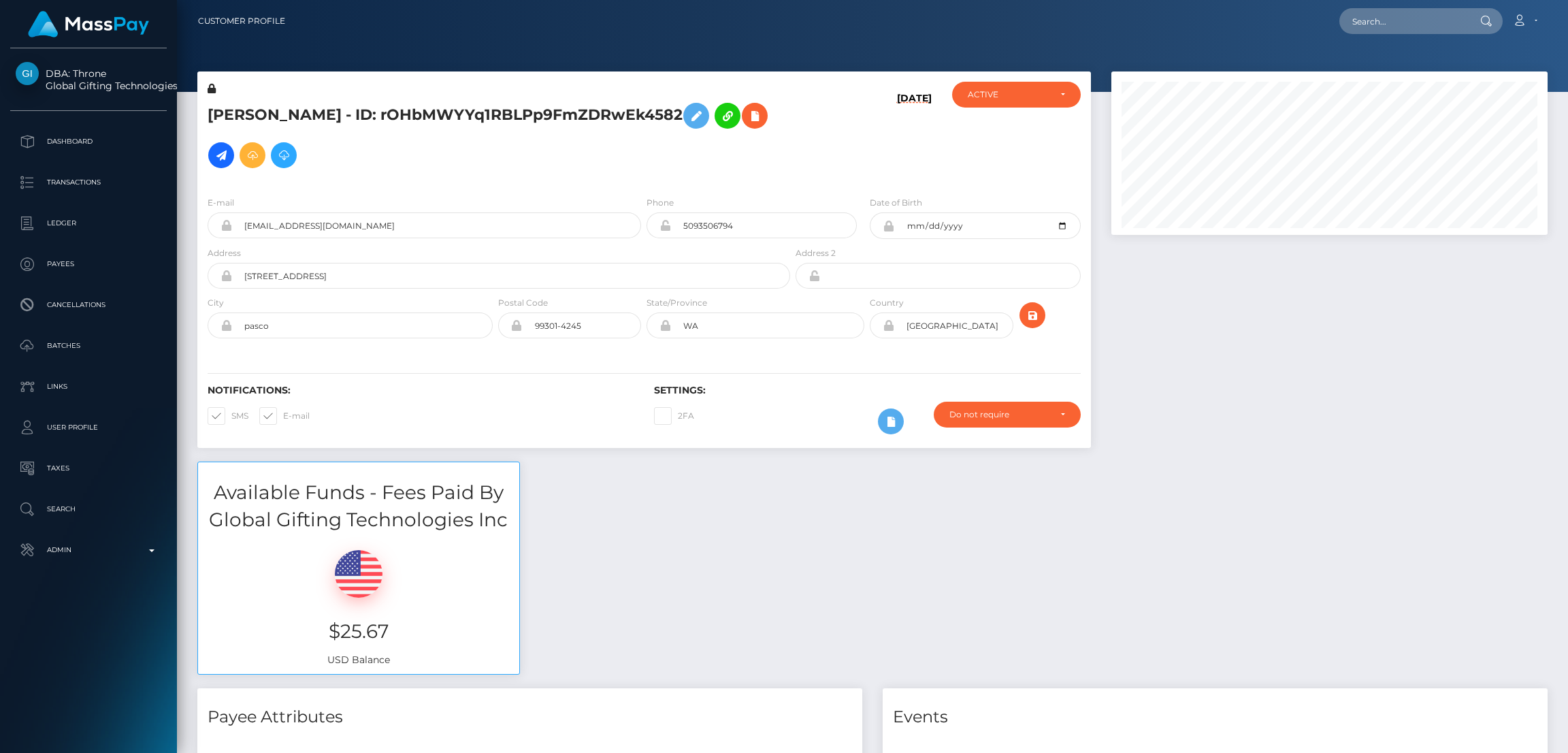
scroll to position [163, 436]
click at [1367, 26] on input "text" at bounding box center [1404, 21] width 128 height 26
paste input "[EMAIL_ADDRESS][DOMAIN_NAME]"
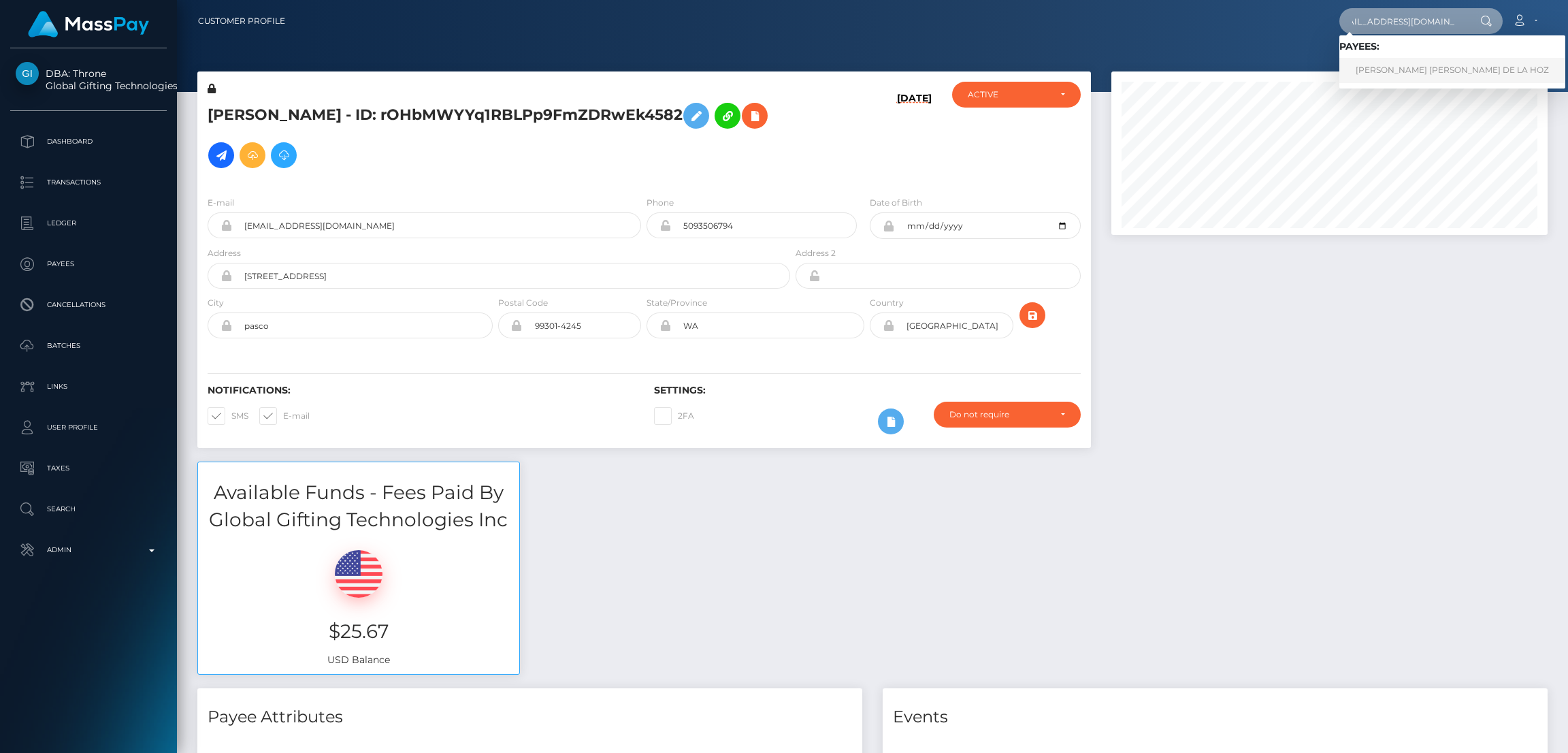
type input "[EMAIL_ADDRESS][DOMAIN_NAME]"
click at [1403, 70] on link "CARMEN SOFIA GARCIA DE LA HOZ" at bounding box center [1453, 70] width 226 height 25
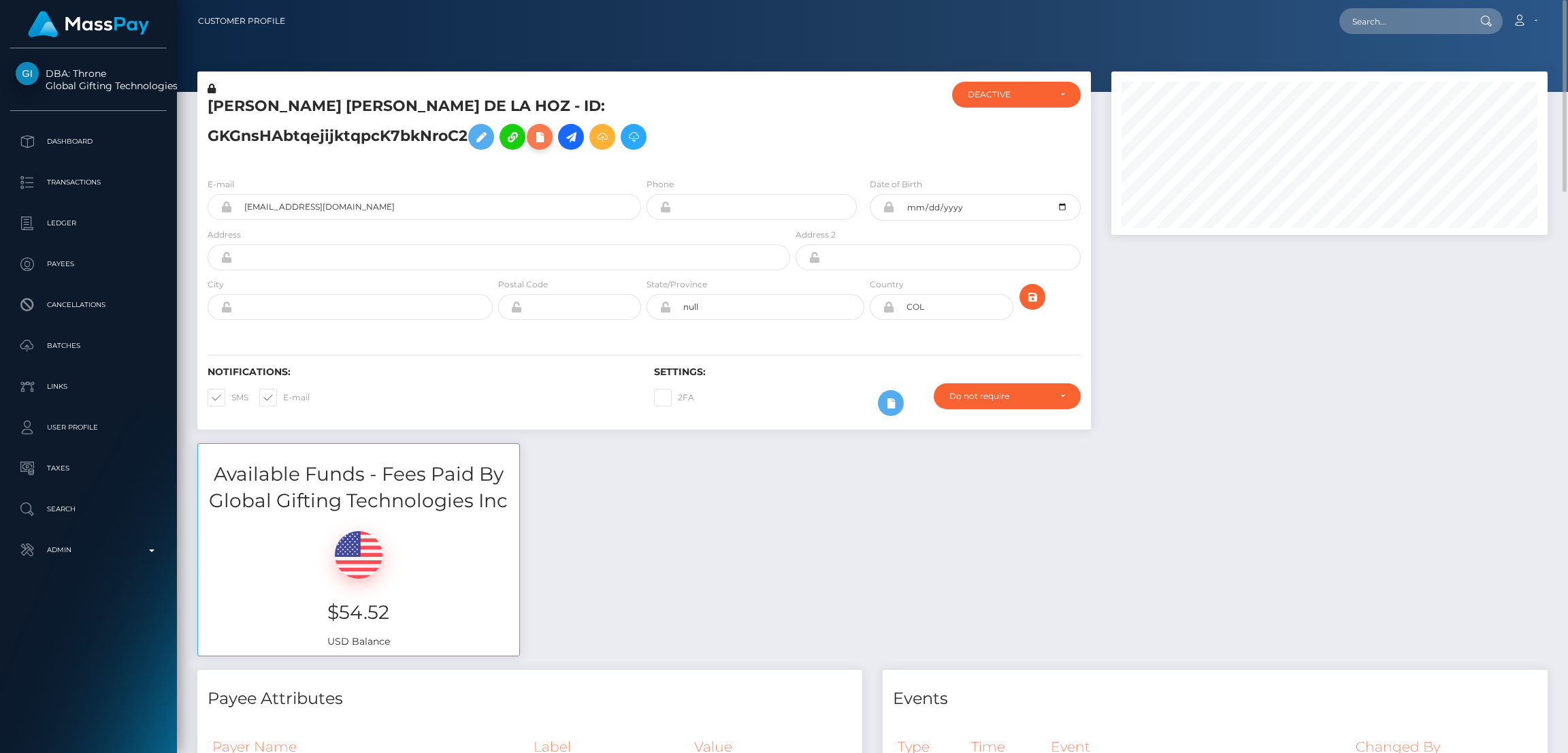
click at [541, 135] on icon at bounding box center [539, 137] width 16 height 17
select select
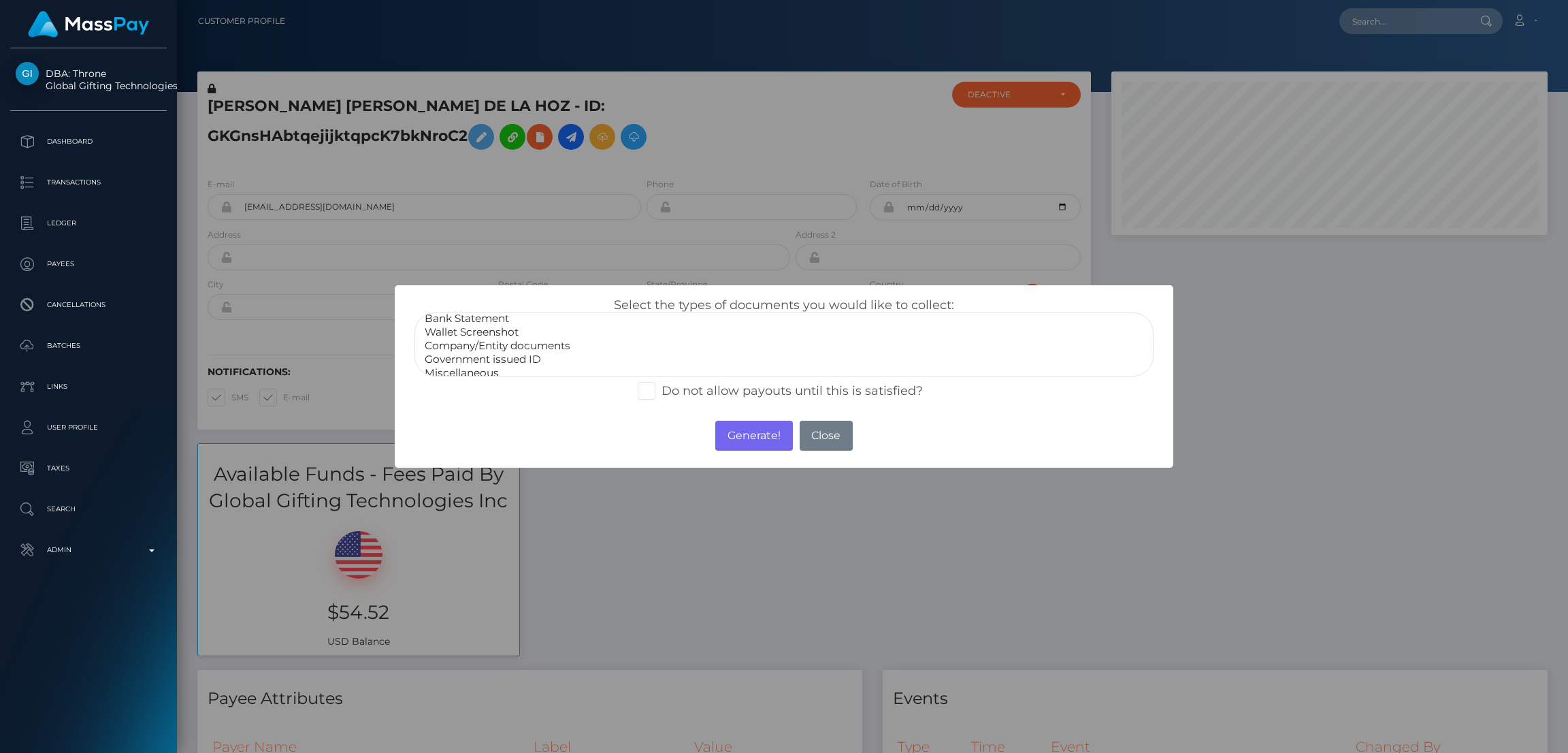
scroll to position [26, 0]
click at [827, 436] on button "Close" at bounding box center [826, 436] width 53 height 30
